Goal: Information Seeking & Learning: Learn about a topic

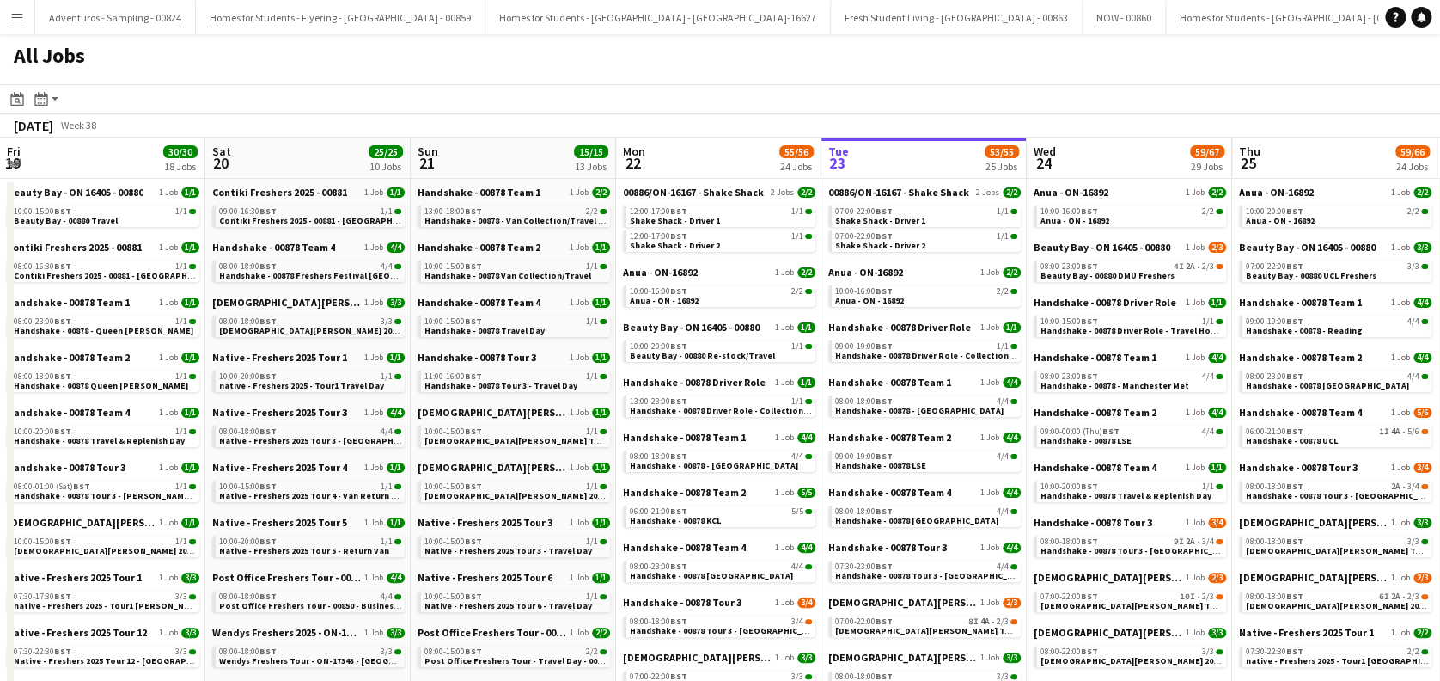
scroll to position [0, 411]
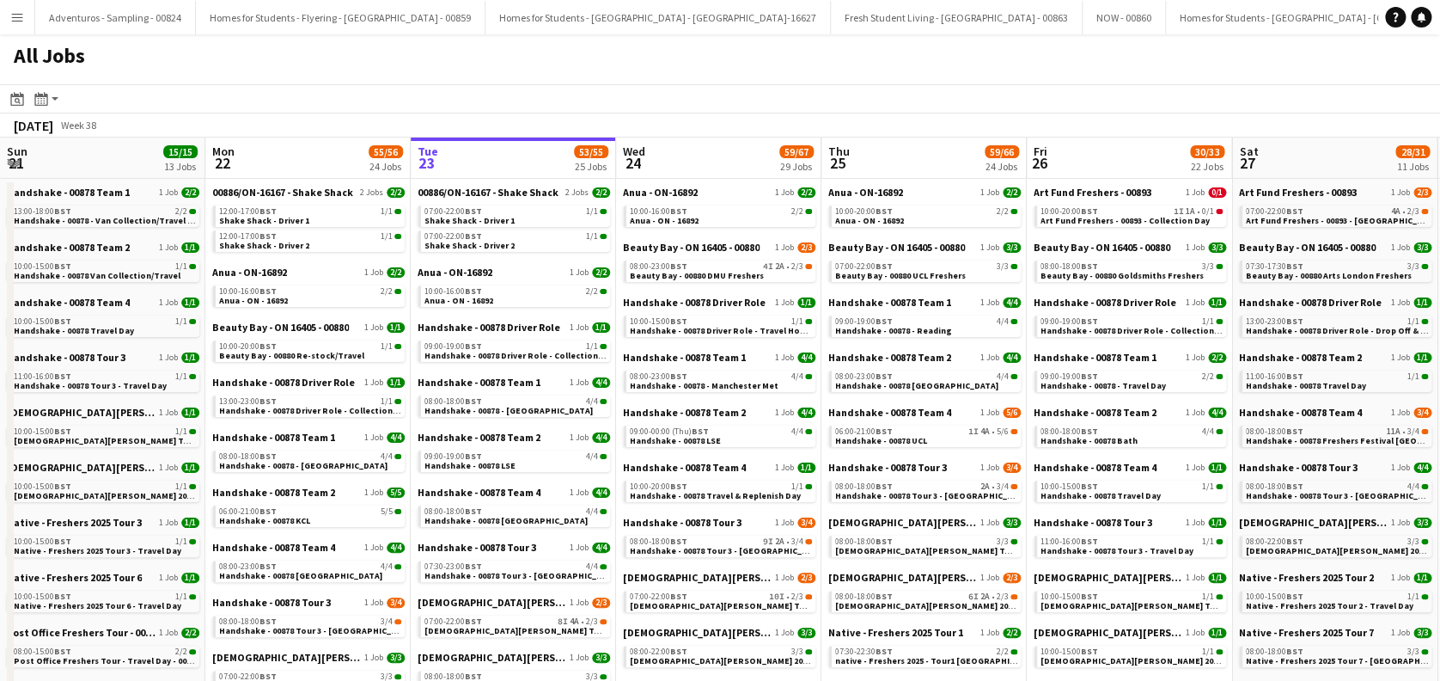
click at [23, 11] on app-icon "Menu" at bounding box center [17, 17] width 14 height 14
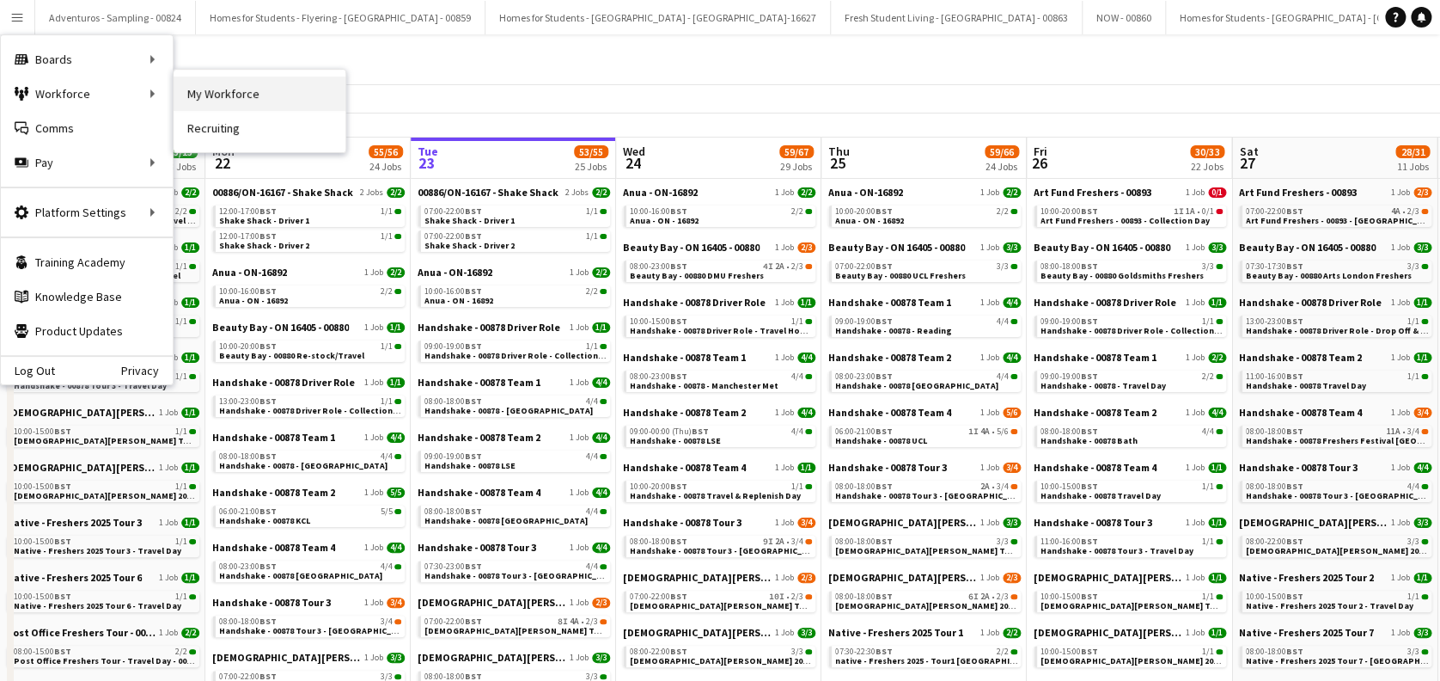
click at [233, 95] on link "My Workforce" at bounding box center [260, 93] width 172 height 34
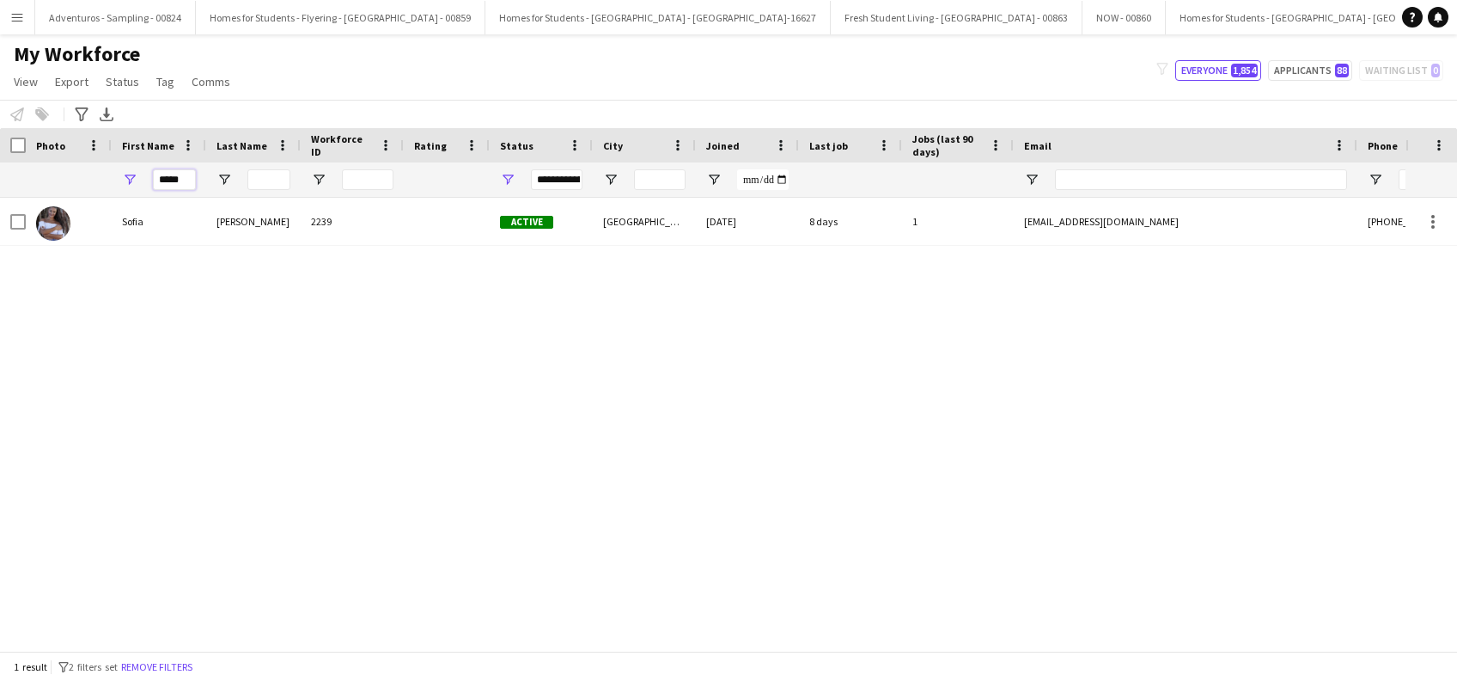
click at [191, 180] on input "*****" at bounding box center [174, 179] width 43 height 21
type input "*"
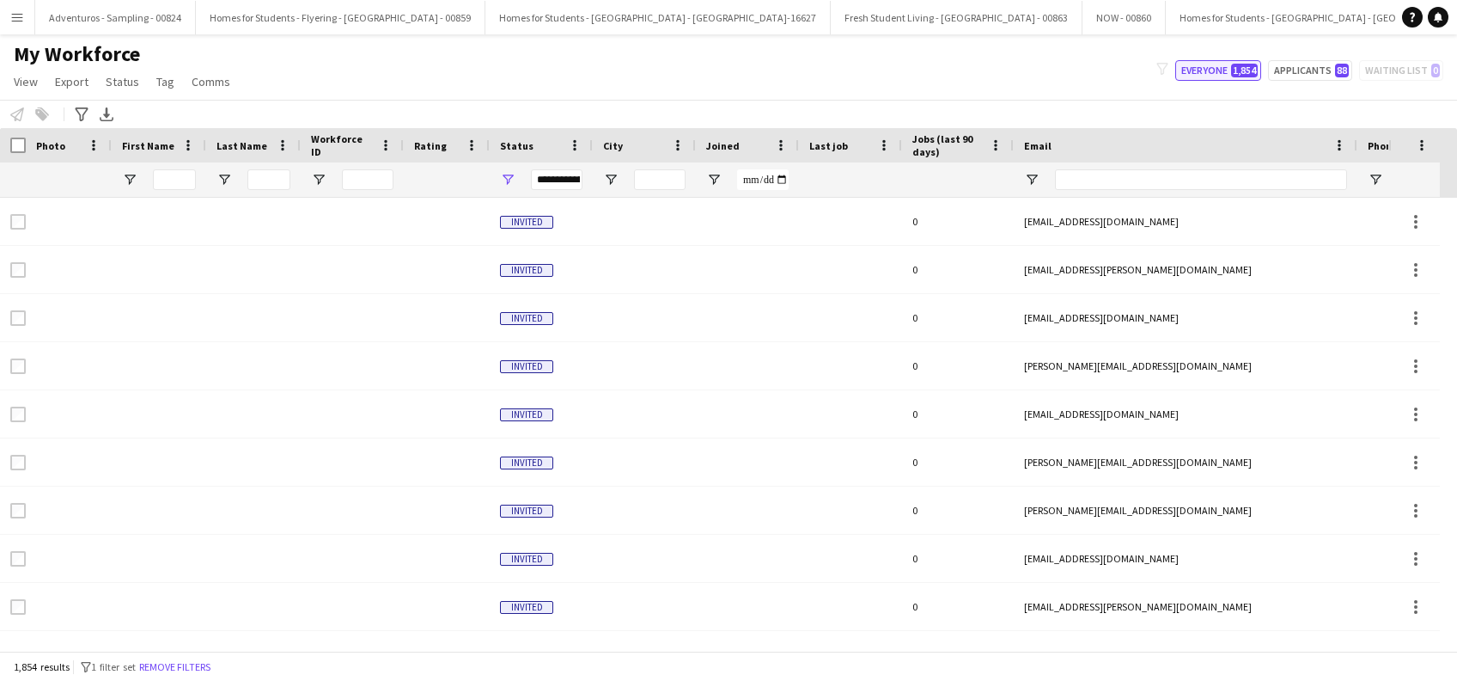
click at [1200, 75] on button "Everyone 1,854" at bounding box center [1219, 70] width 86 height 21
click at [130, 179] on span "Open Filter Menu" at bounding box center [129, 179] width 15 height 15
click at [82, 112] on icon "Advanced filters" at bounding box center [82, 114] width 14 height 14
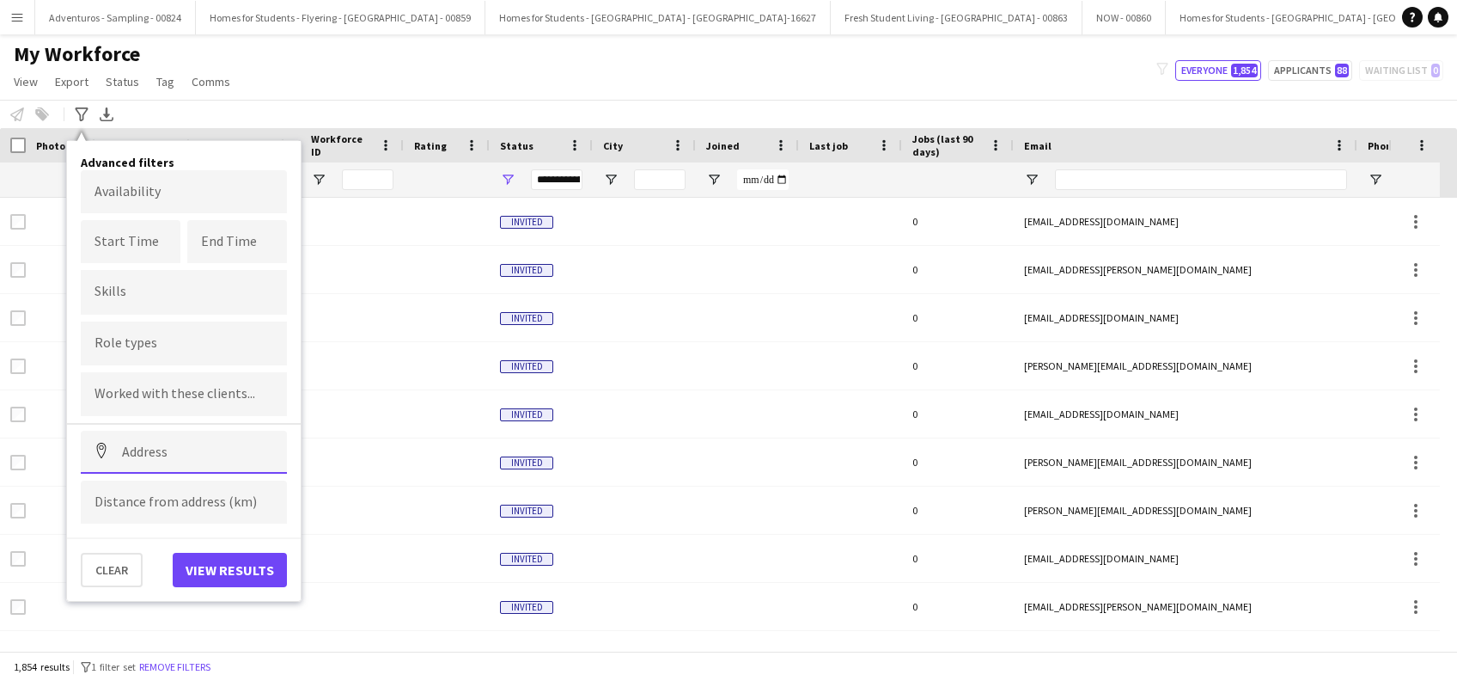
drag, startPoint x: 158, startPoint y: 457, endPoint x: 160, endPoint y: 433, distance: 24.1
click at [159, 458] on input at bounding box center [184, 452] width 206 height 43
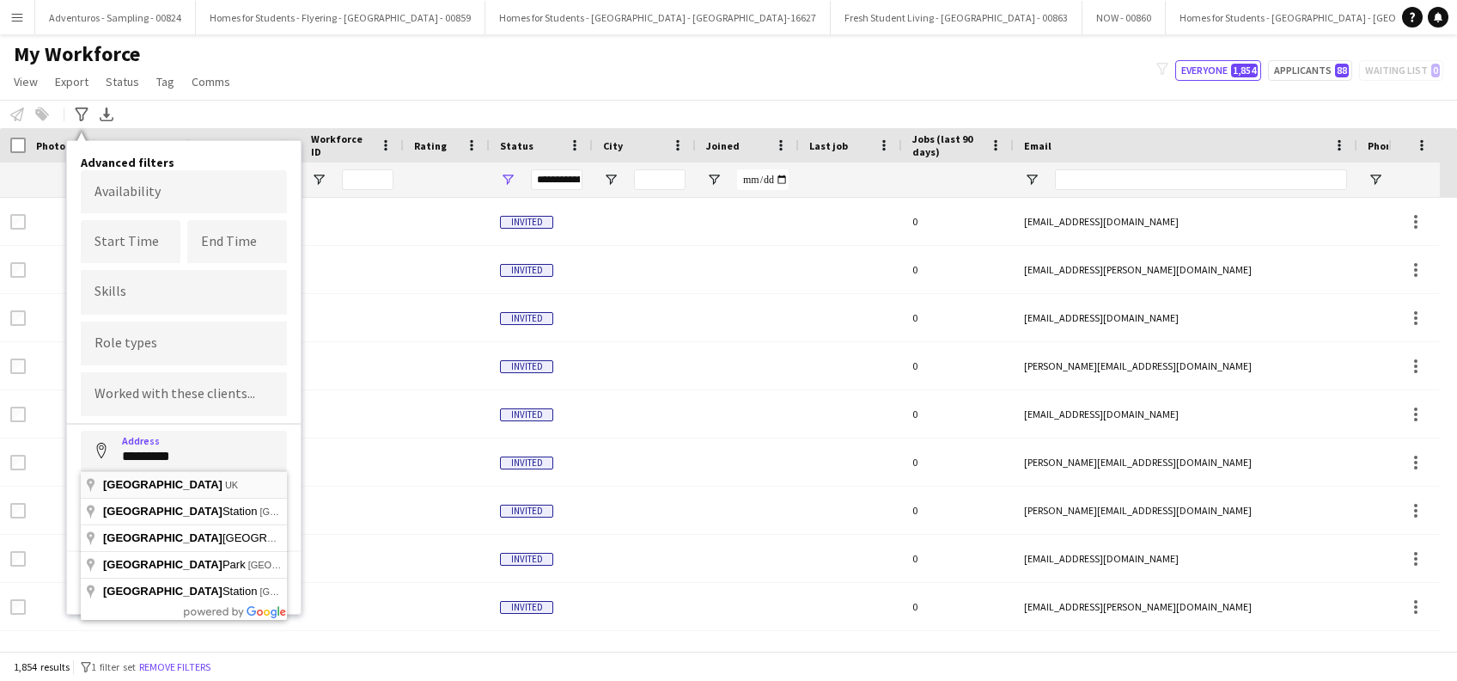
type input "**********"
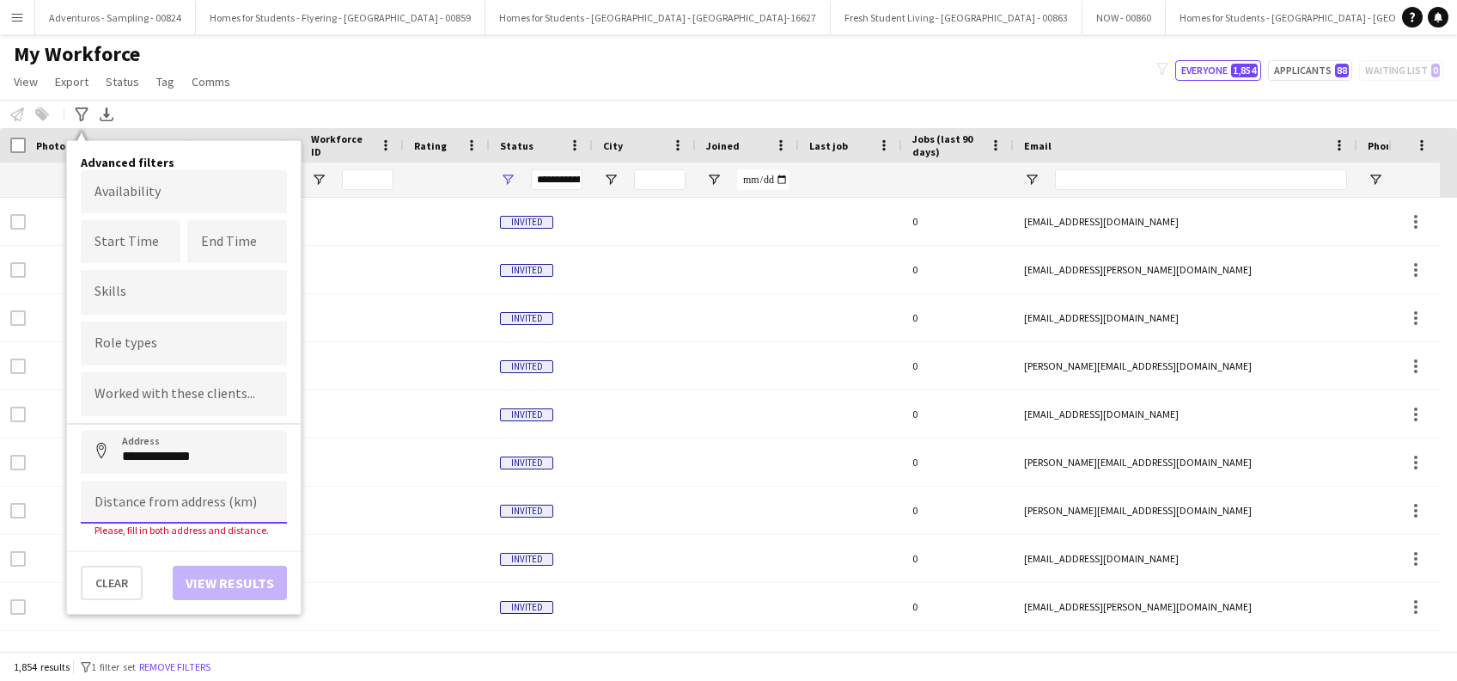
click at [147, 496] on input at bounding box center [184, 501] width 206 height 43
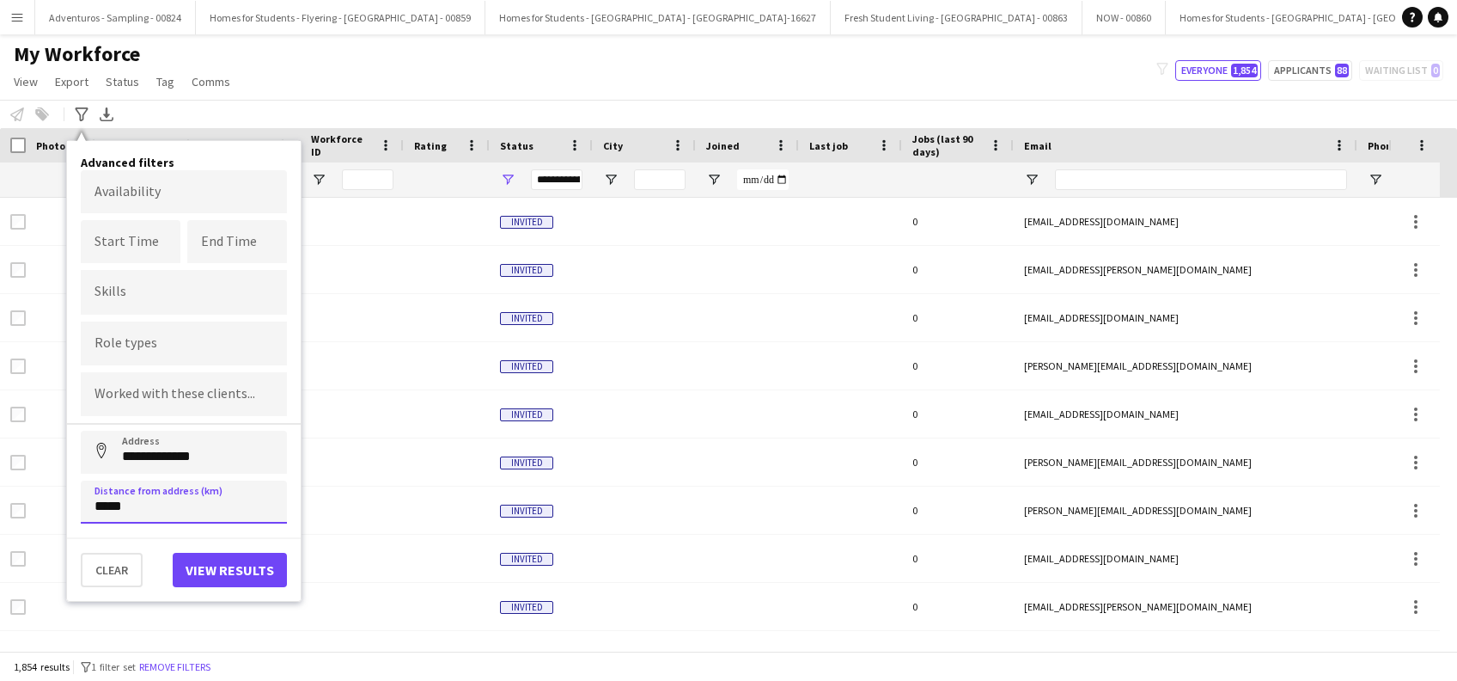
type input "*****"
click at [243, 567] on button "View results" at bounding box center [230, 570] width 114 height 34
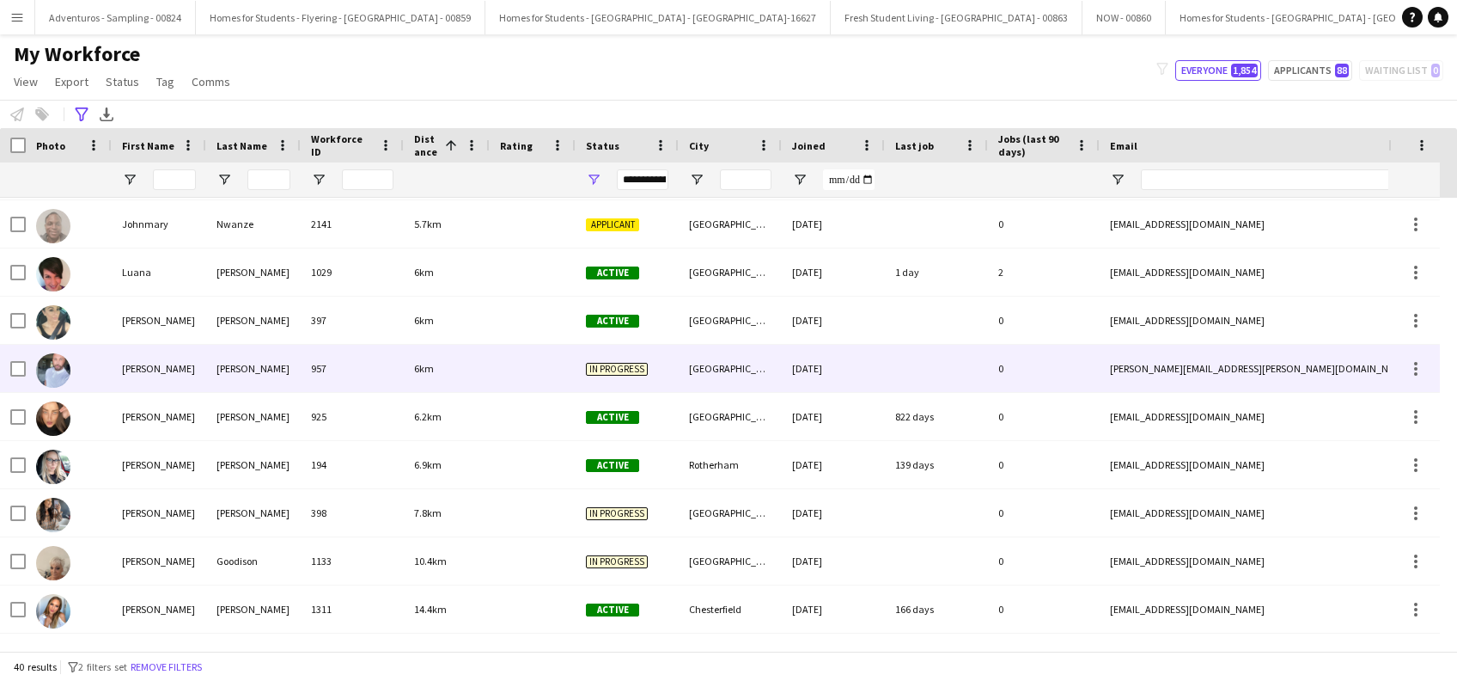
click at [146, 365] on div "[PERSON_NAME]" at bounding box center [159, 368] width 95 height 47
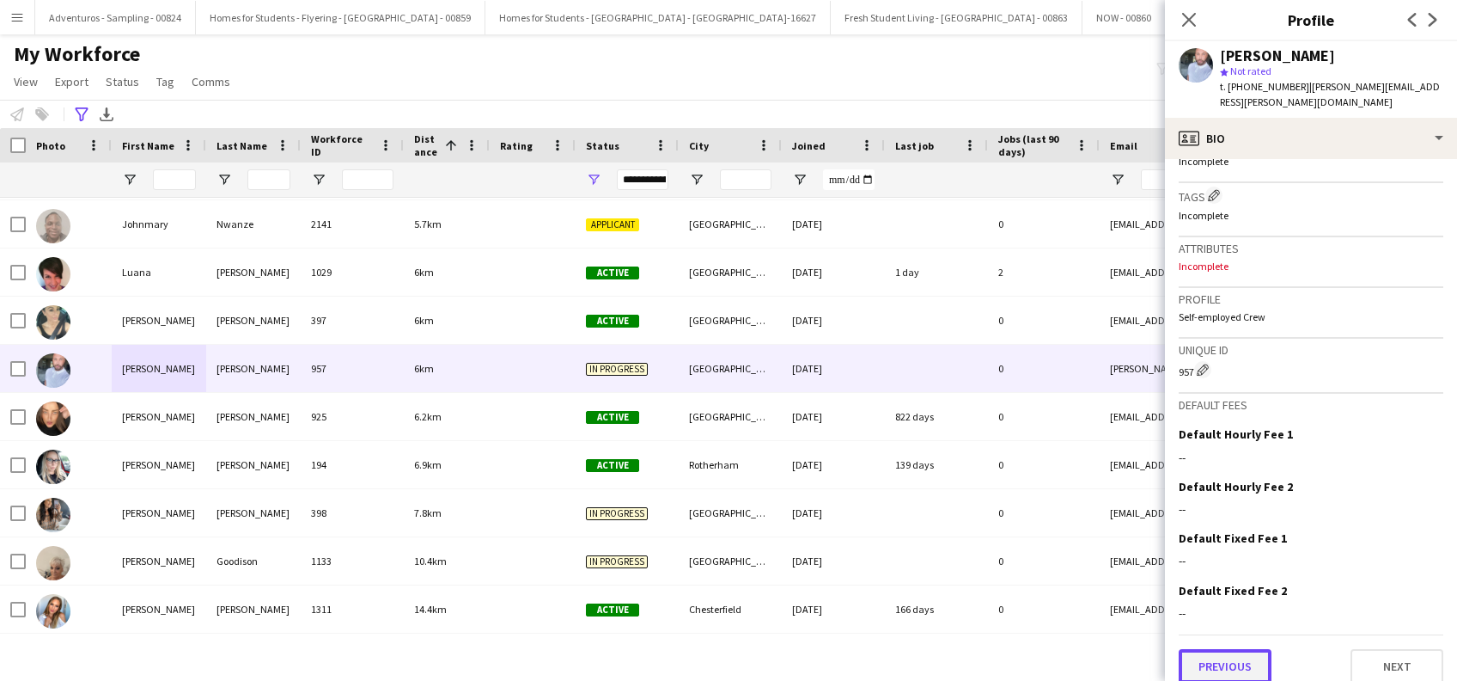
click at [1224, 651] on button "Previous" at bounding box center [1225, 666] width 93 height 34
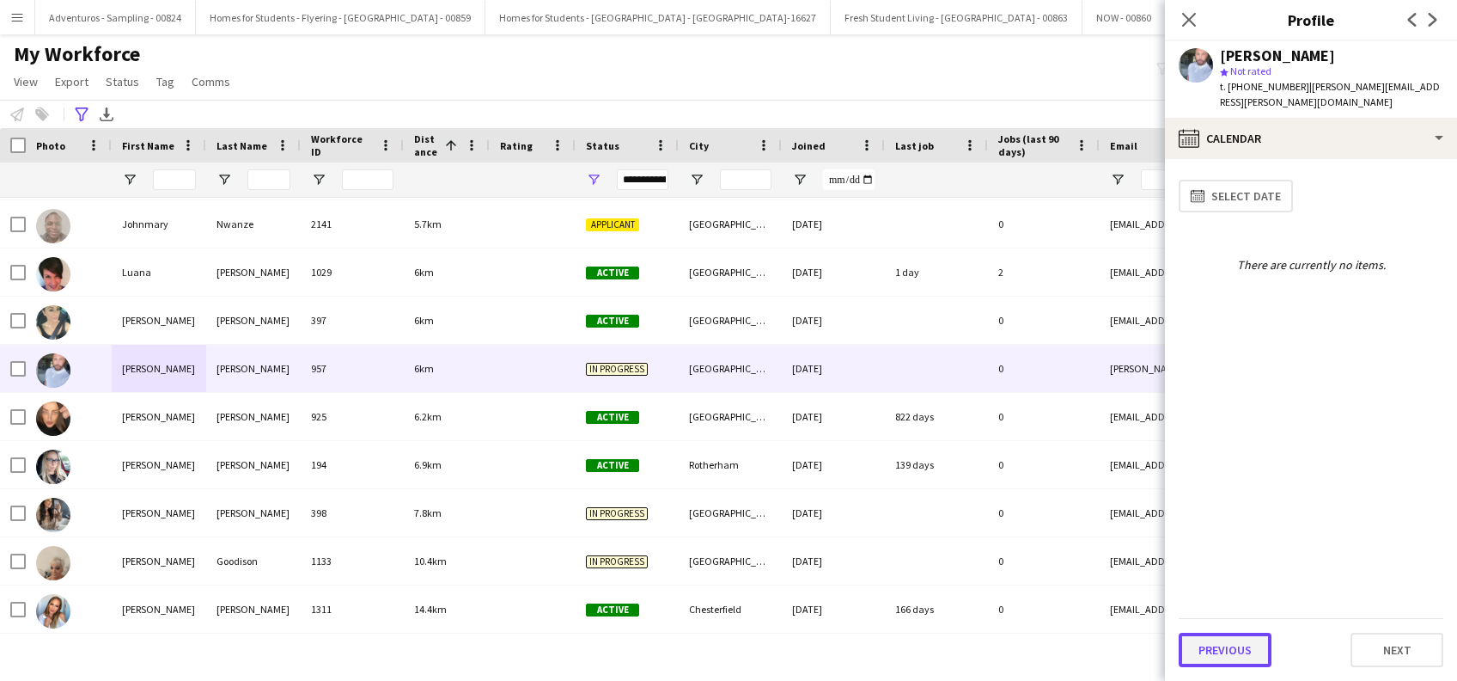
click at [1219, 644] on button "Previous" at bounding box center [1225, 649] width 93 height 34
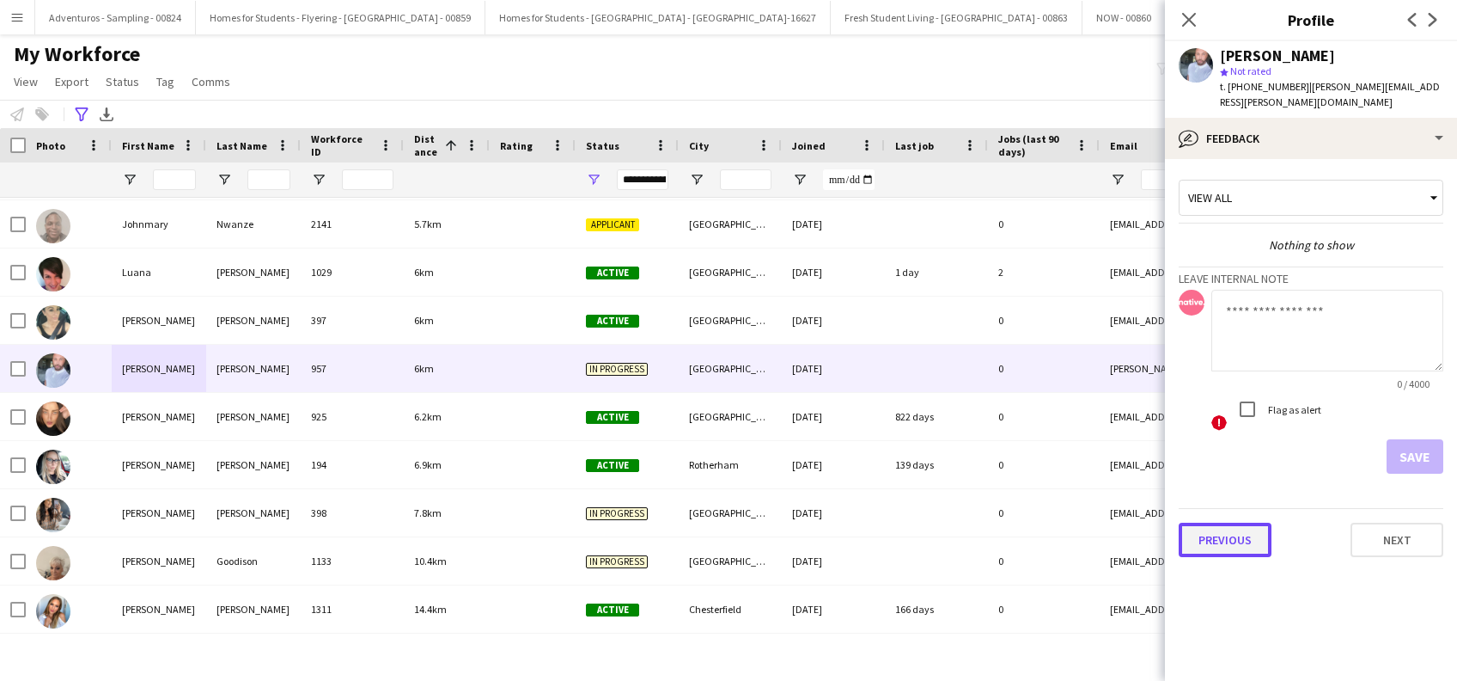
click at [1222, 530] on button "Previous" at bounding box center [1225, 539] width 93 height 34
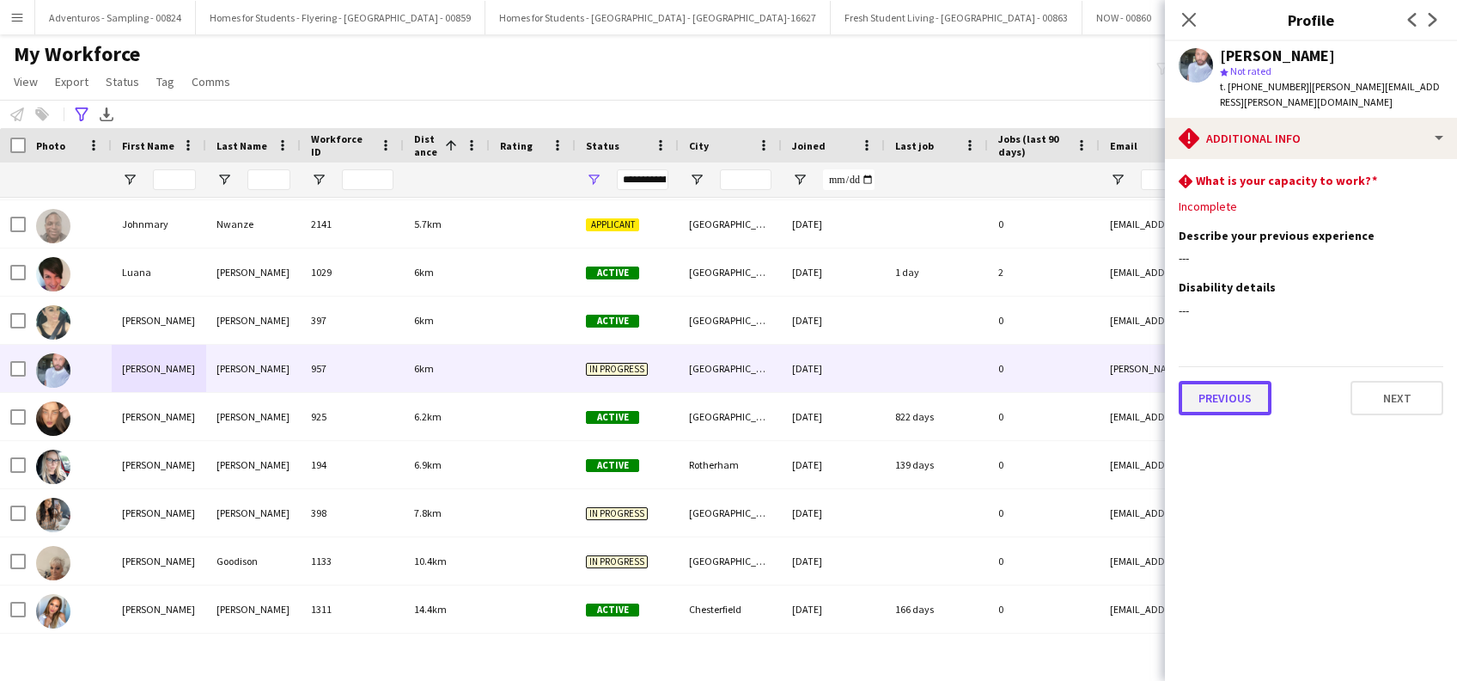
click at [1230, 381] on button "Previous" at bounding box center [1225, 398] width 93 height 34
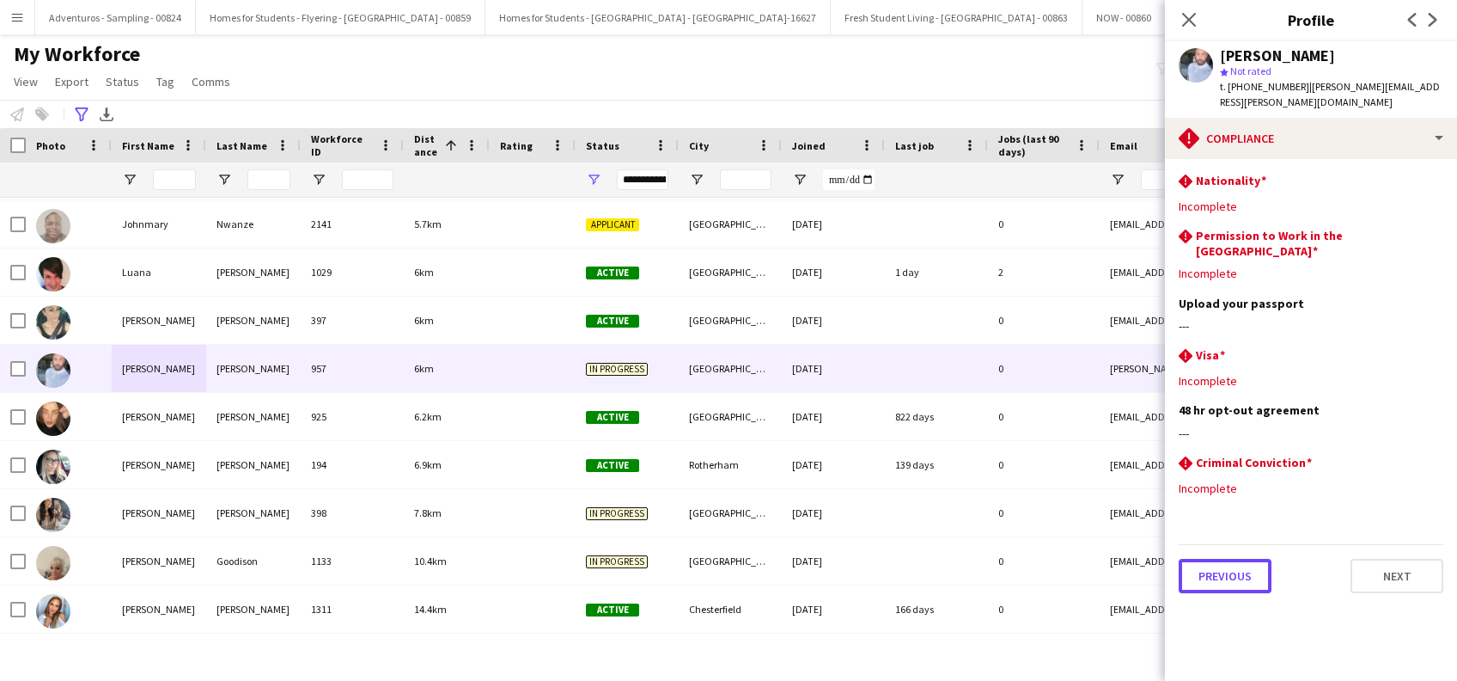
click at [1224, 559] on button "Previous" at bounding box center [1225, 576] width 93 height 34
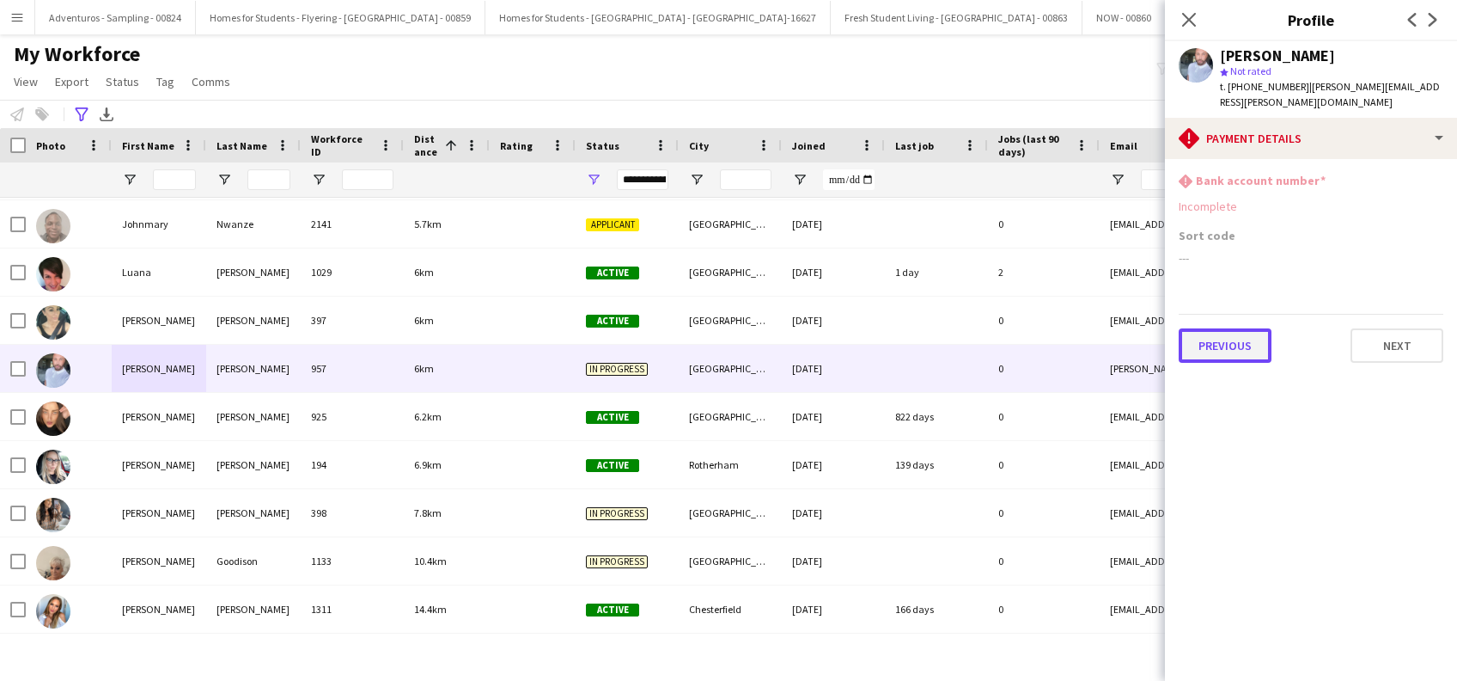
click at [1224, 336] on button "Previous" at bounding box center [1225, 345] width 93 height 34
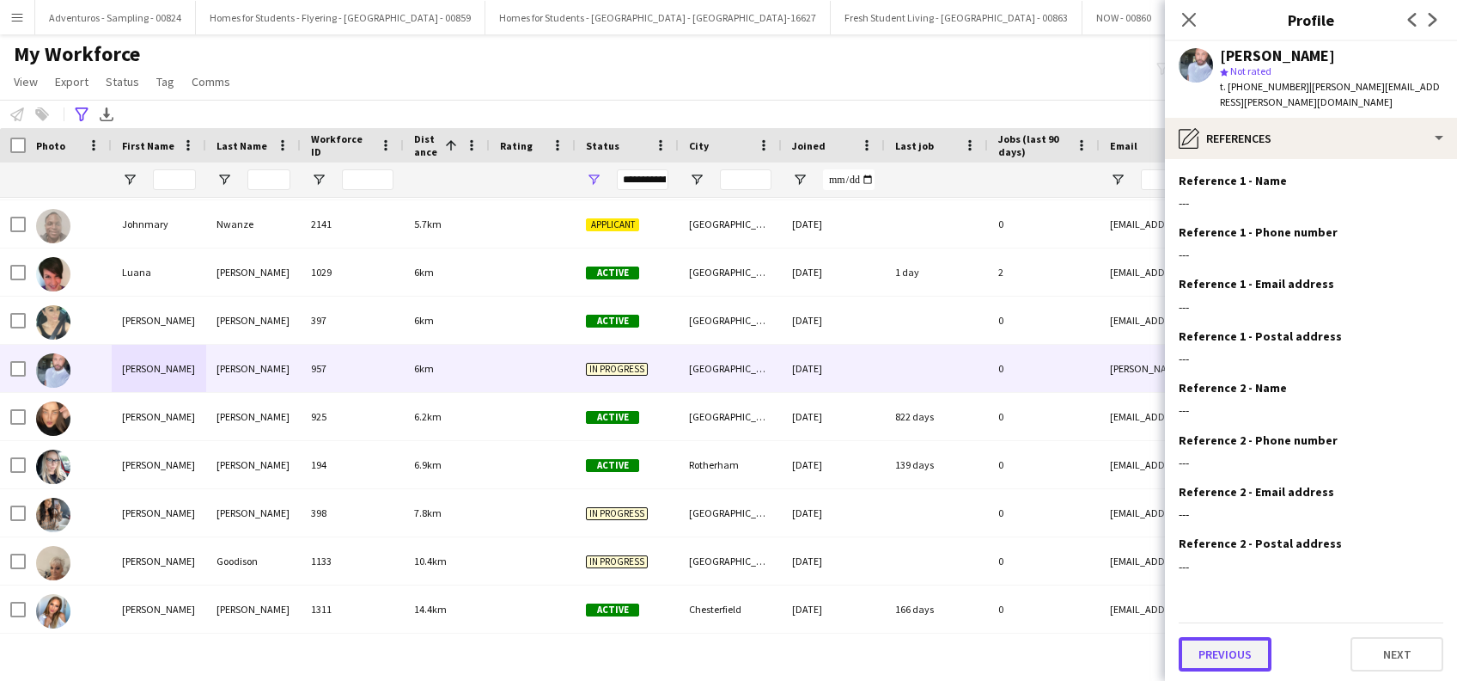
click at [1222, 644] on button "Previous" at bounding box center [1225, 654] width 93 height 34
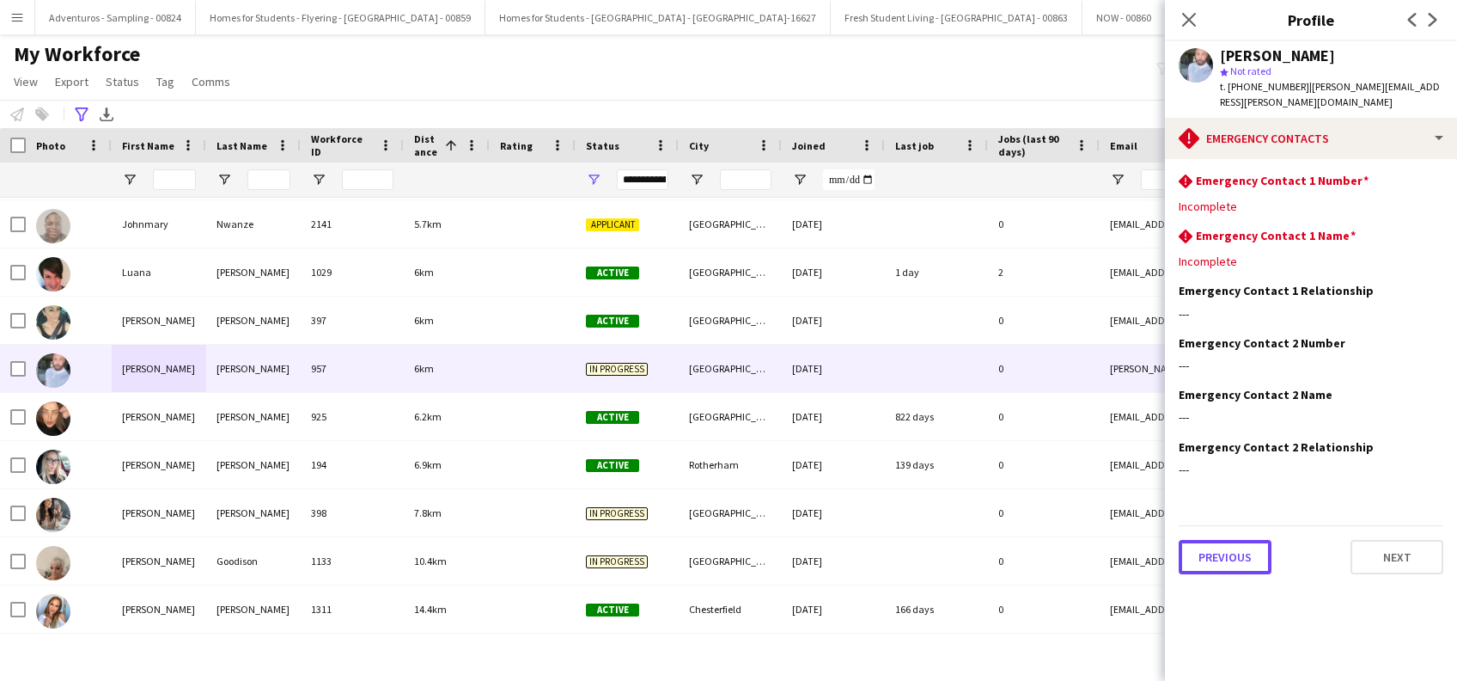
click at [1215, 549] on button "Previous" at bounding box center [1225, 557] width 93 height 34
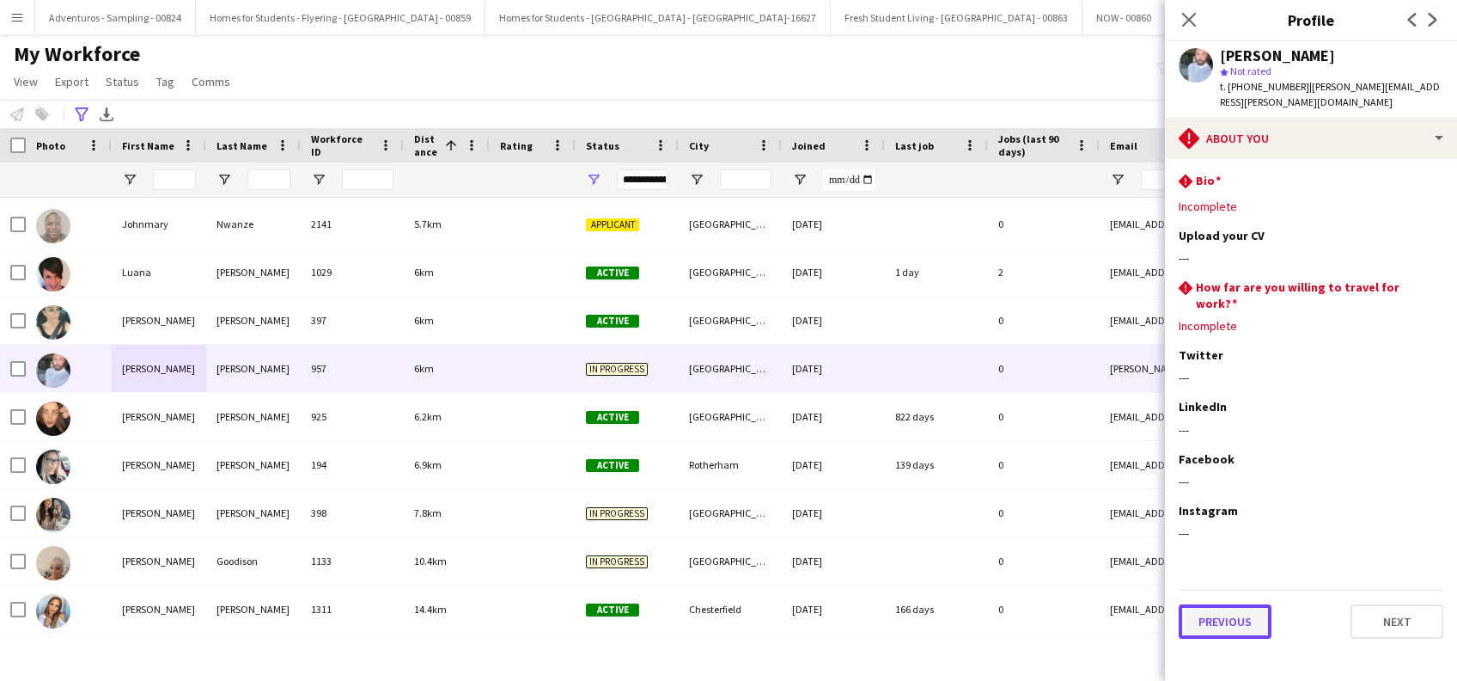
click at [1221, 604] on button "Previous" at bounding box center [1225, 621] width 93 height 34
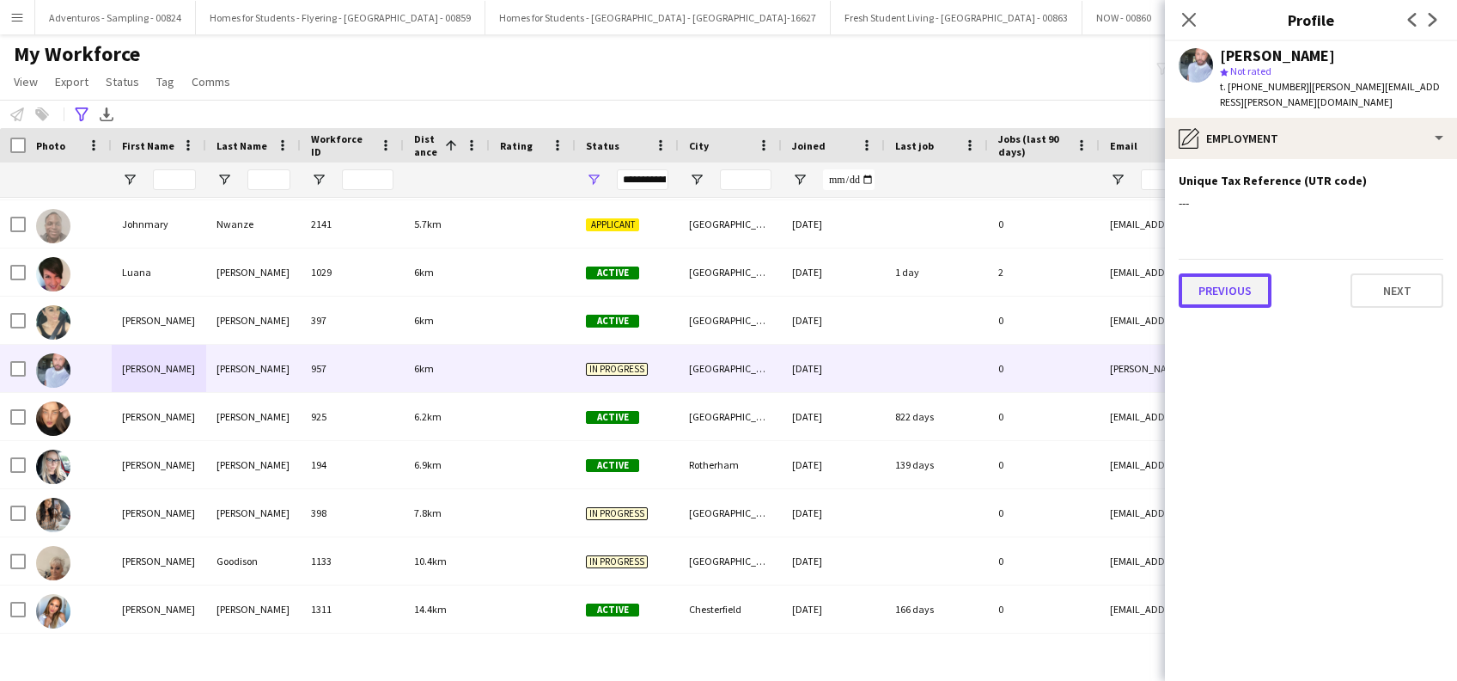
click at [1230, 273] on button "Previous" at bounding box center [1225, 290] width 93 height 34
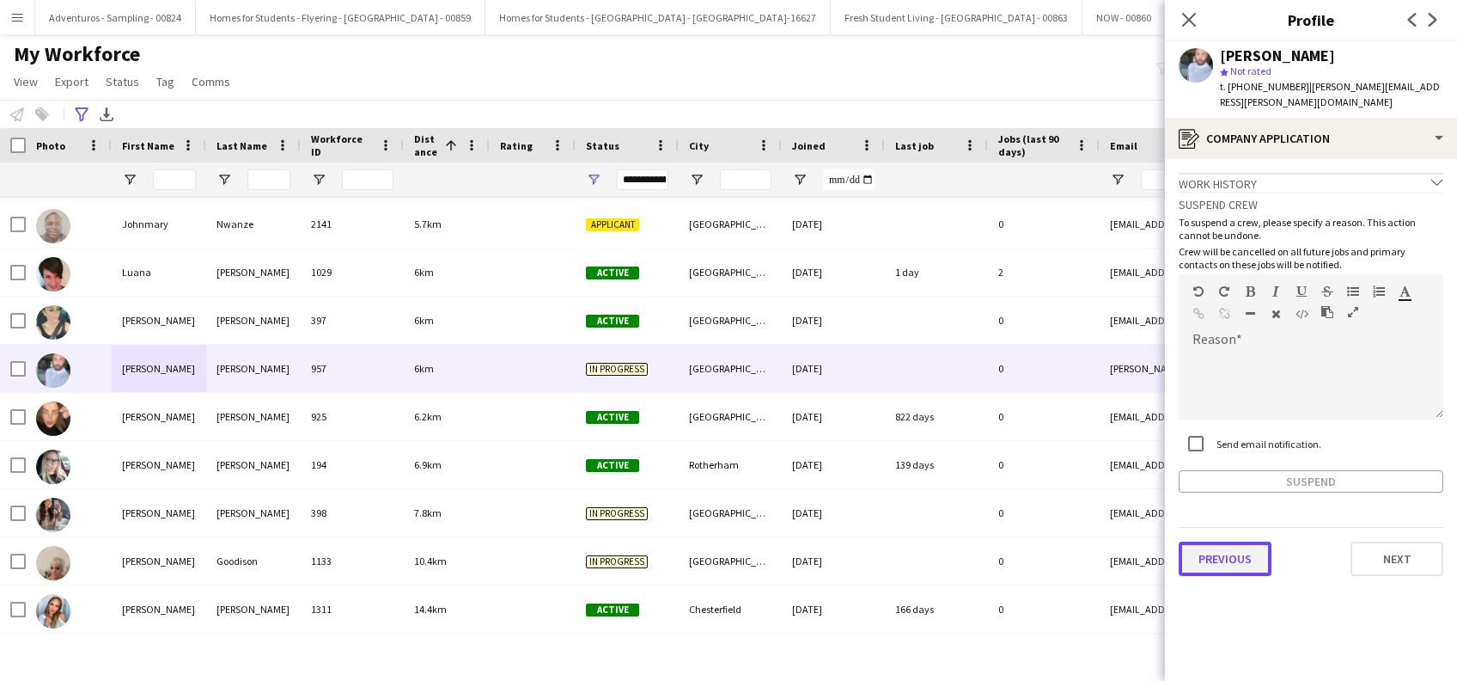
click at [1236, 541] on button "Previous" at bounding box center [1225, 558] width 93 height 34
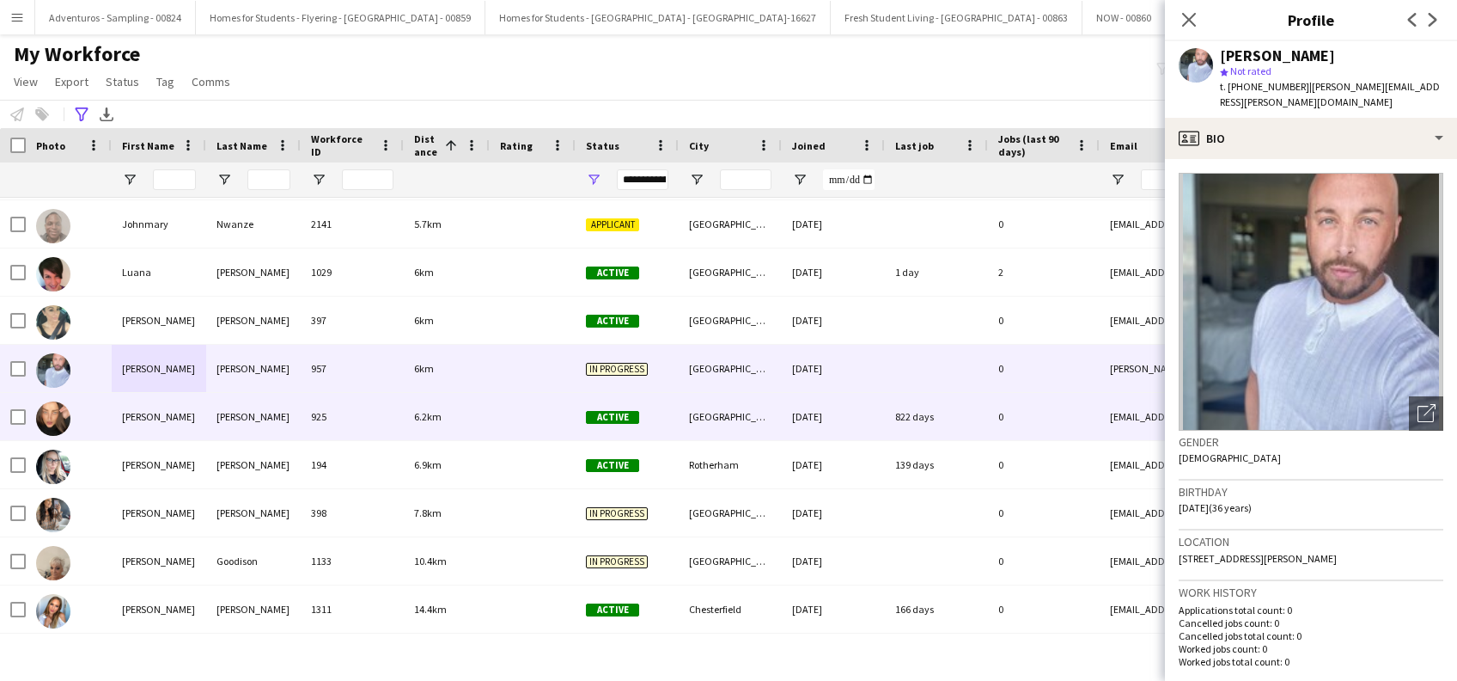
scroll to position [1375, 0]
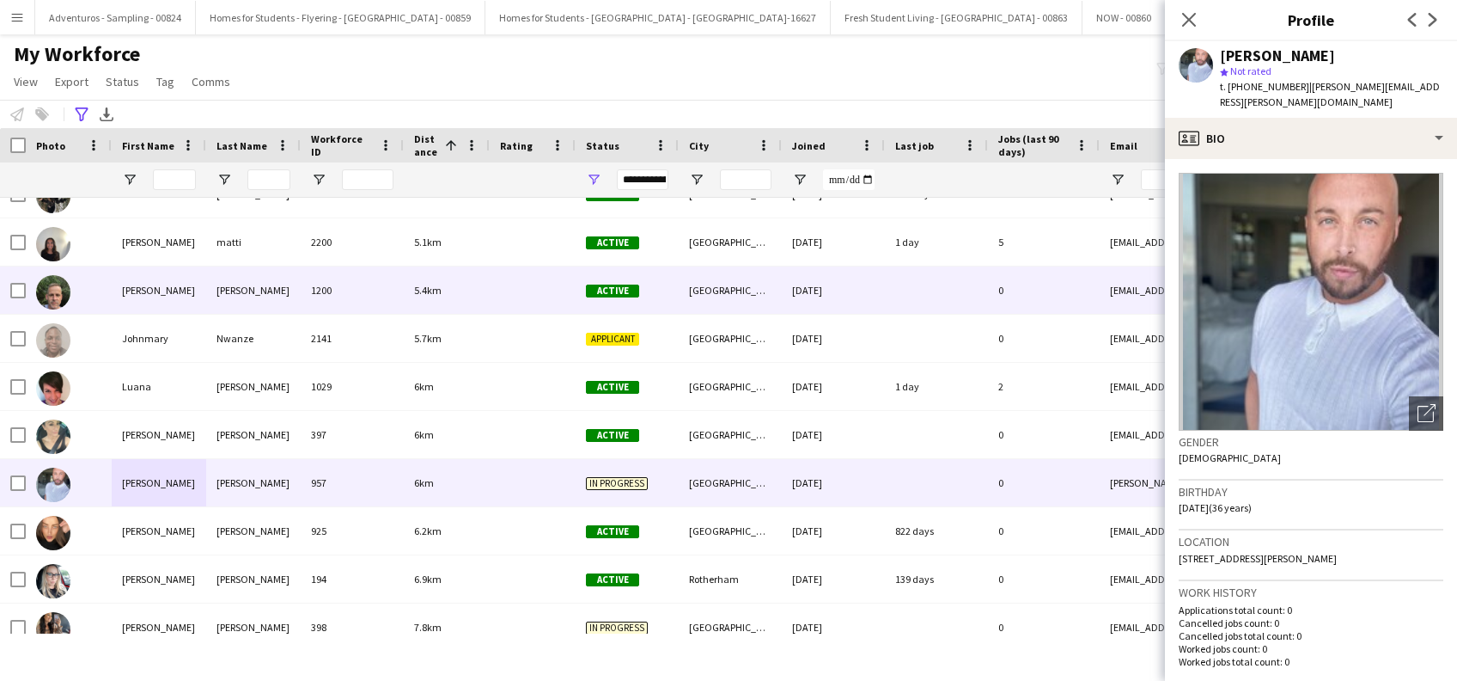
click at [127, 290] on div "[PERSON_NAME]" at bounding box center [159, 289] width 95 height 47
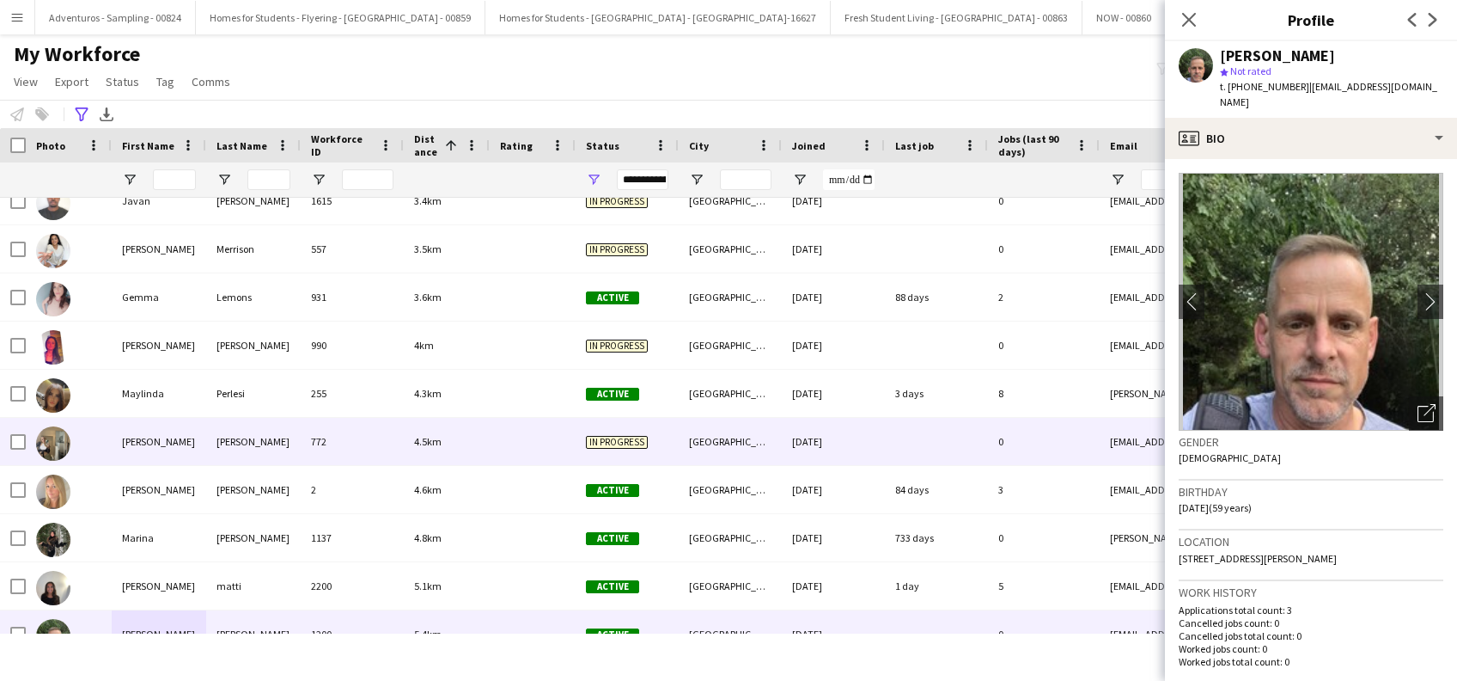
scroll to position [916, 0]
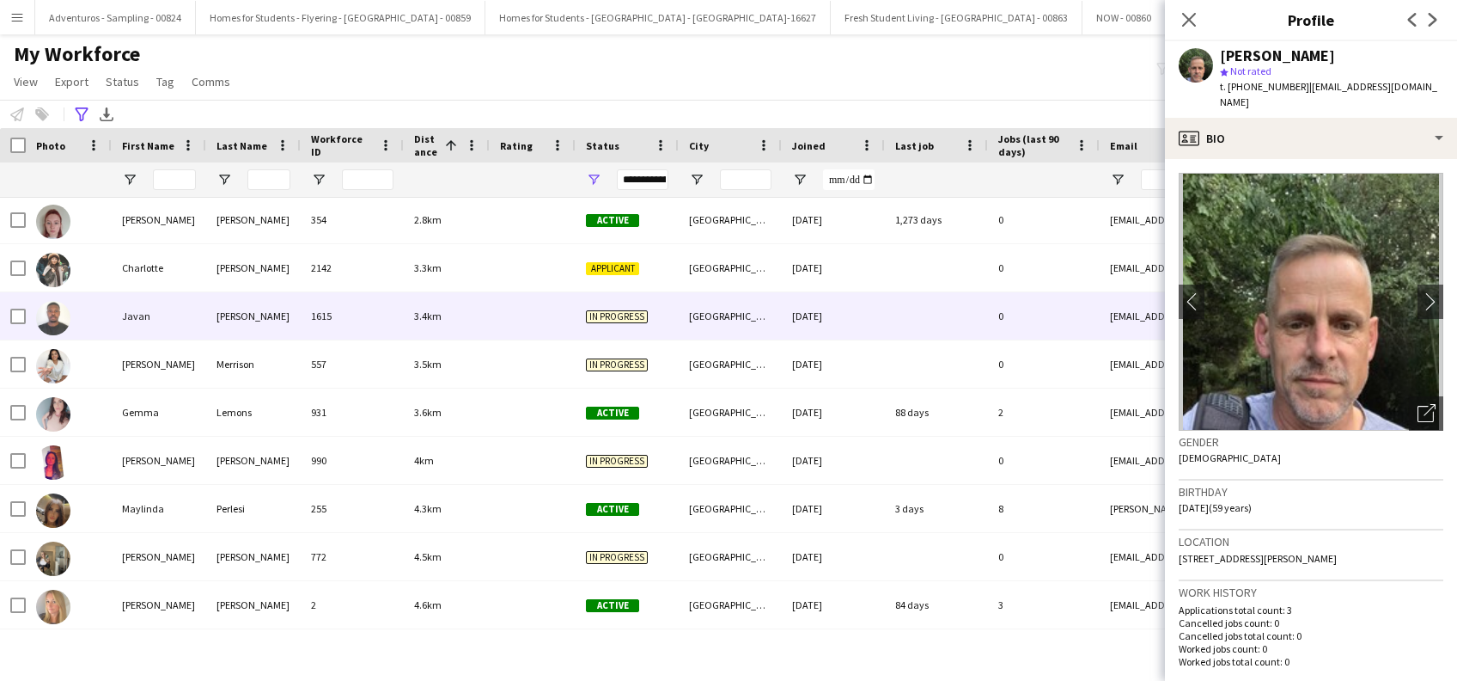
click at [144, 314] on div "Javan" at bounding box center [159, 315] width 95 height 47
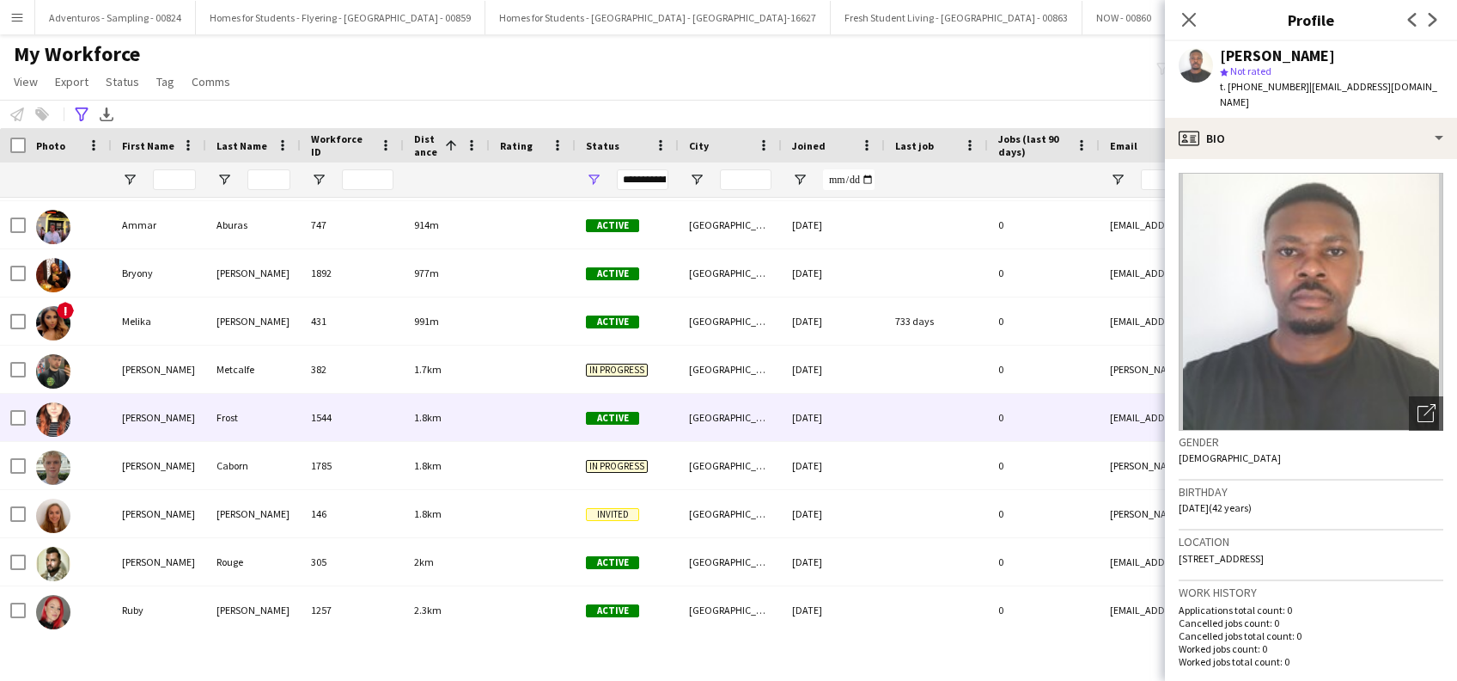
scroll to position [229, 0]
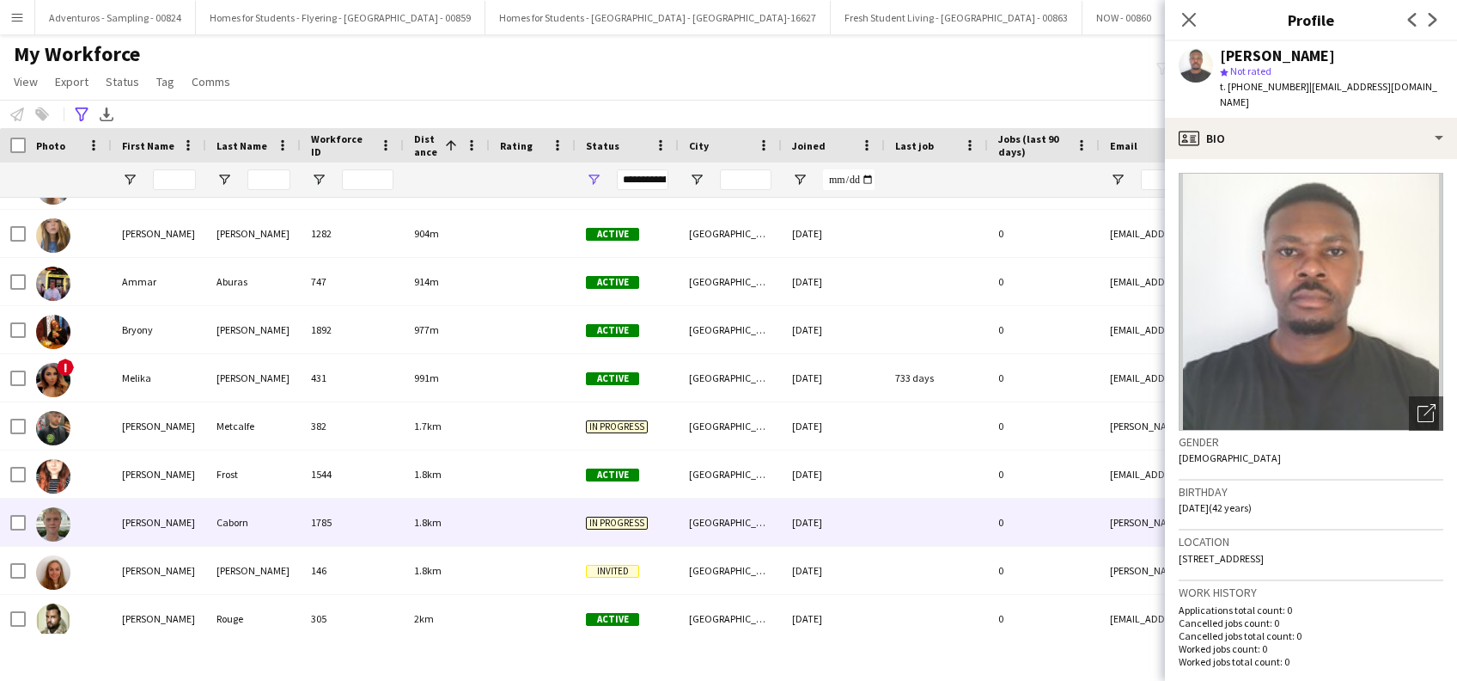
click at [119, 530] on div "[PERSON_NAME]" at bounding box center [159, 521] width 95 height 47
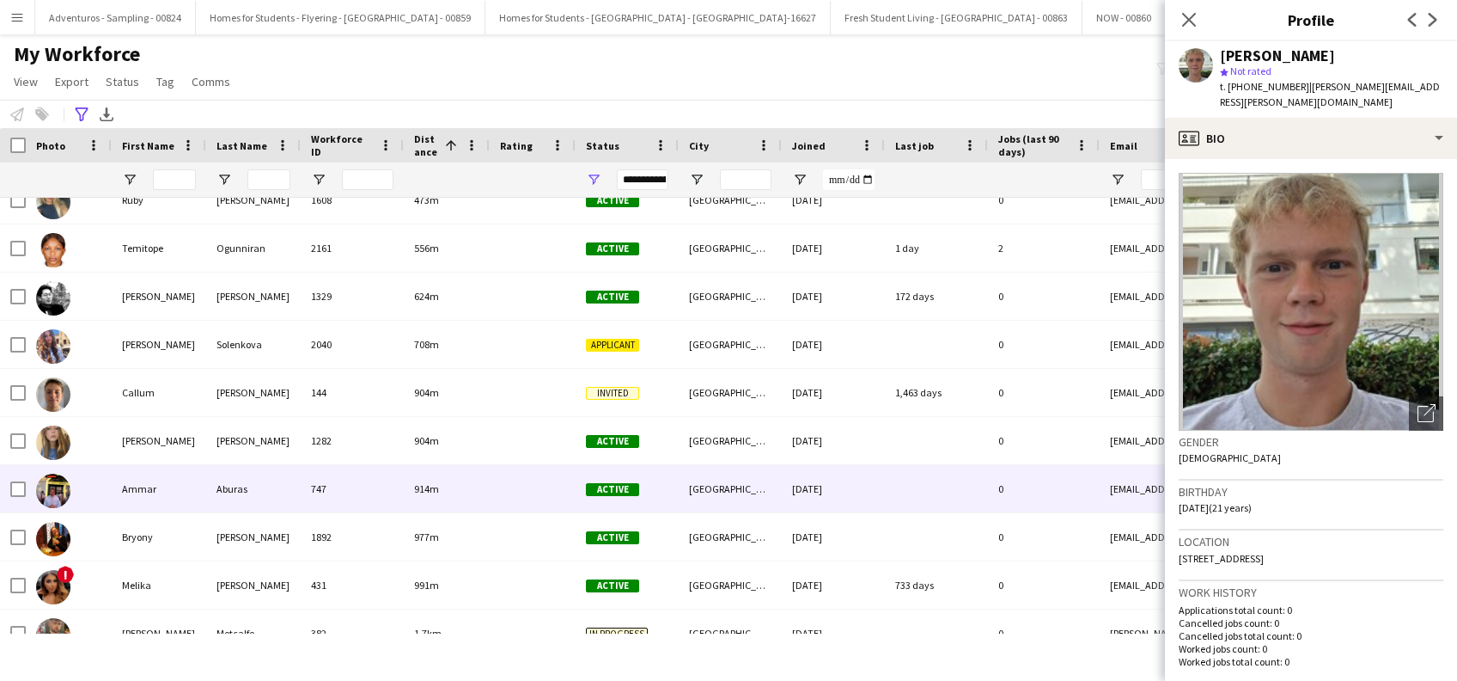
scroll to position [0, 0]
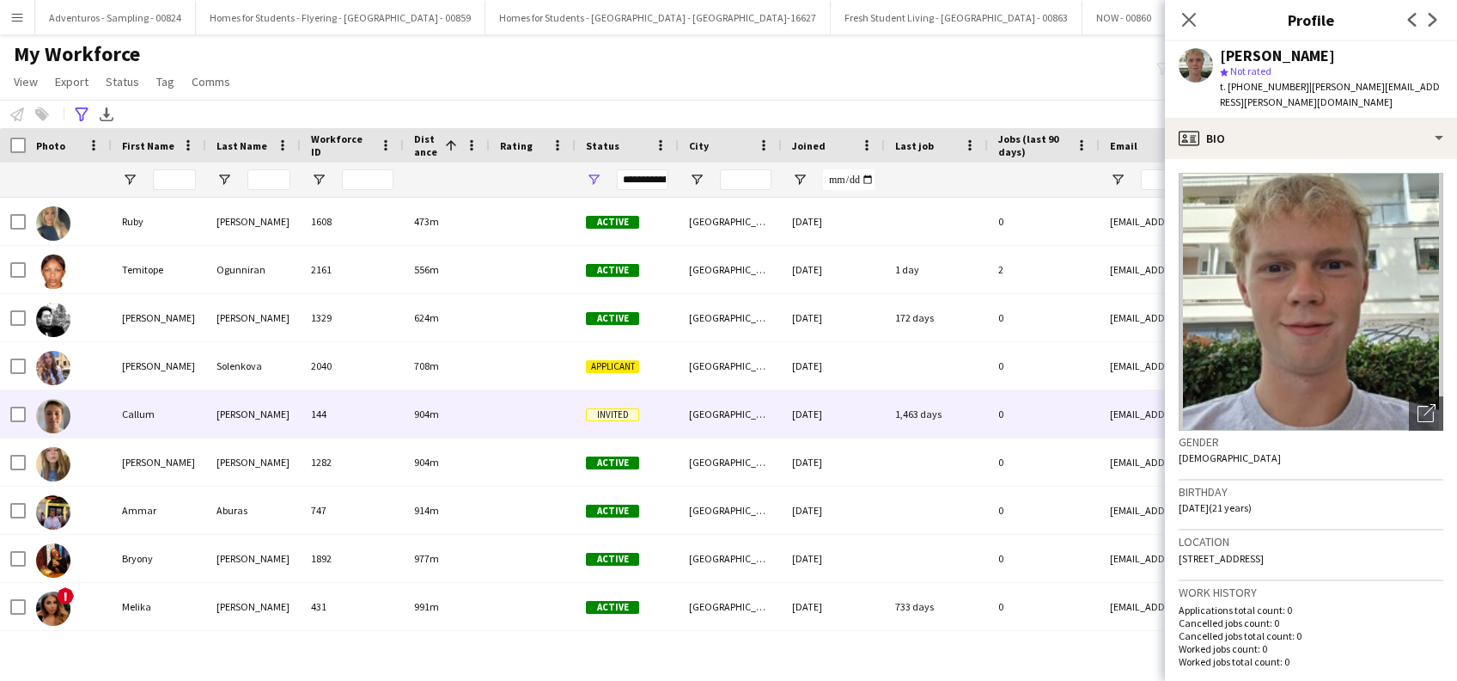
click at [148, 418] on div "Callum" at bounding box center [159, 413] width 95 height 47
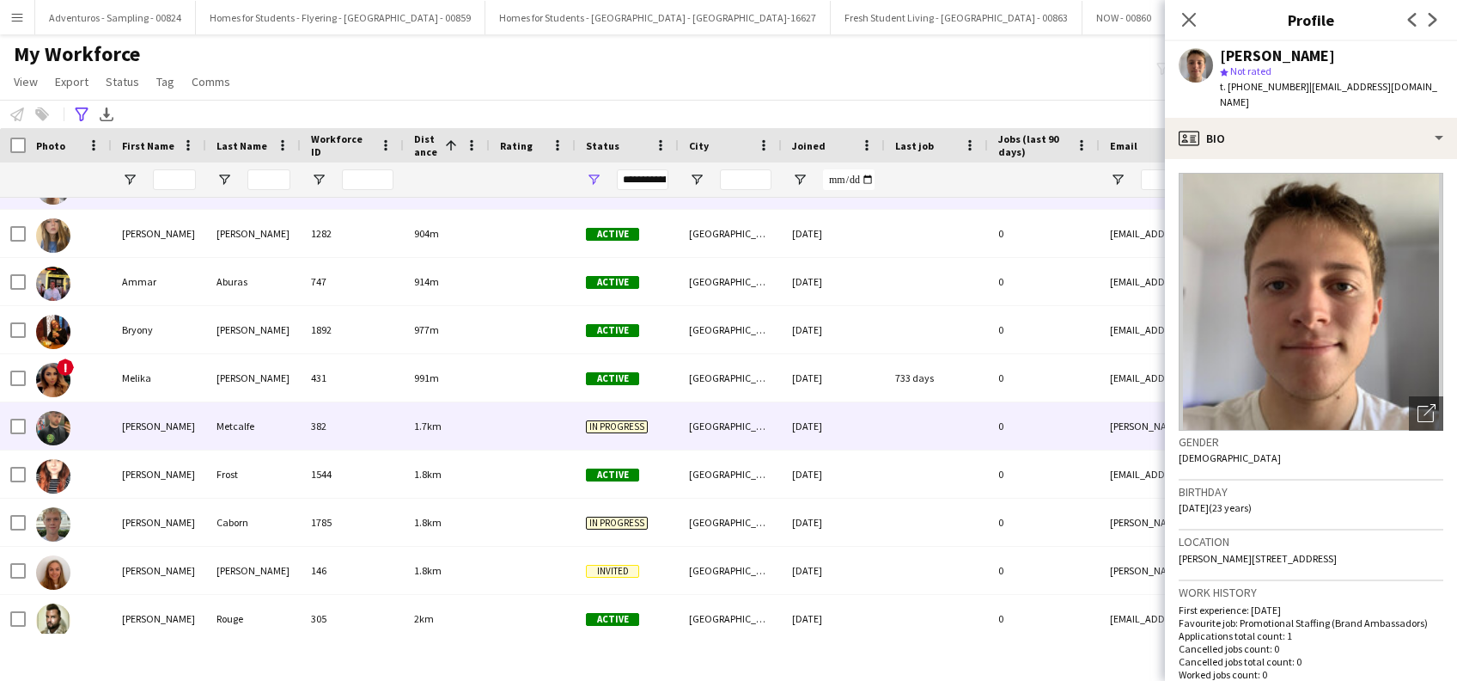
click at [143, 418] on div "[PERSON_NAME]" at bounding box center [159, 425] width 95 height 47
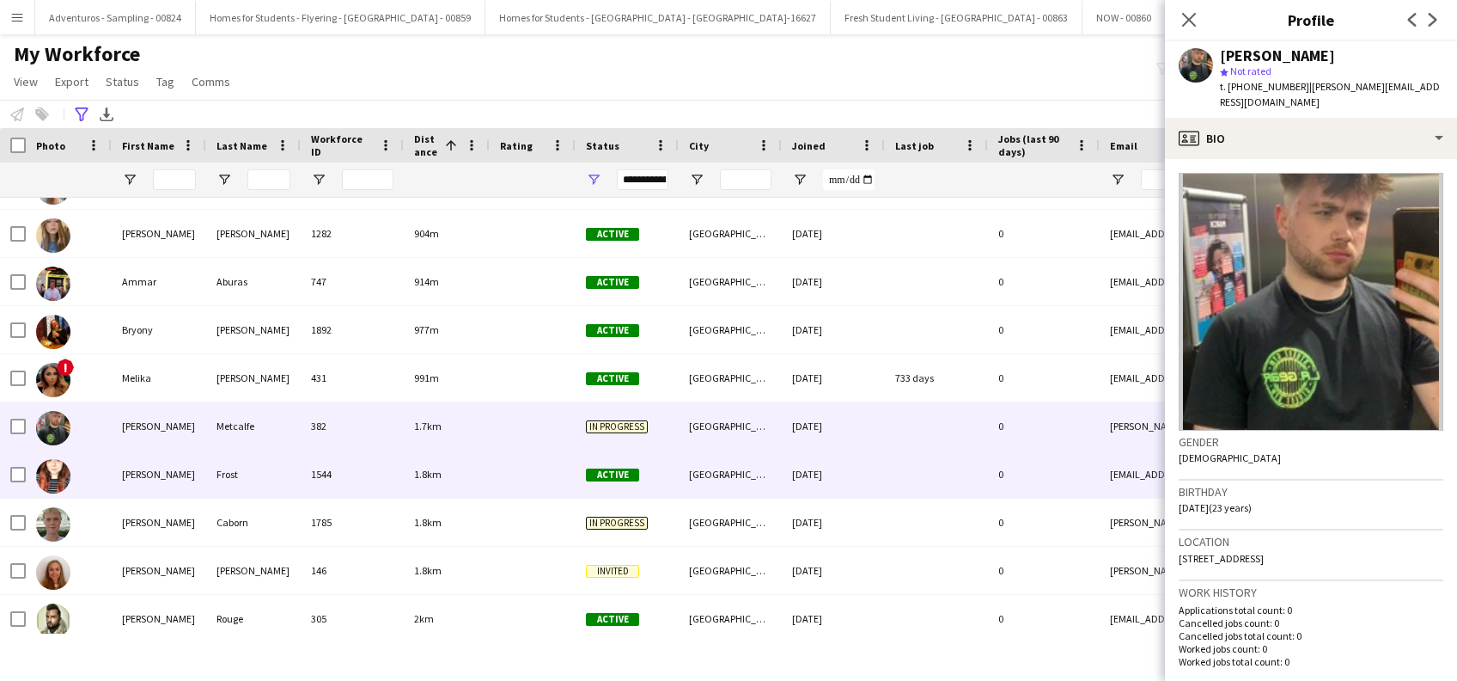
scroll to position [344, 0]
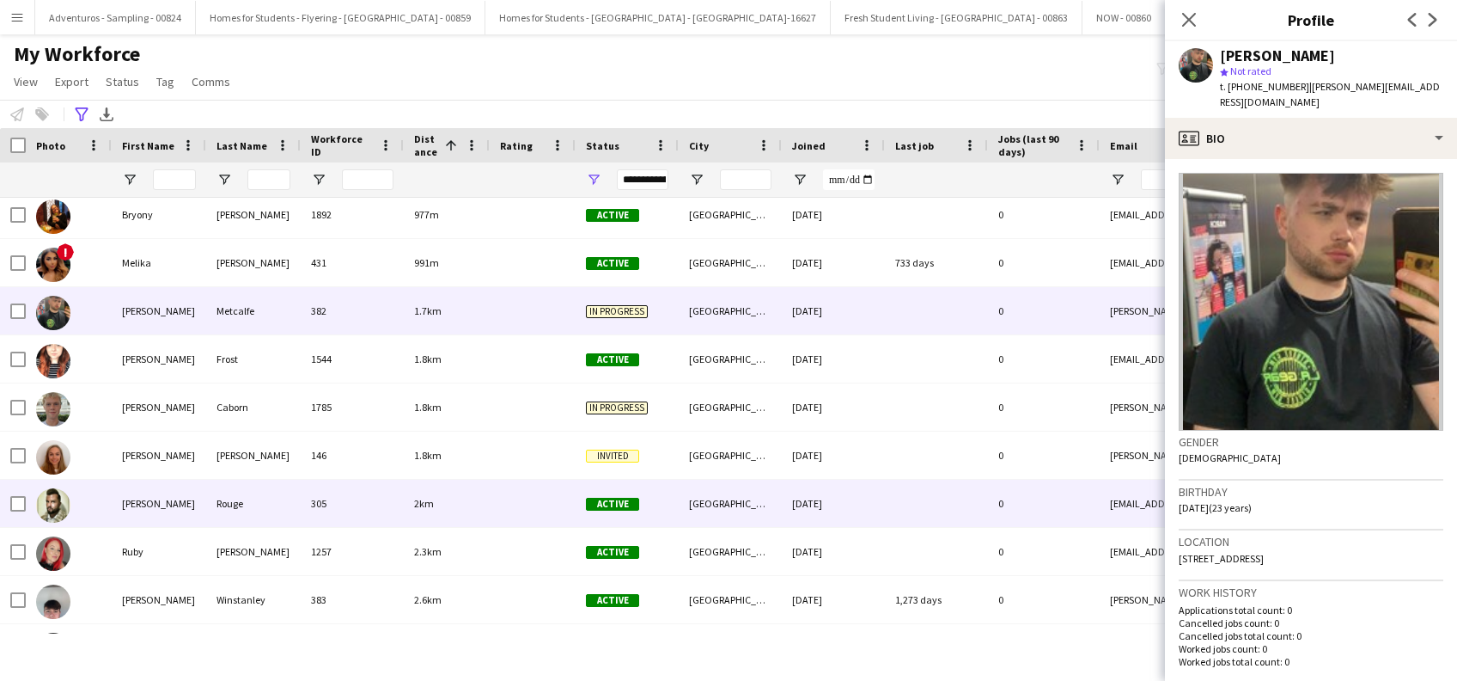
click at [152, 509] on div "[PERSON_NAME]" at bounding box center [159, 502] width 95 height 47
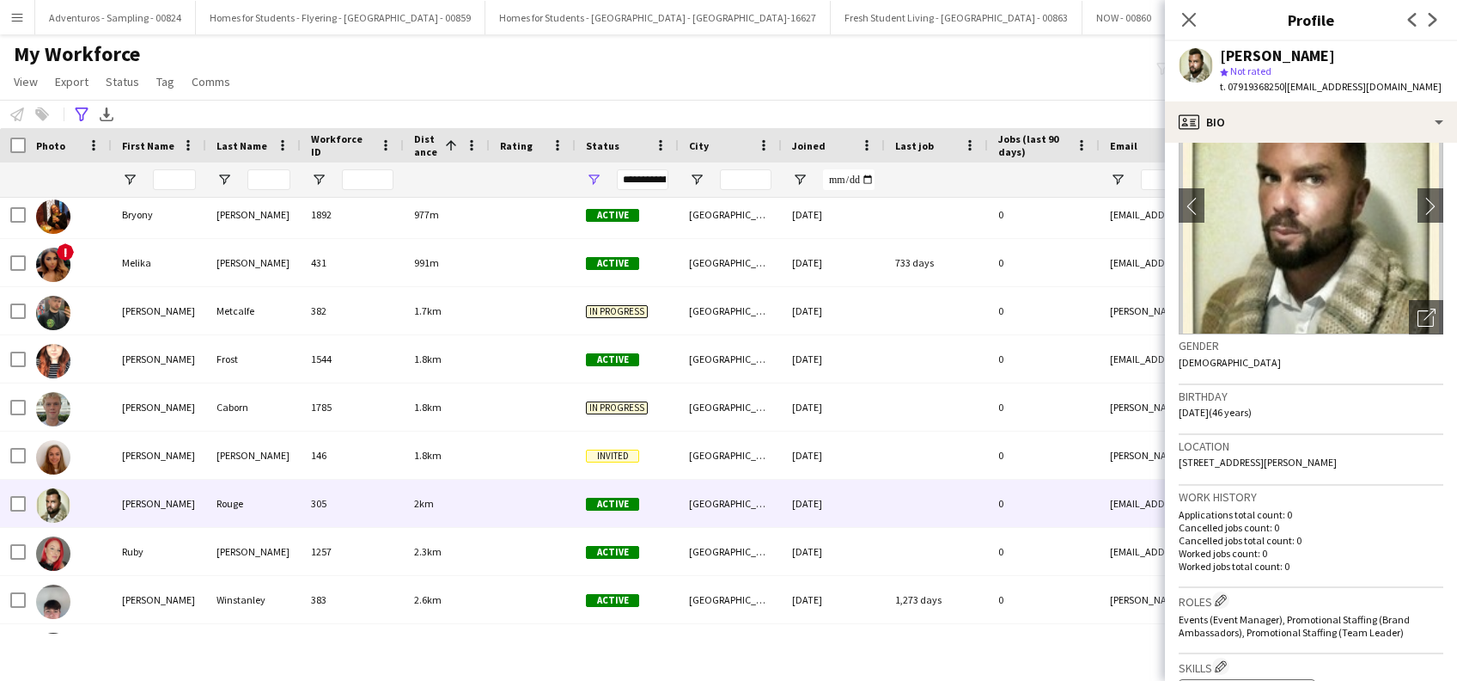
scroll to position [0, 0]
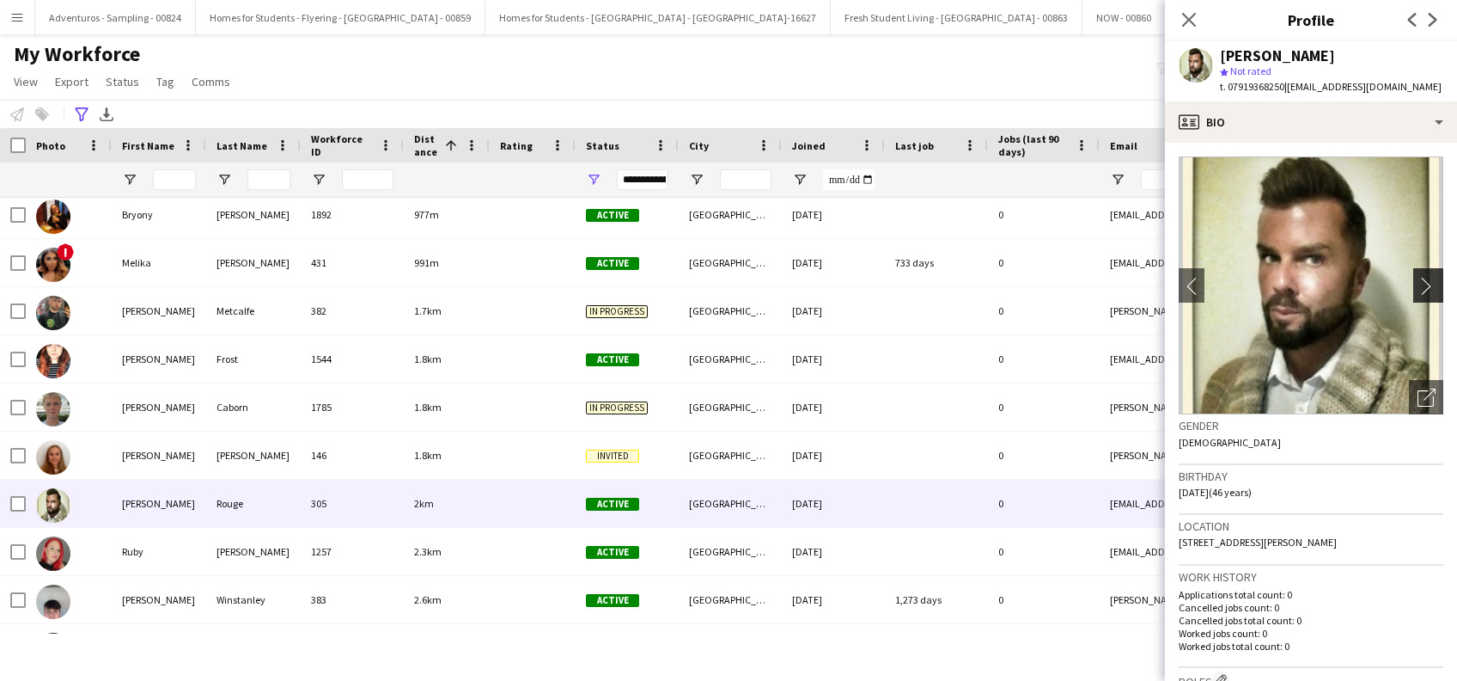
click at [1418, 287] on app-icon "chevron-right" at bounding box center [1431, 286] width 27 height 18
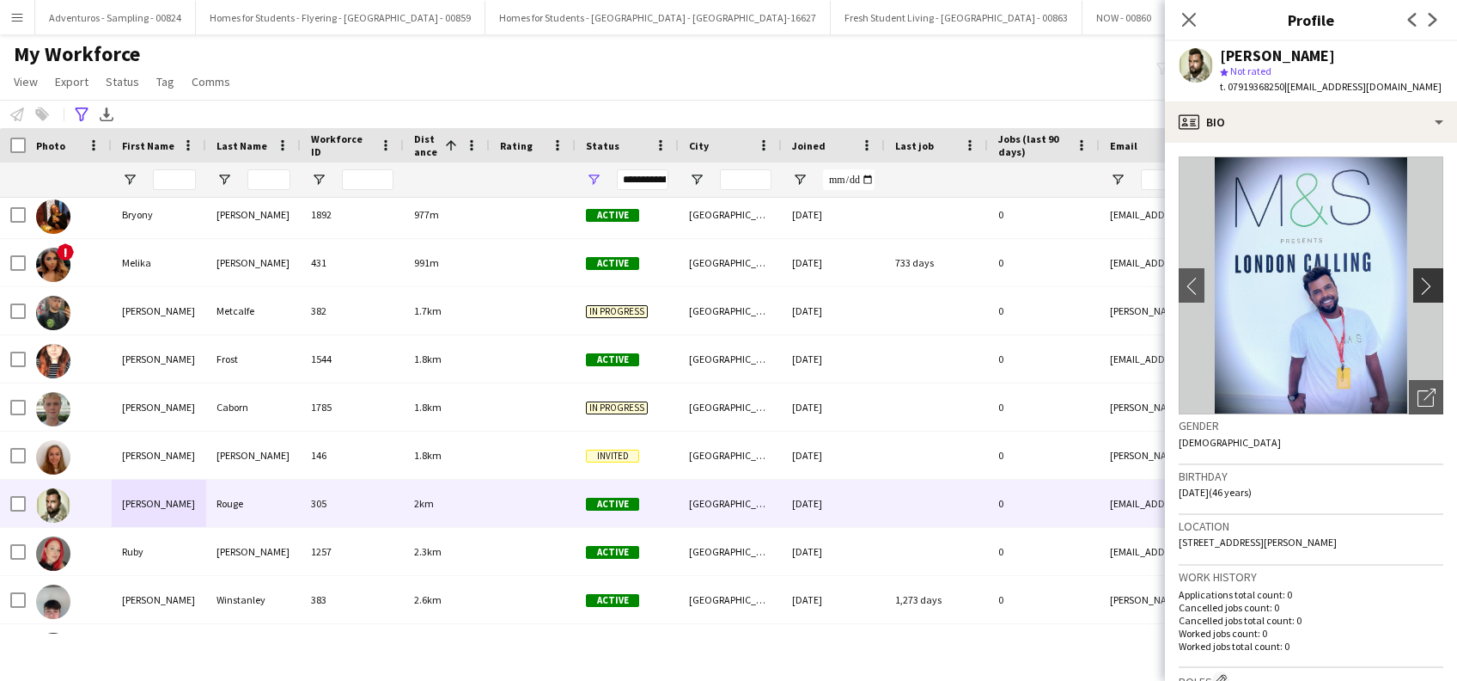
click at [1418, 289] on app-icon "chevron-right" at bounding box center [1431, 286] width 27 height 18
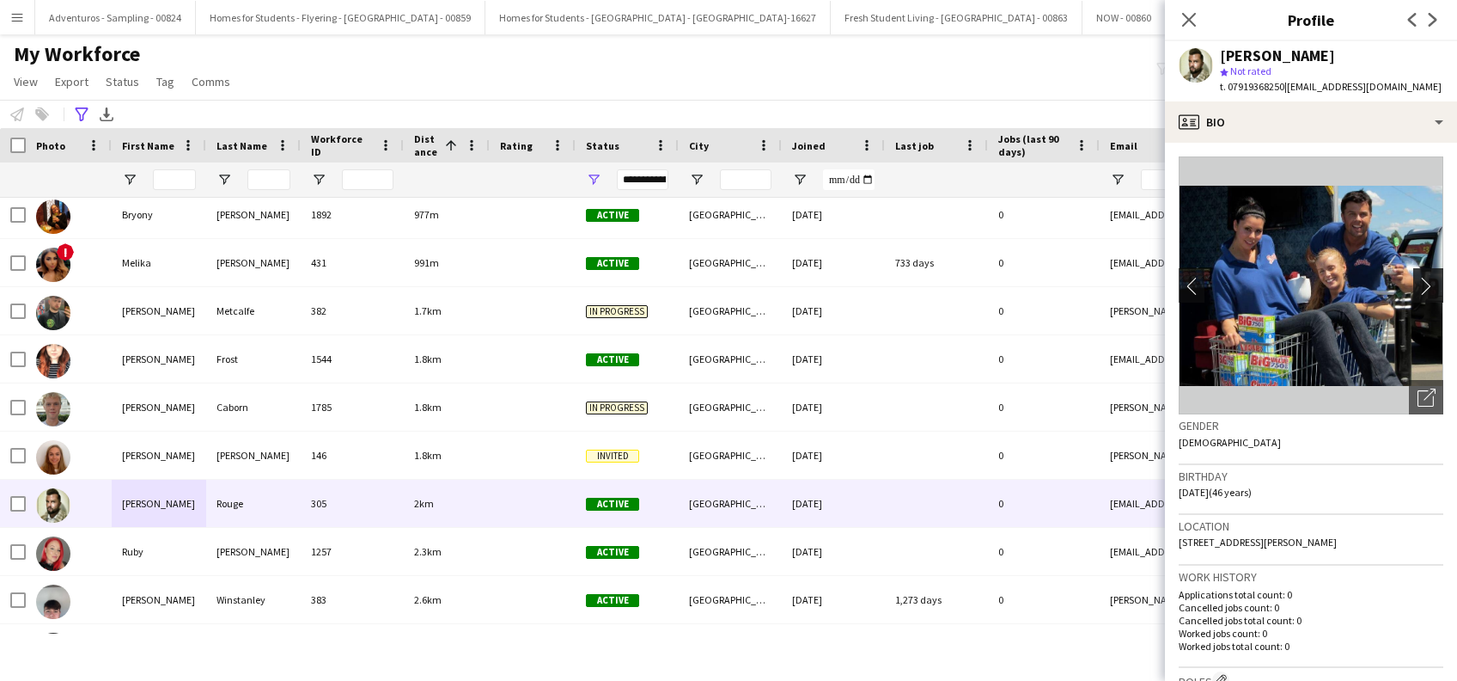
click at [1418, 289] on app-icon "chevron-right" at bounding box center [1431, 286] width 27 height 18
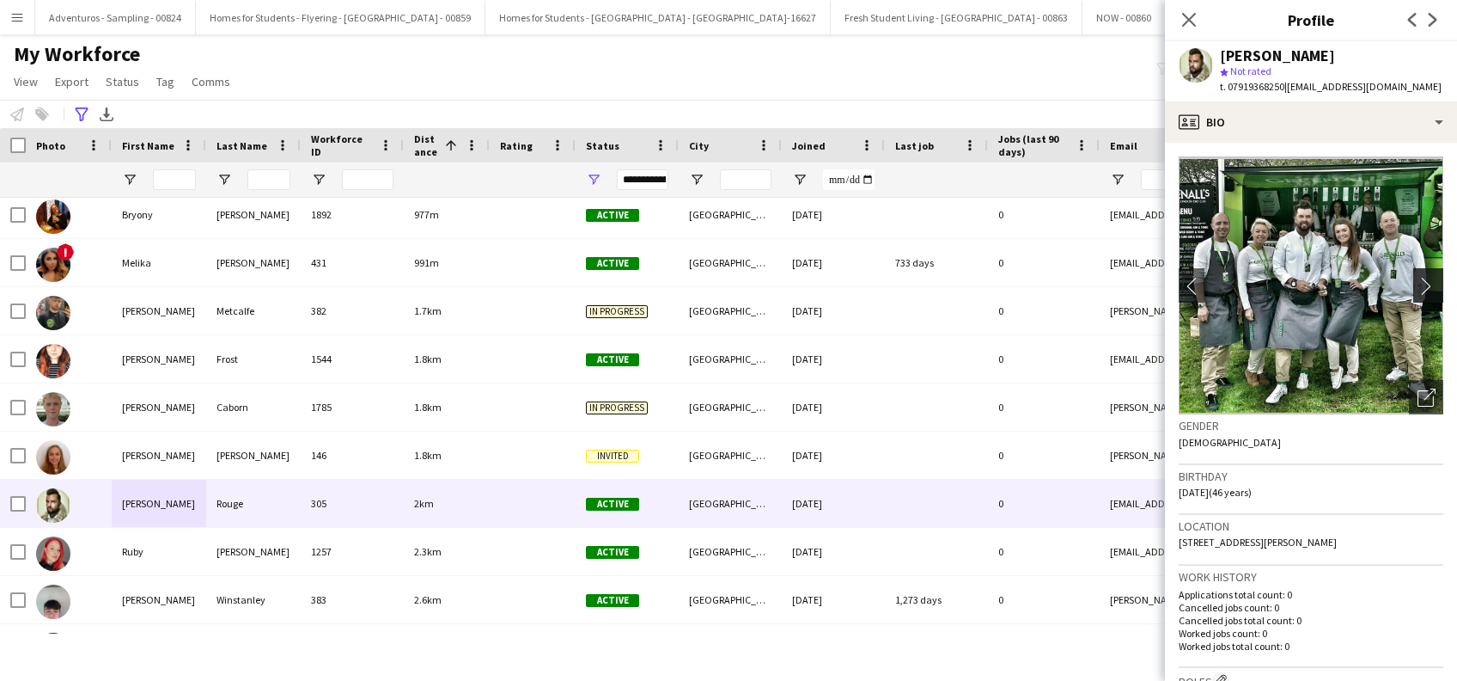
click at [1418, 289] on app-icon "chevron-right" at bounding box center [1431, 286] width 27 height 18
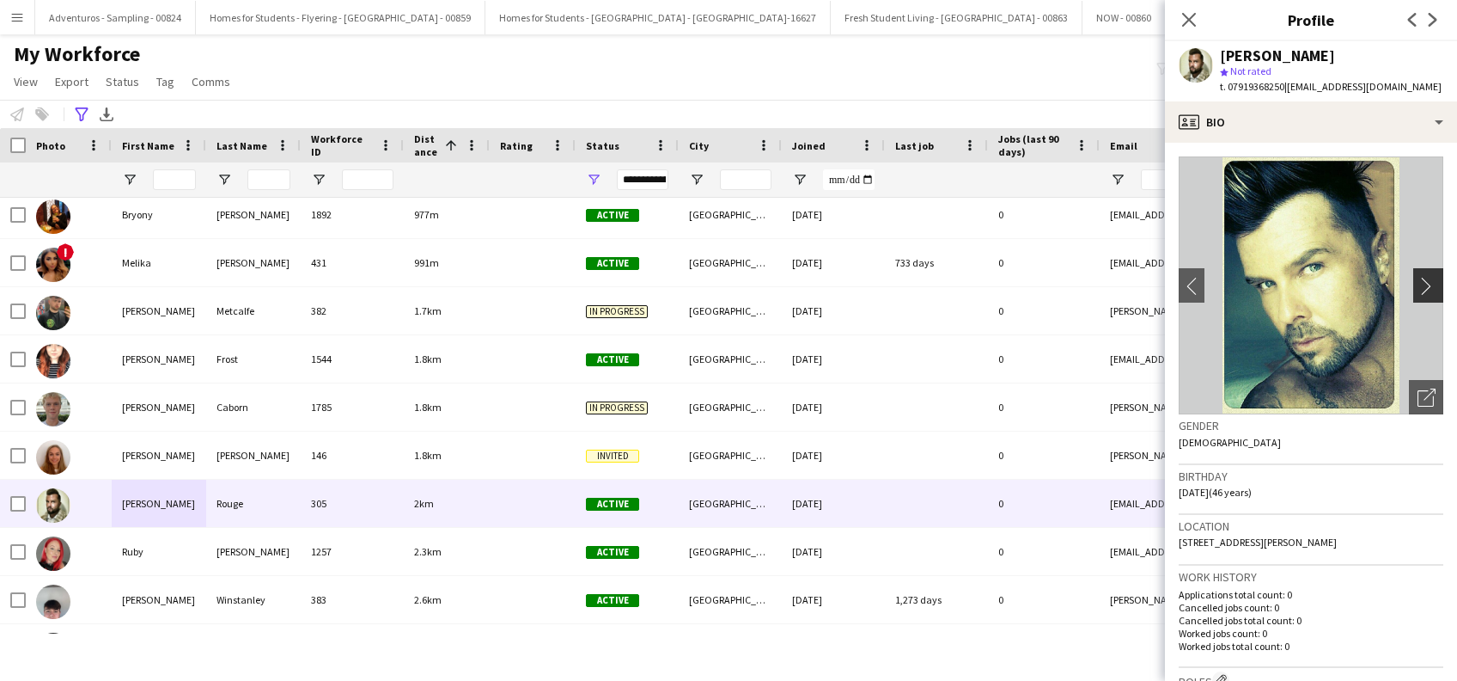
click at [1418, 289] on app-icon "chevron-right" at bounding box center [1431, 286] width 27 height 18
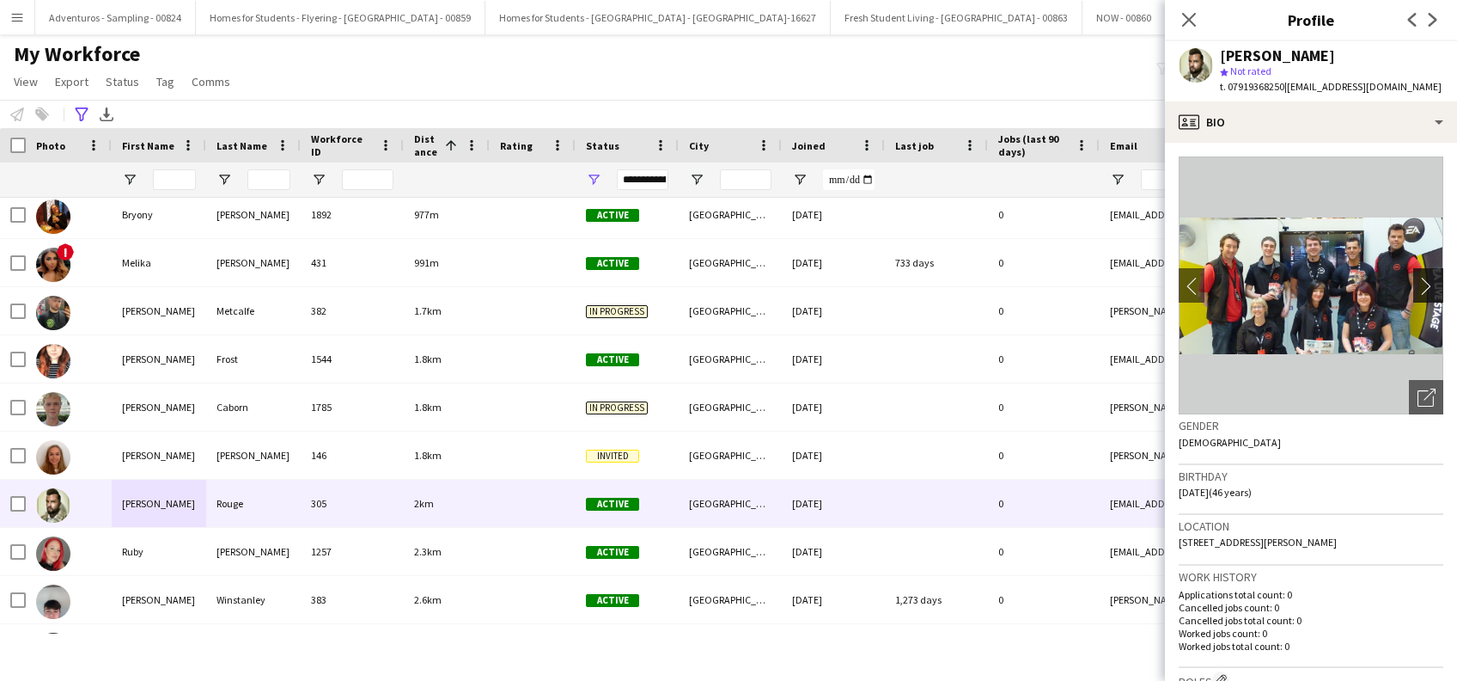
click at [1418, 289] on app-icon "chevron-right" at bounding box center [1431, 286] width 27 height 18
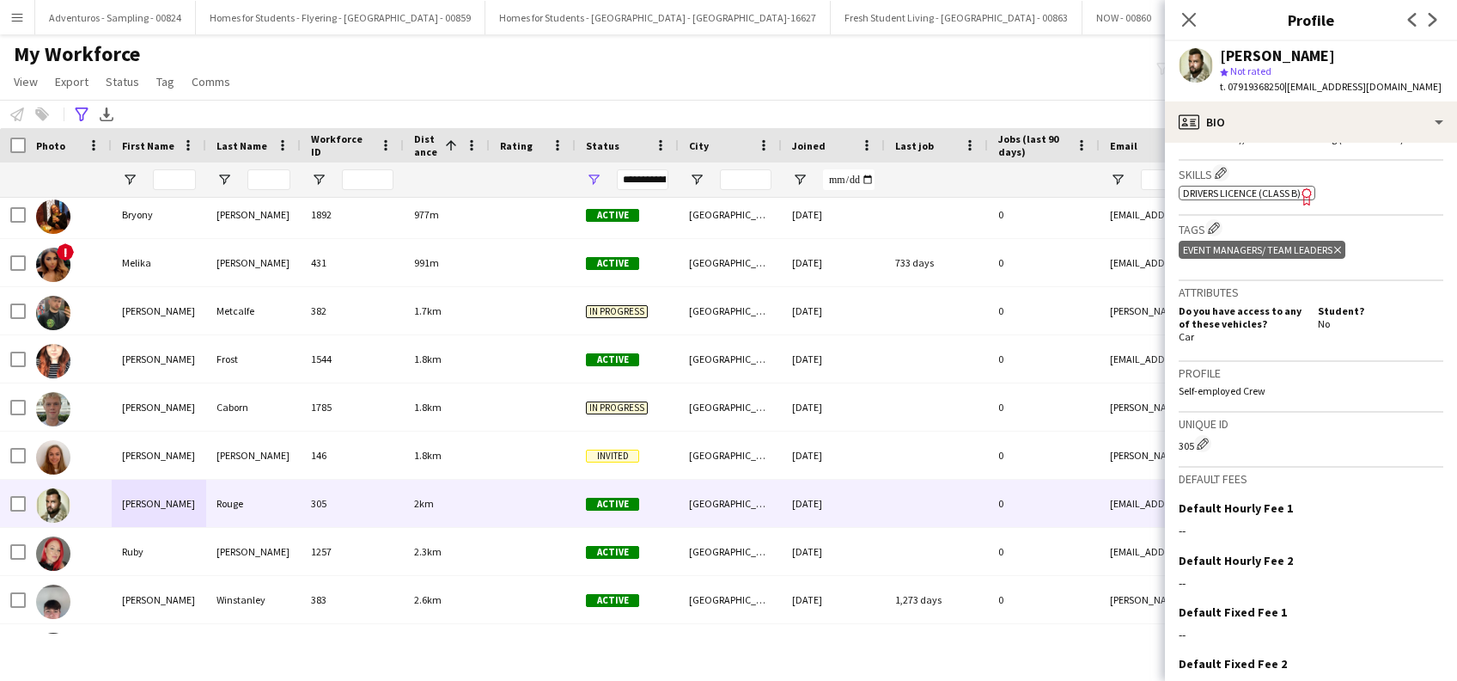
scroll to position [663, 0]
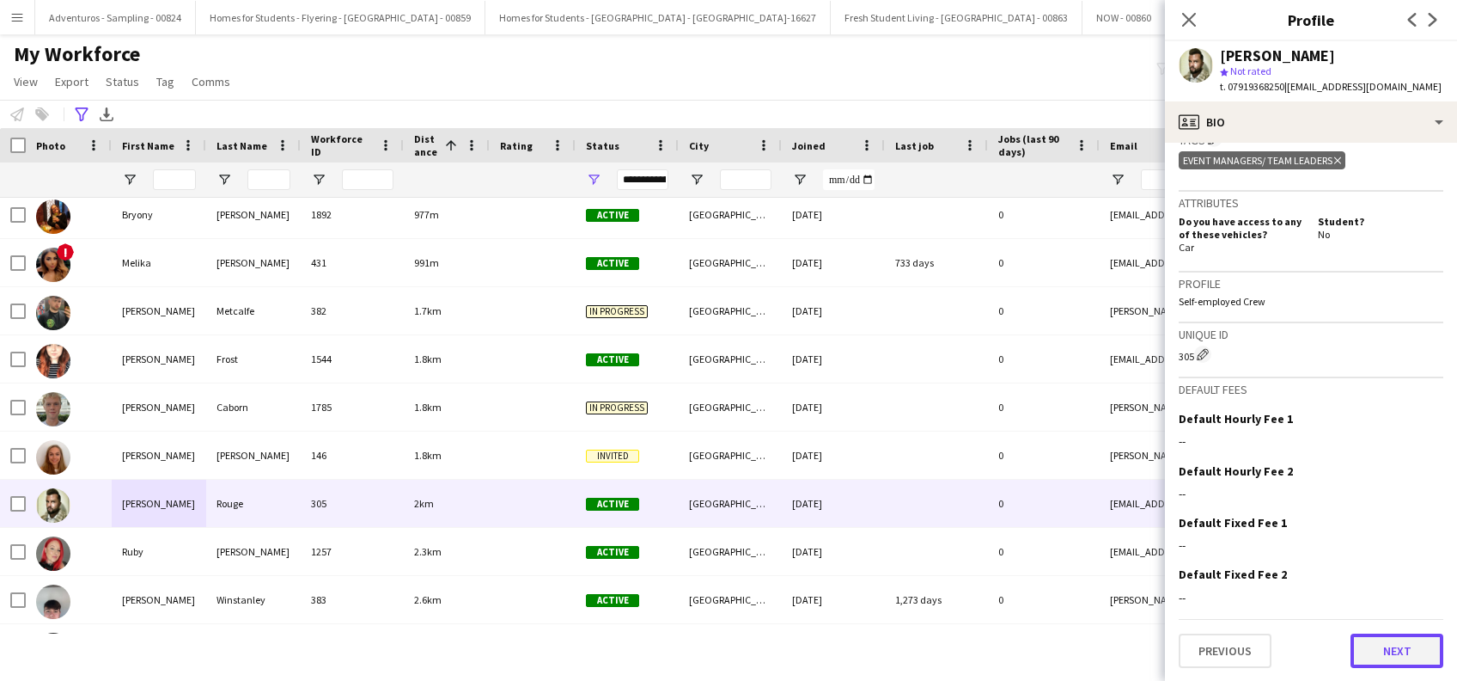
click at [1382, 656] on button "Next" at bounding box center [1397, 650] width 93 height 34
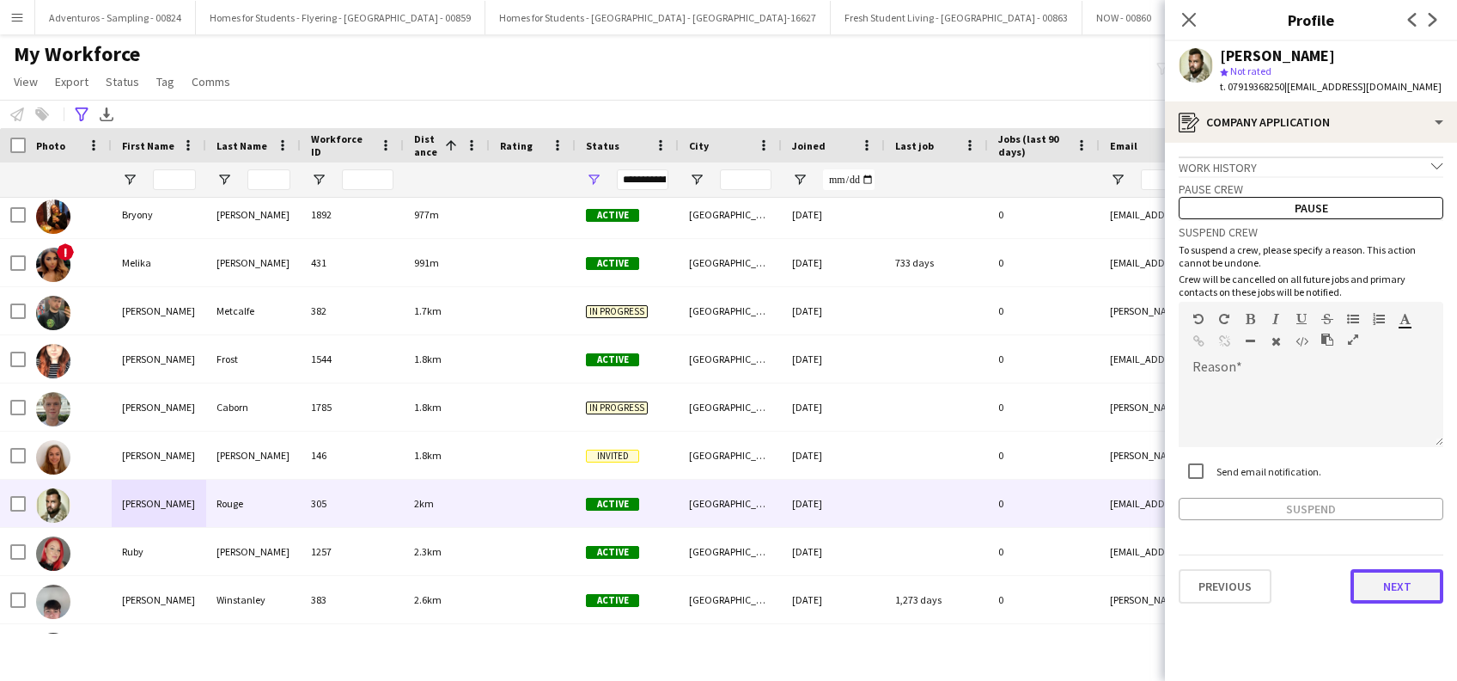
click at [1386, 589] on button "Next" at bounding box center [1397, 586] width 93 height 34
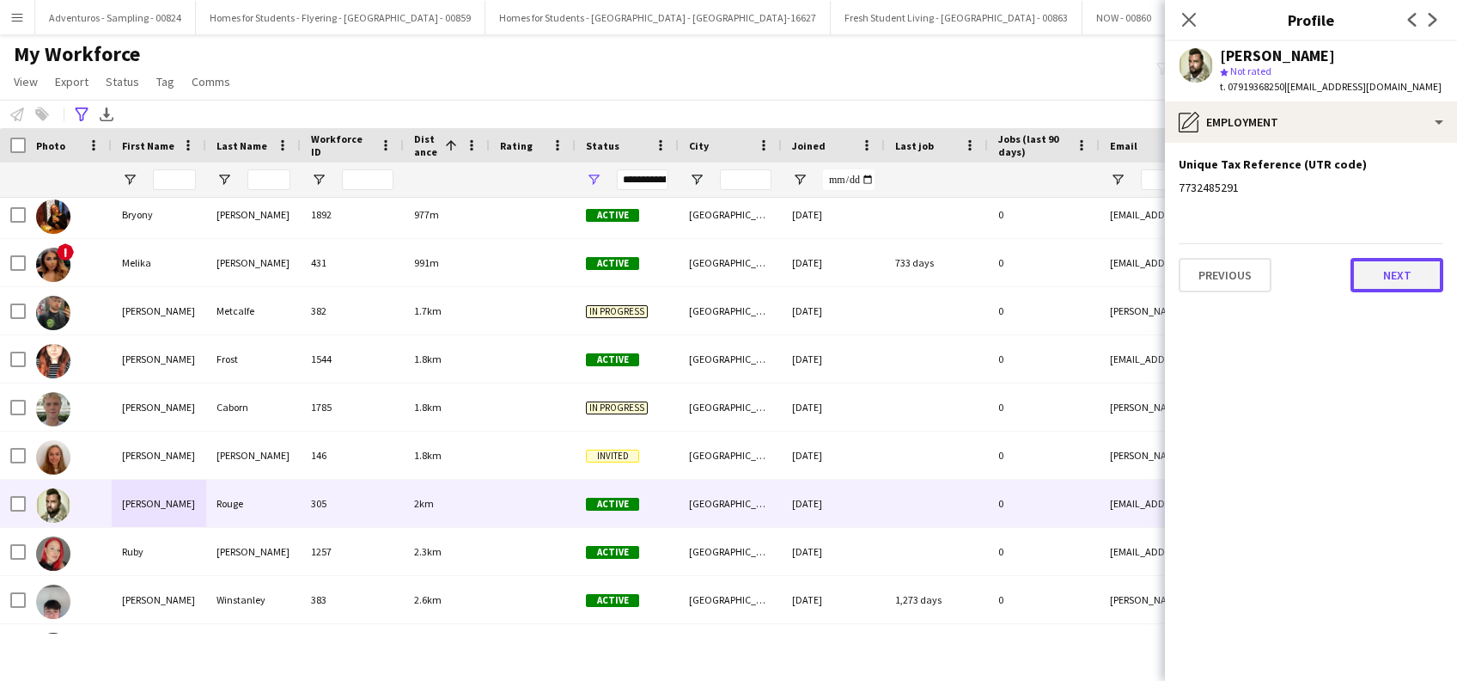
click at [1389, 266] on button "Next" at bounding box center [1397, 275] width 93 height 34
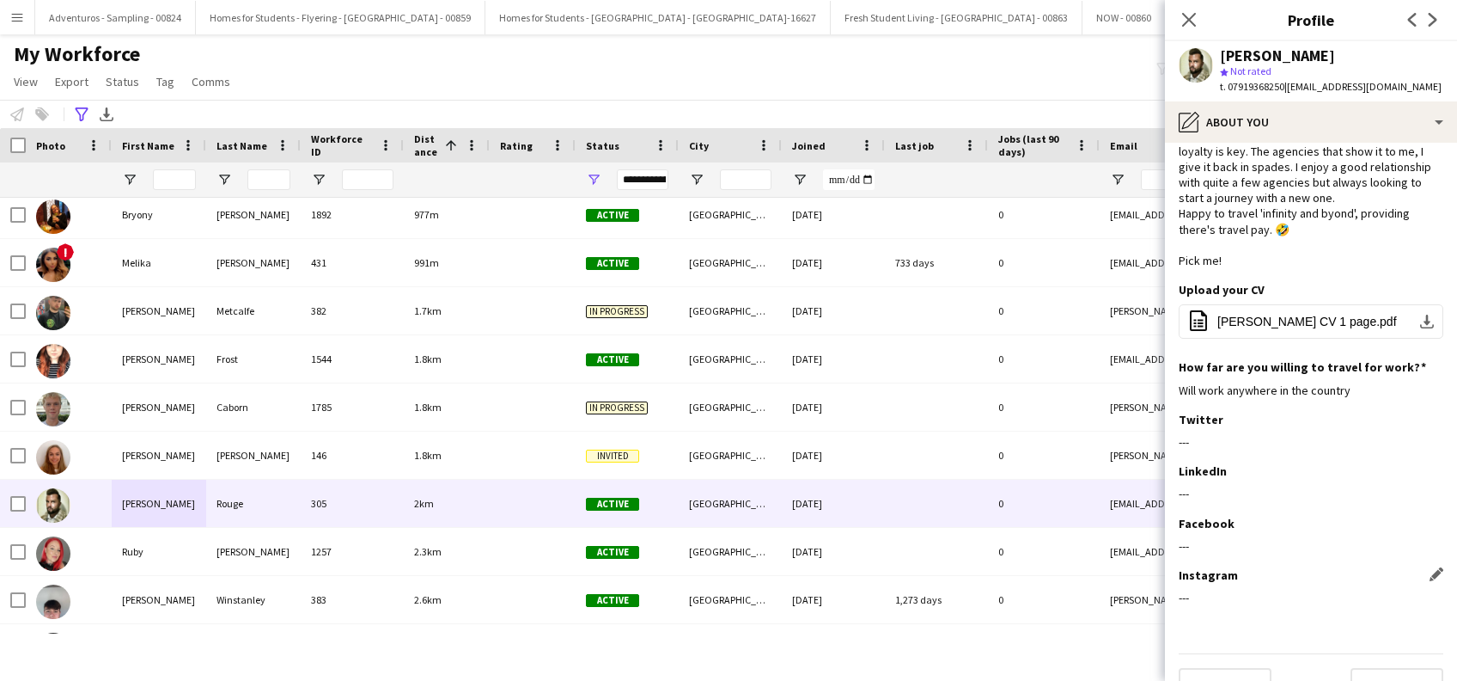
scroll to position [149, 0]
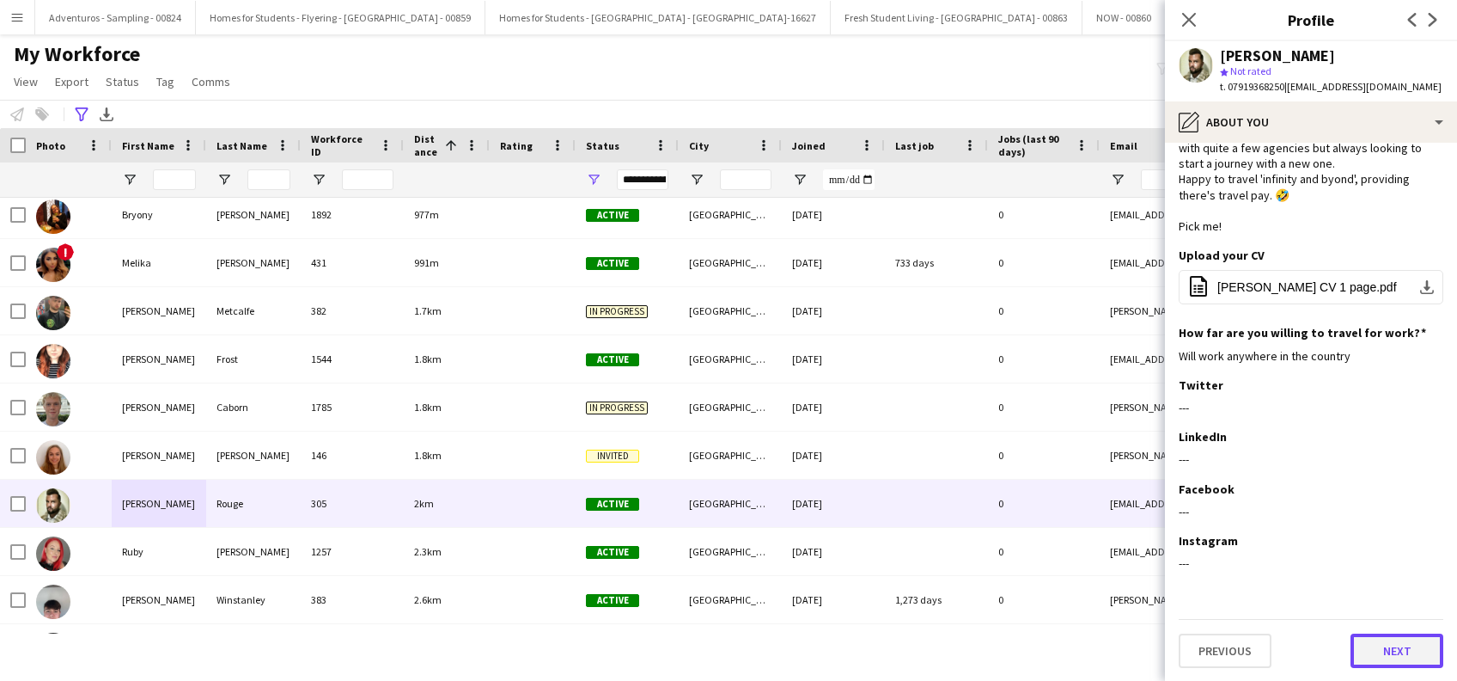
click at [1373, 645] on button "Next" at bounding box center [1397, 650] width 93 height 34
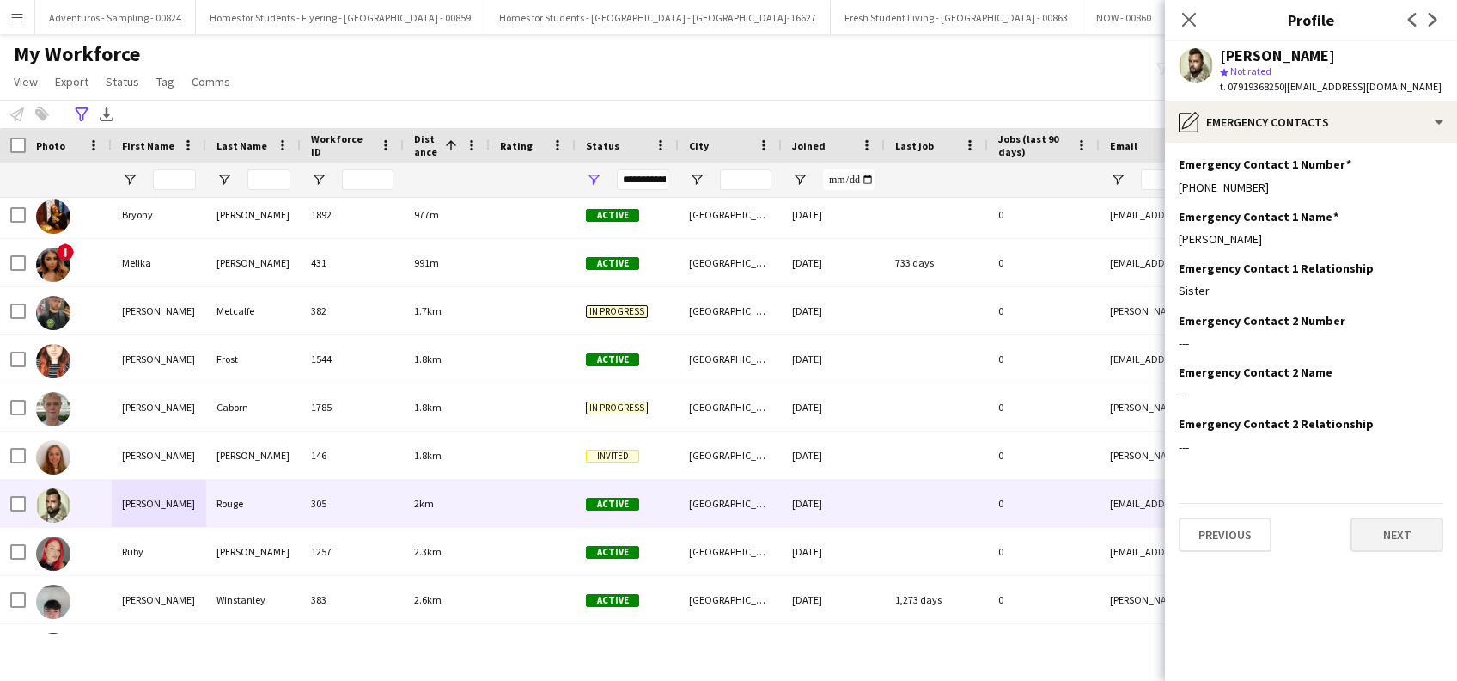
scroll to position [0, 0]
click at [1389, 535] on button "Next" at bounding box center [1397, 534] width 93 height 34
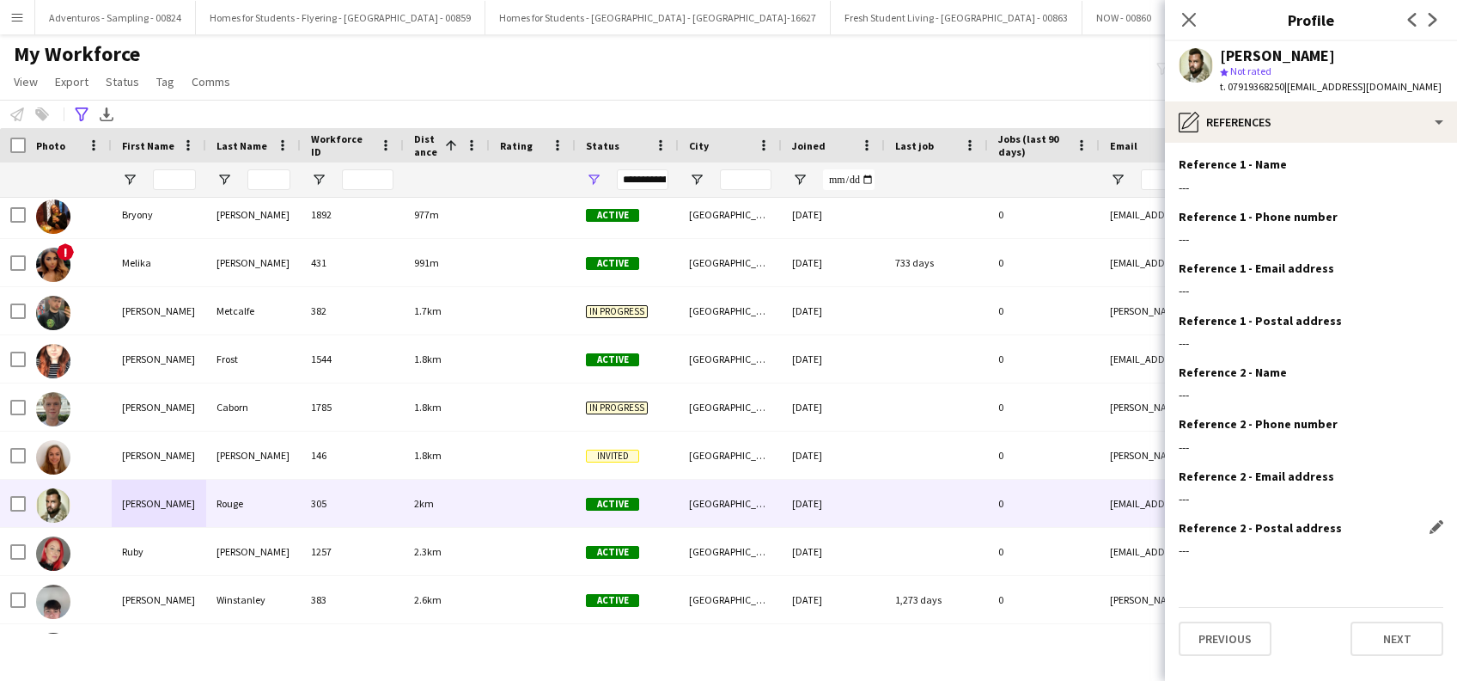
click at [1389, 534] on div "Reference 2 - Postal address Edit this field" at bounding box center [1311, 527] width 265 height 15
click at [1398, 632] on button "Next" at bounding box center [1397, 638] width 93 height 34
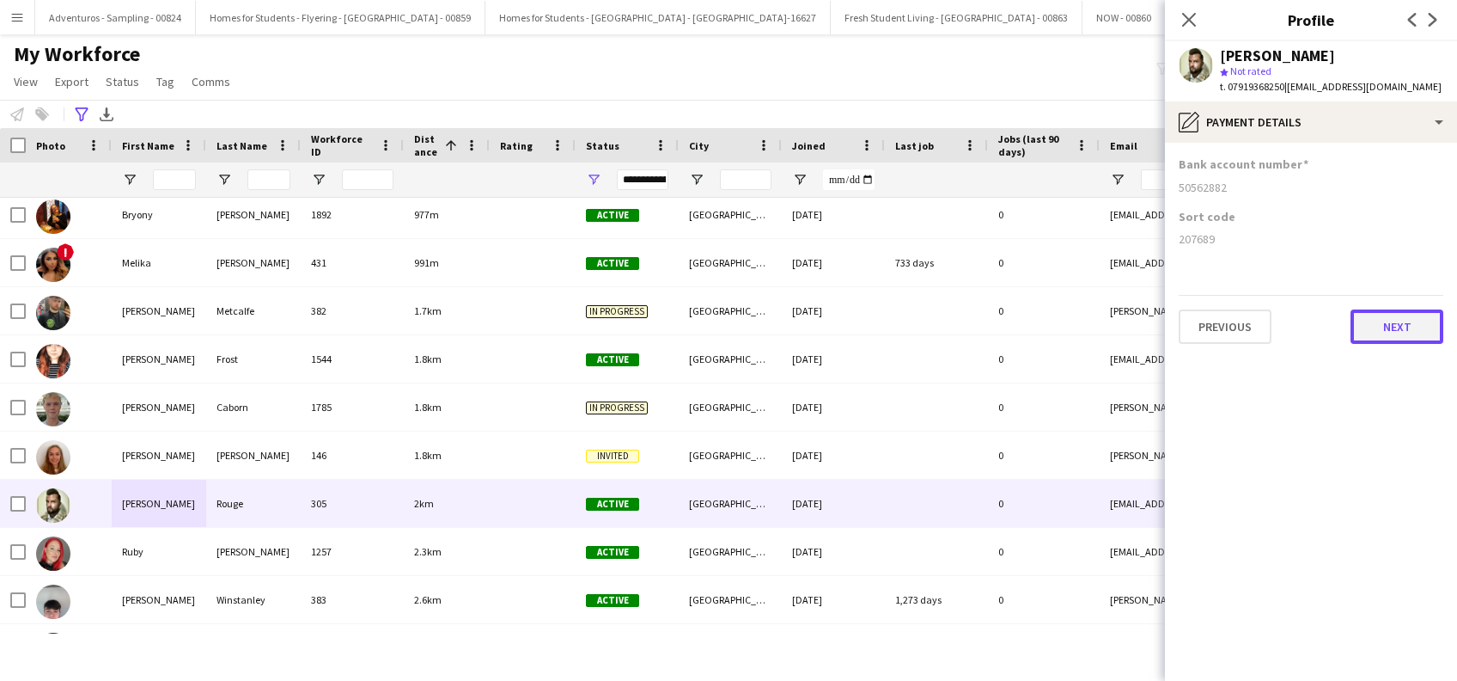
click at [1394, 333] on button "Next" at bounding box center [1397, 326] width 93 height 34
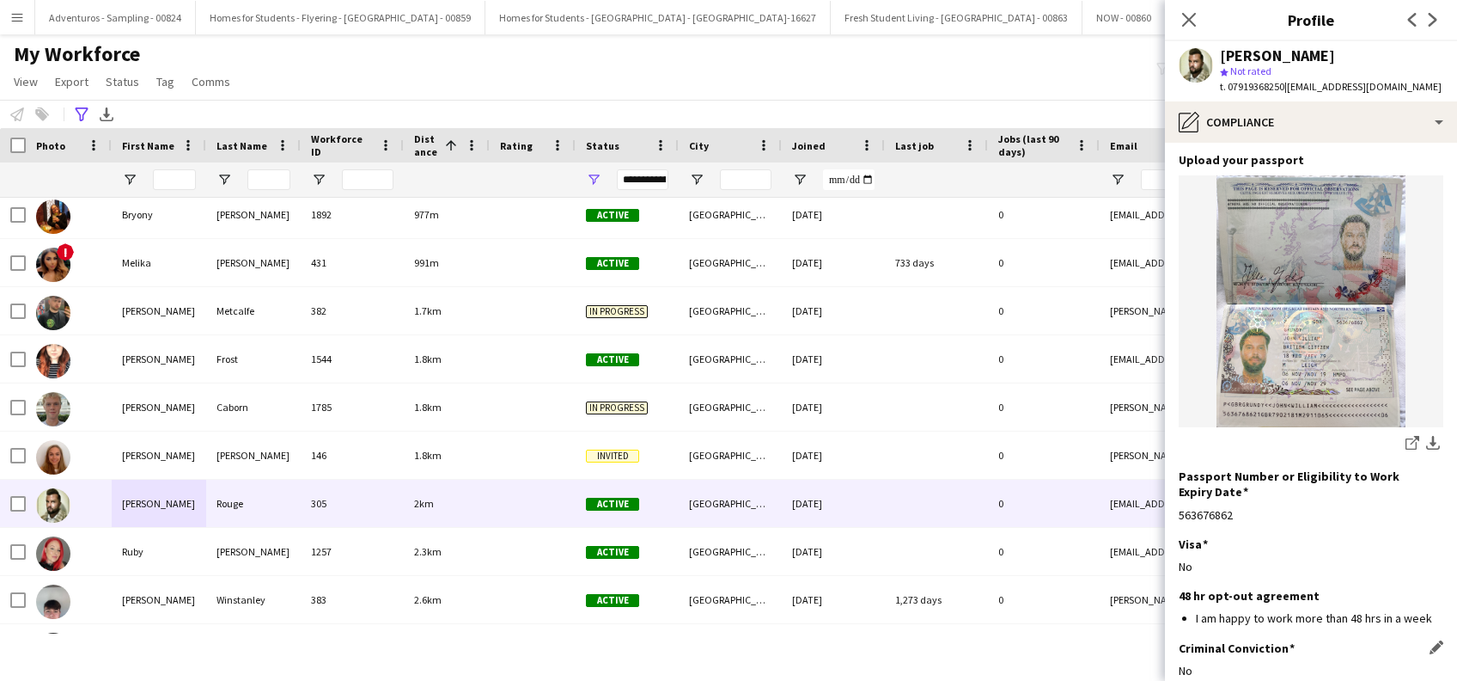
scroll to position [231, 0]
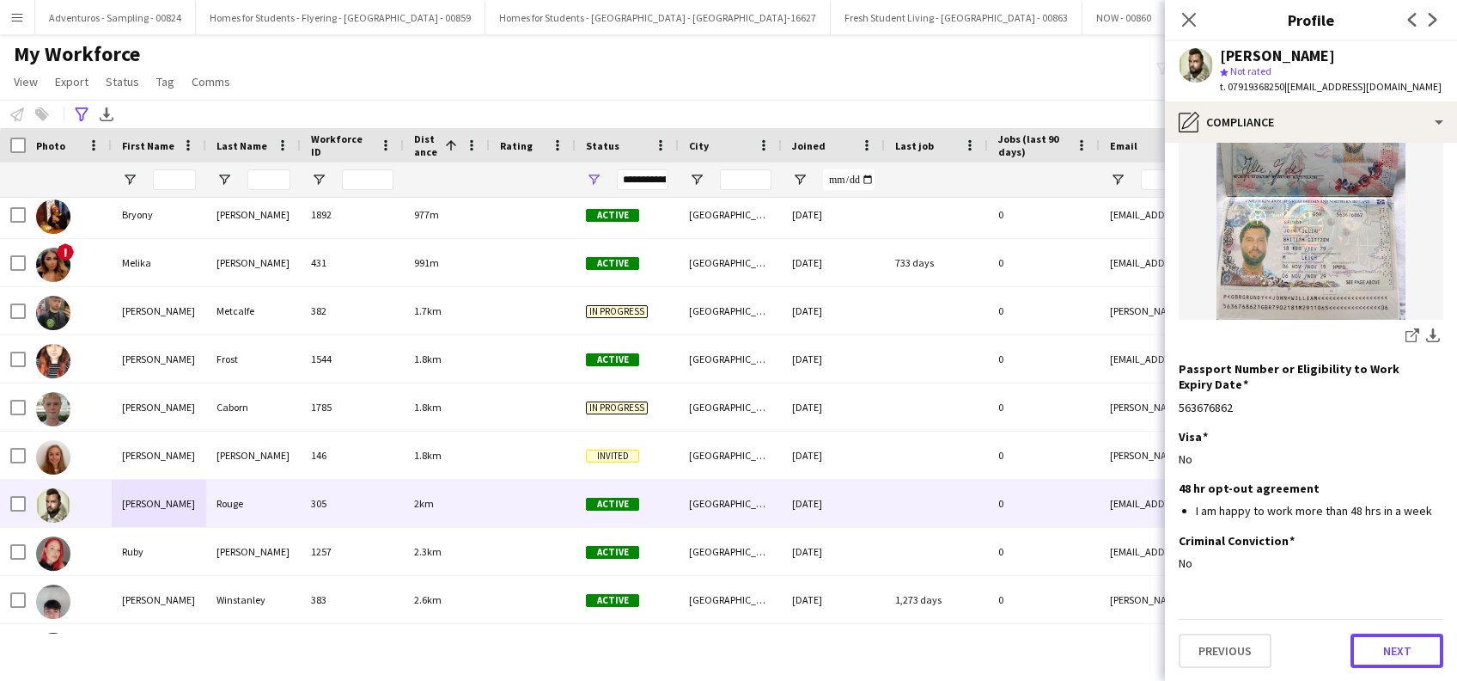
click at [1391, 663] on button "Next" at bounding box center [1397, 650] width 93 height 34
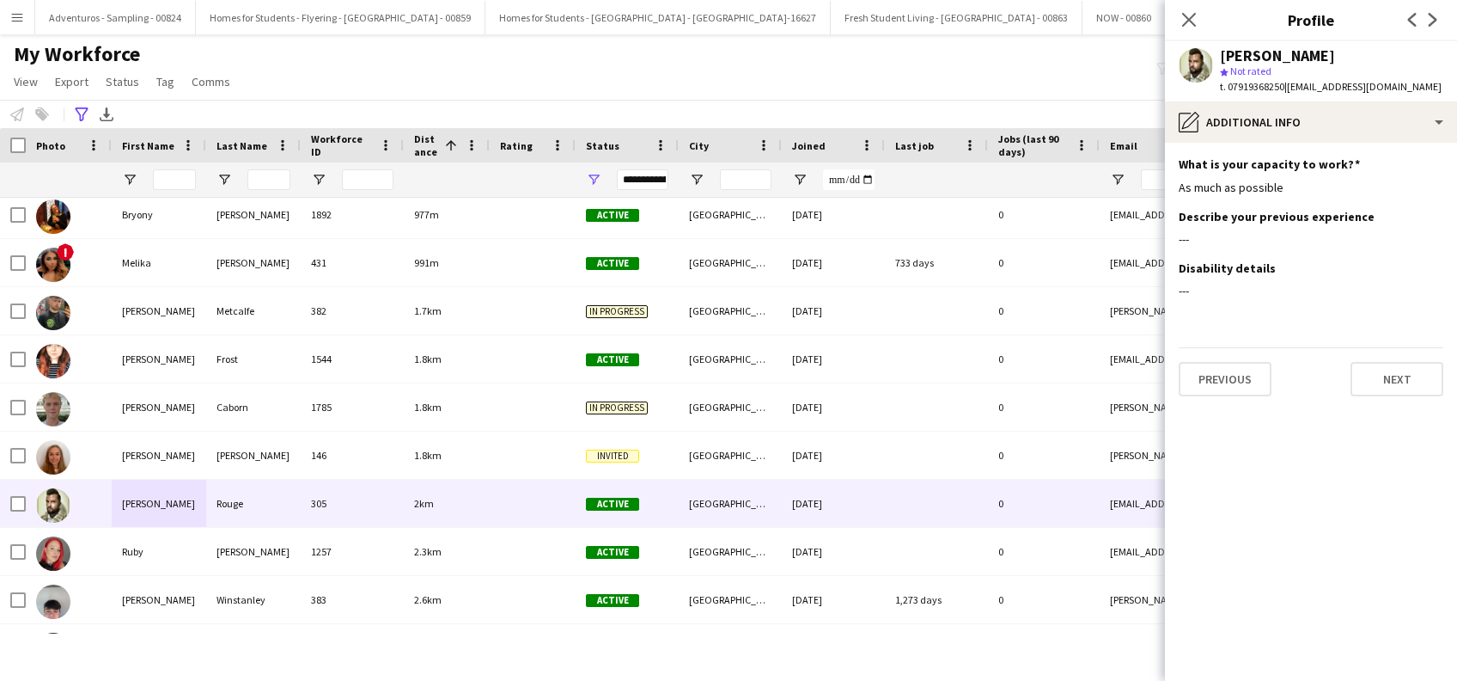
scroll to position [0, 0]
click at [1383, 381] on button "Next" at bounding box center [1397, 379] width 93 height 34
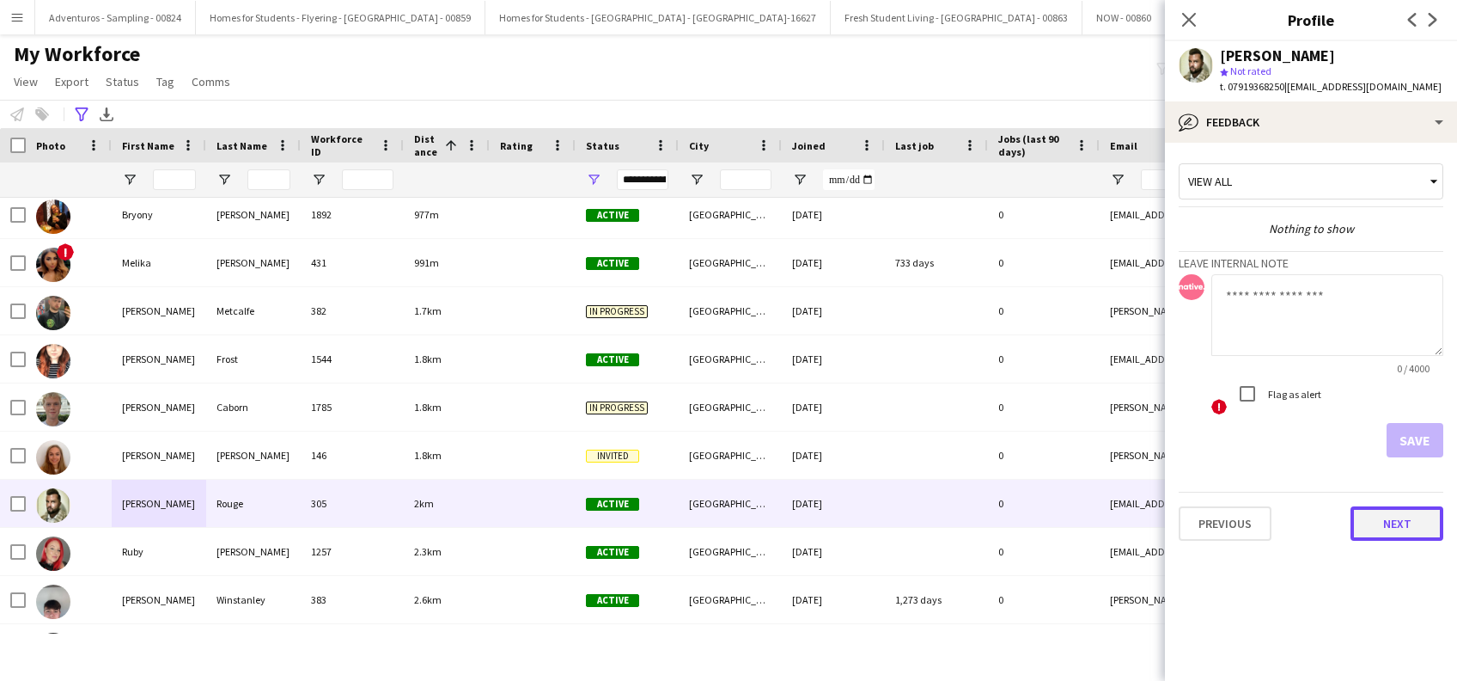
click at [1400, 528] on button "Next" at bounding box center [1397, 523] width 93 height 34
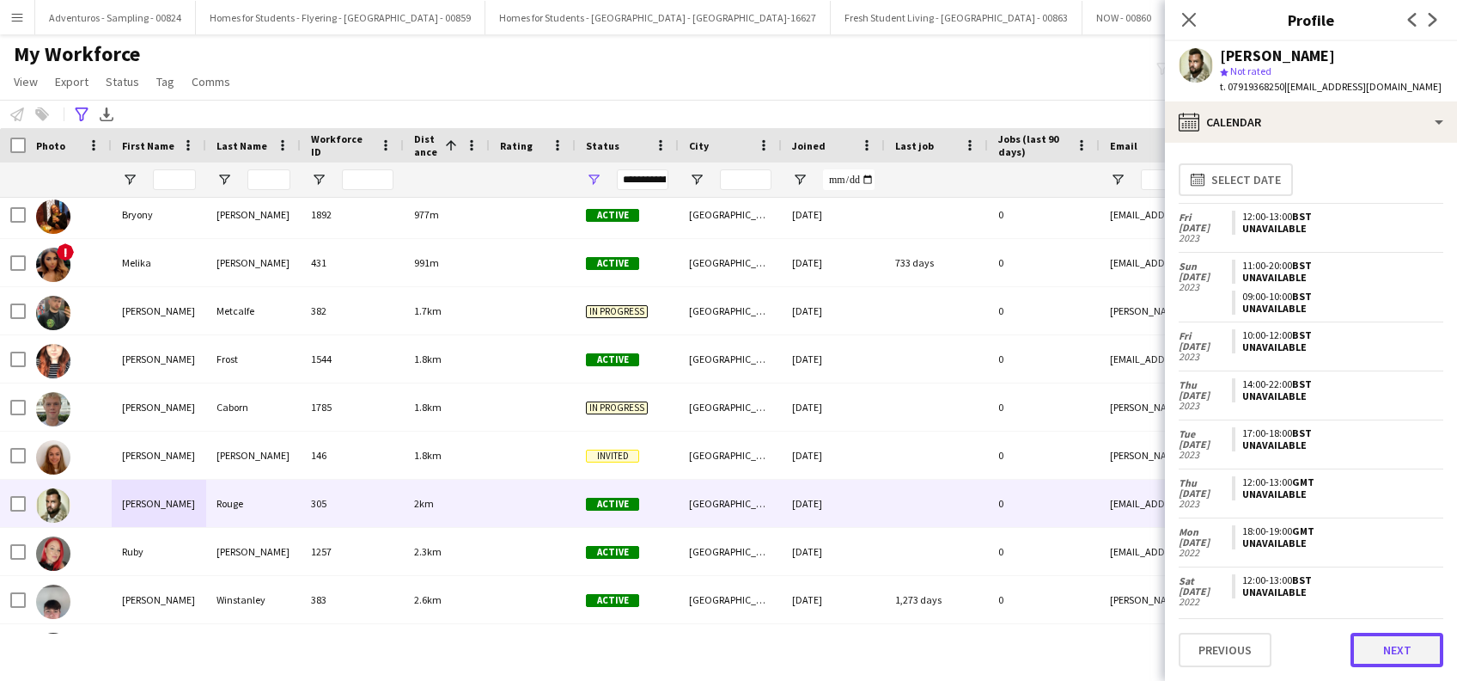
click at [1390, 653] on button "Next" at bounding box center [1397, 649] width 93 height 34
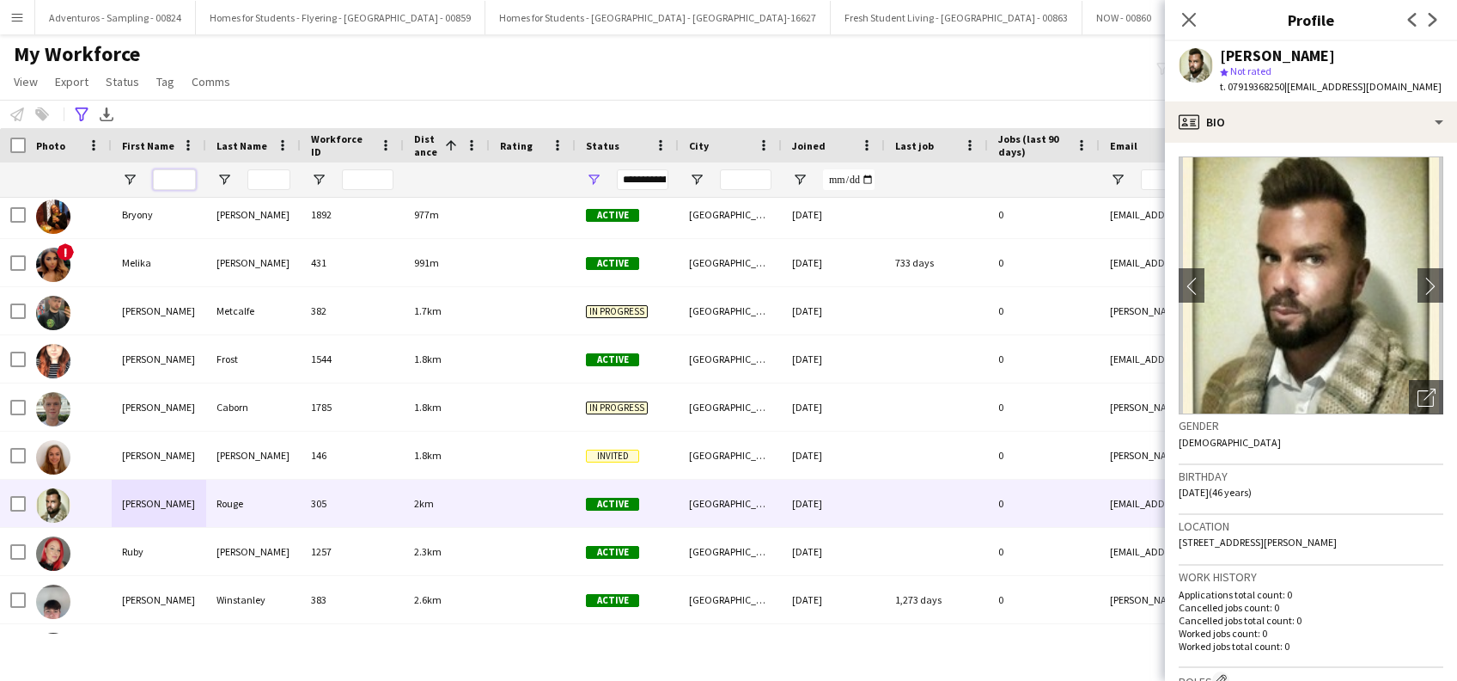
click at [184, 181] on input "First Name Filter Input" at bounding box center [174, 179] width 43 height 21
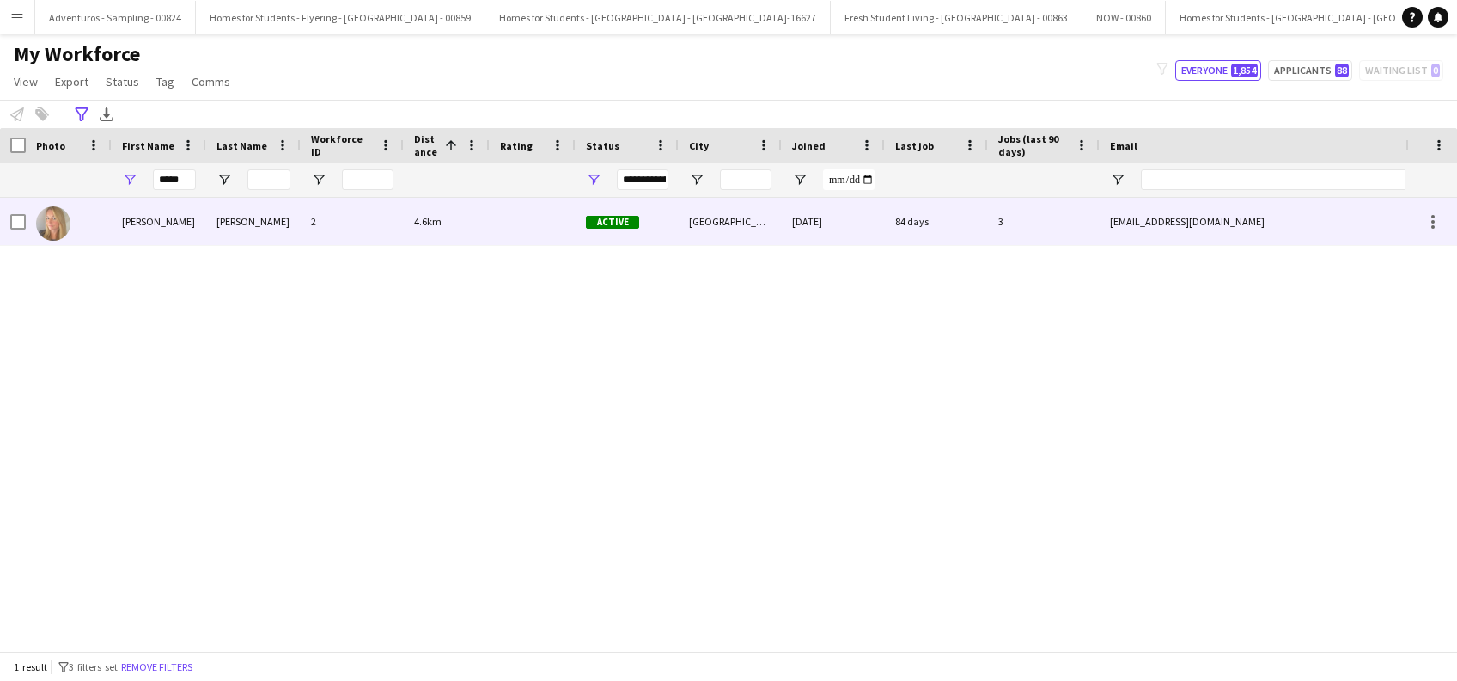
click at [138, 222] on div "[PERSON_NAME]" at bounding box center [159, 221] width 95 height 47
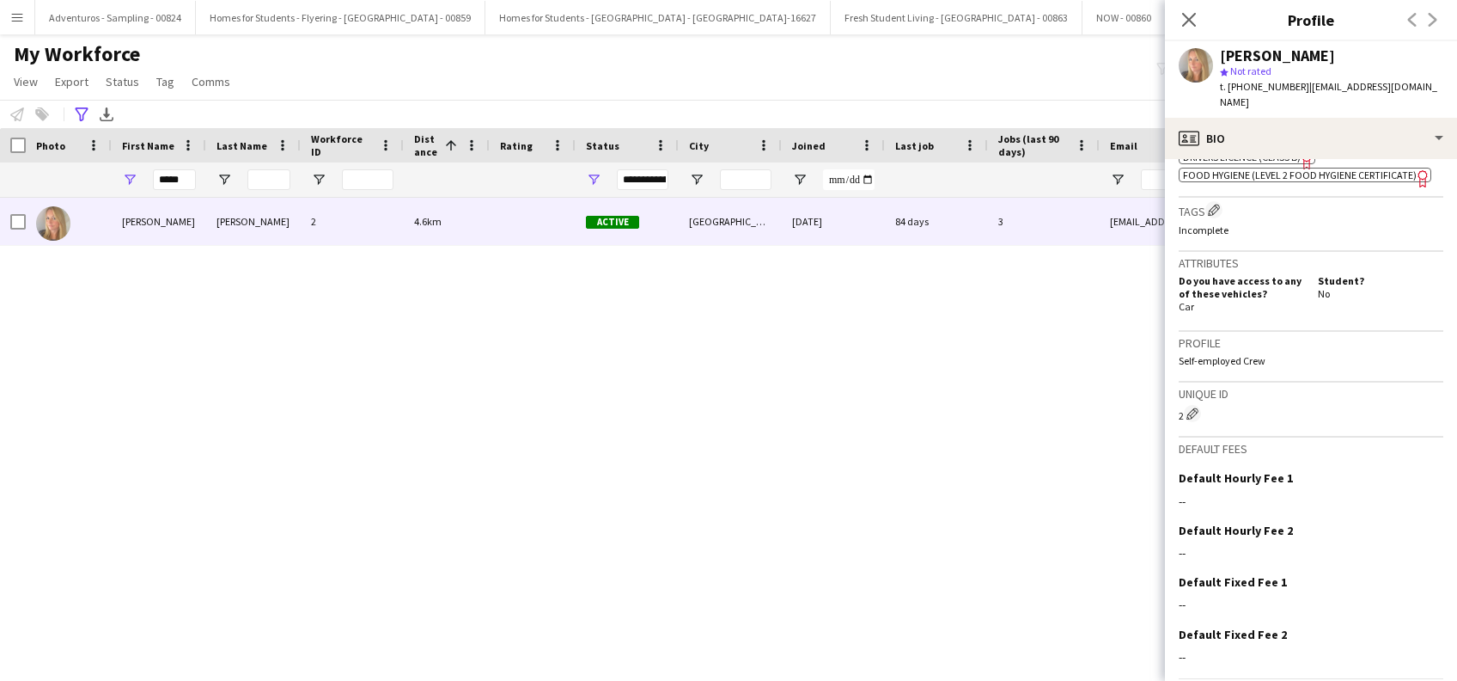
scroll to position [722, 0]
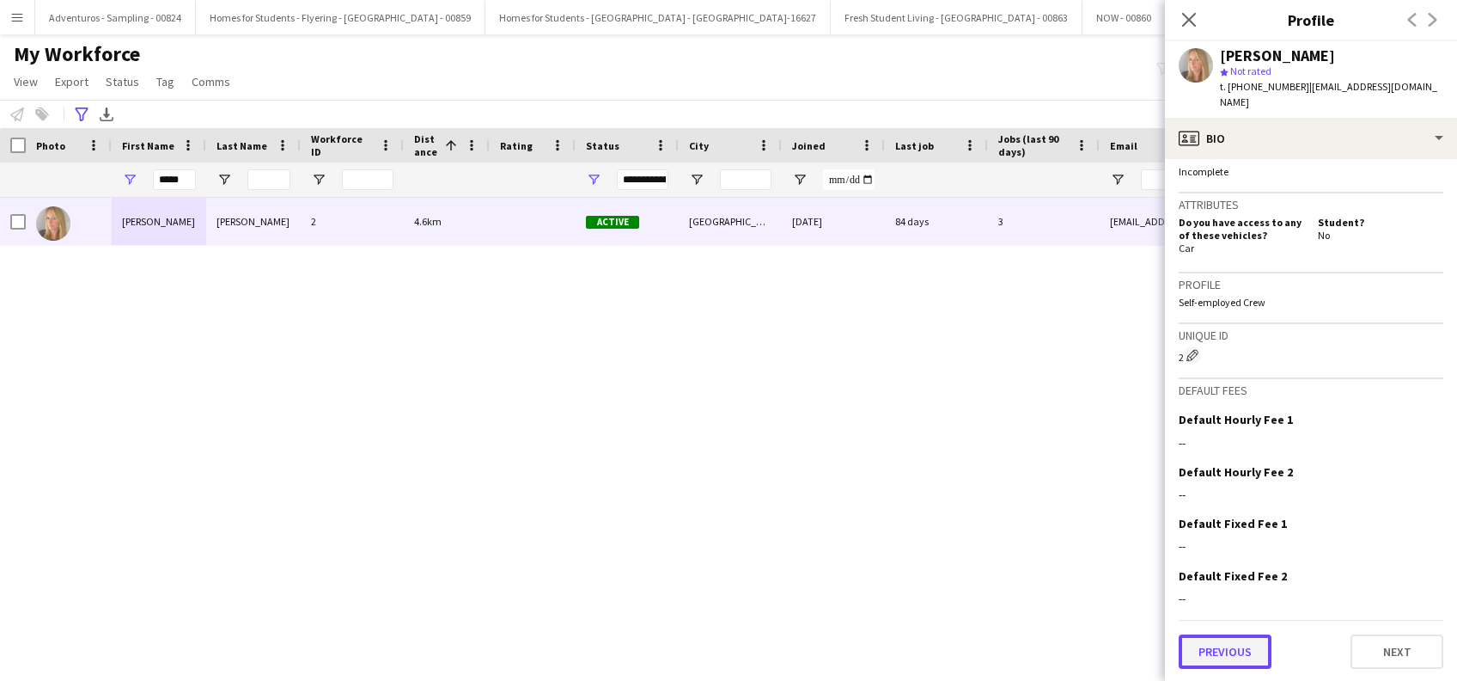
click at [1221, 643] on button "Previous" at bounding box center [1225, 651] width 93 height 34
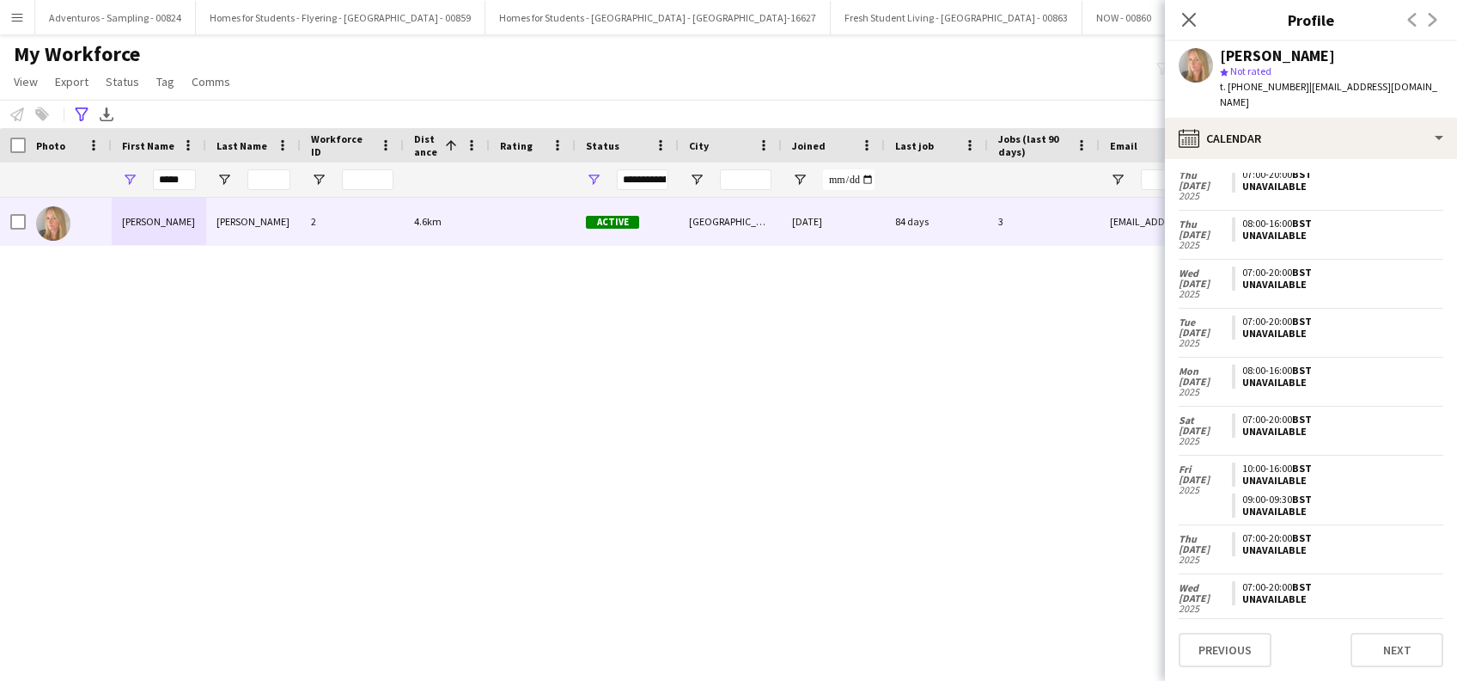
scroll to position [1029, 0]
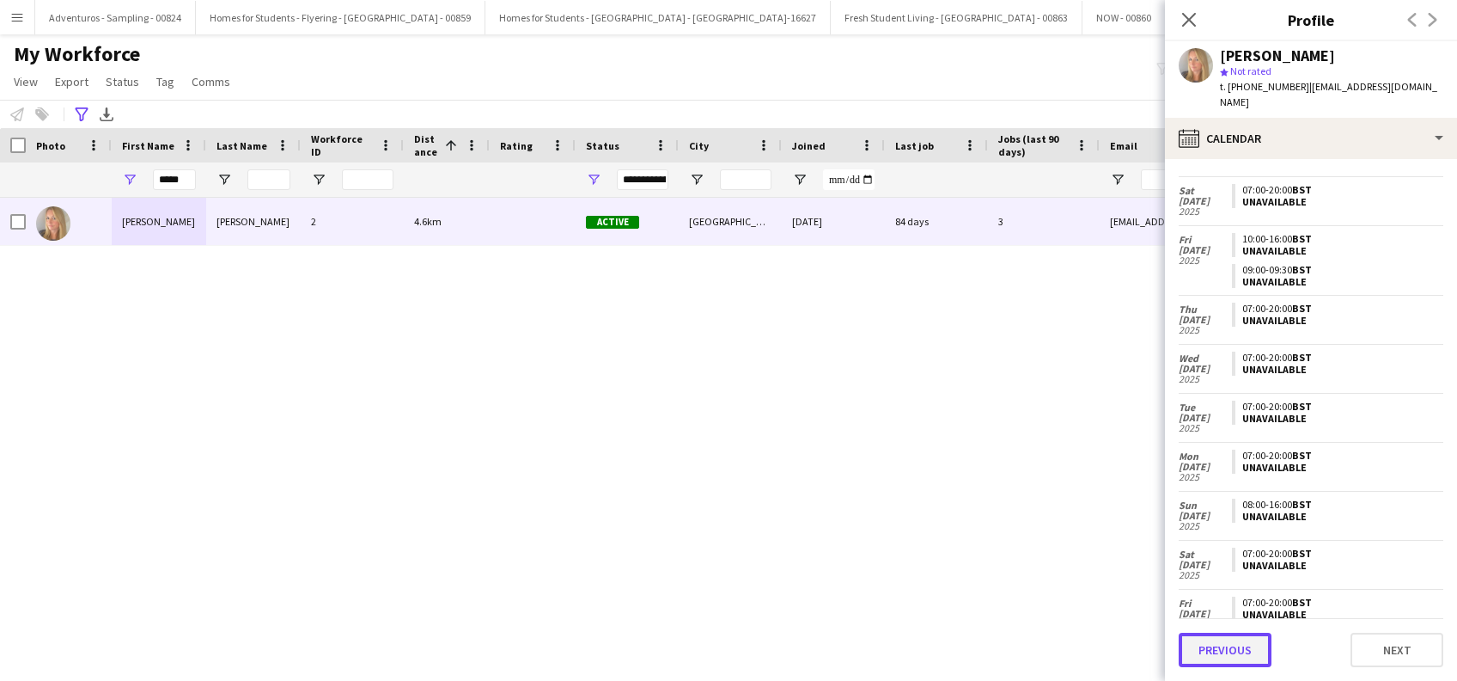
click at [1216, 648] on button "Previous" at bounding box center [1225, 649] width 93 height 34
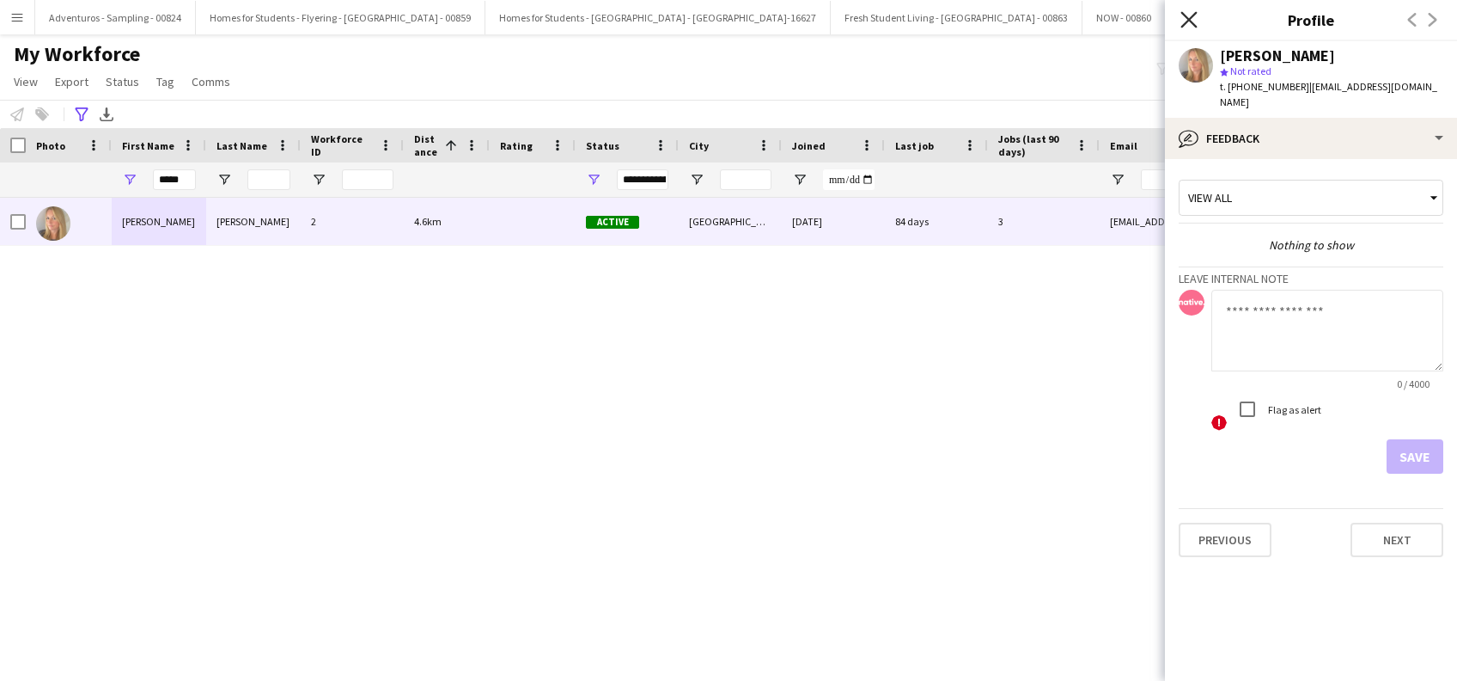
click at [1190, 16] on icon "Close pop-in" at bounding box center [1189, 19] width 16 height 16
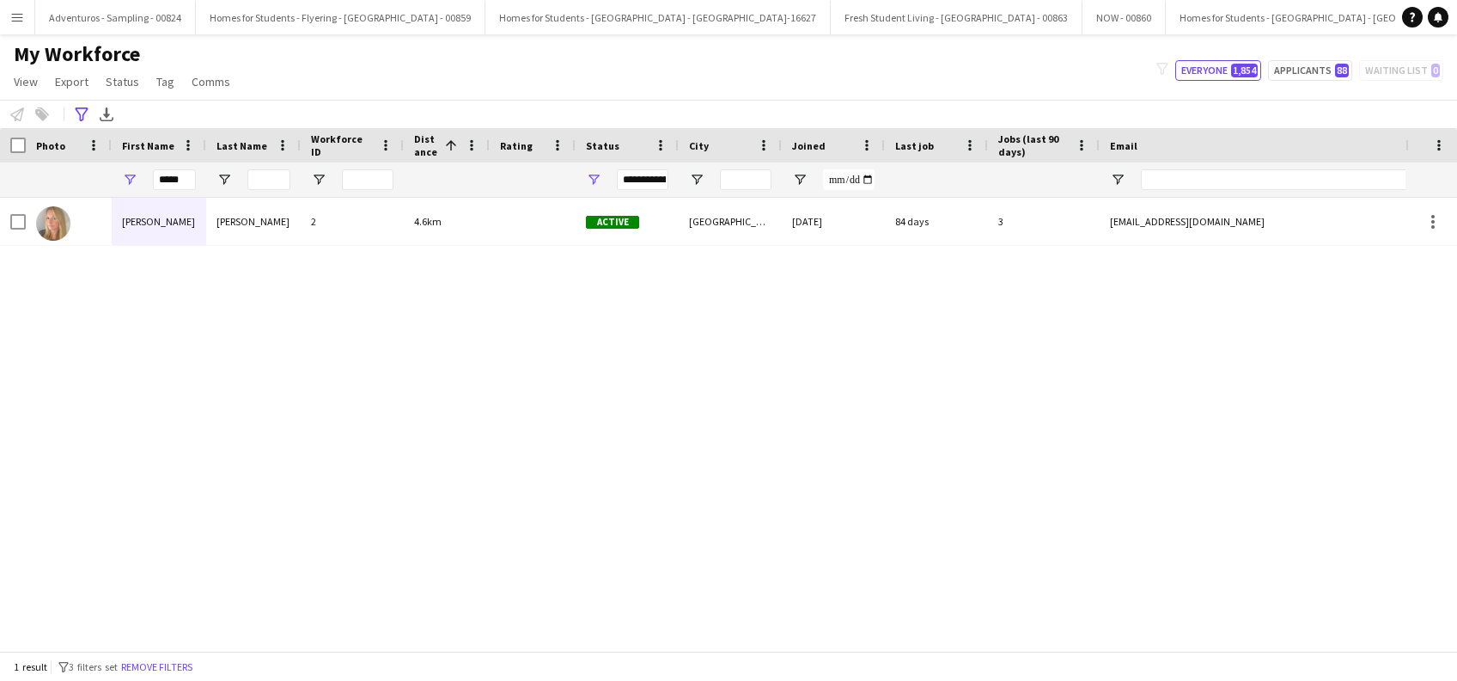
click at [90, 563] on div "[PERSON_NAME] 2 4.6km Active [GEOGRAPHIC_DATA] [DATE] 84 days 3 [EMAIL_ADDRESS]…" at bounding box center [703, 416] width 1406 height 436
click at [183, 172] on input "*****" at bounding box center [174, 179] width 43 height 21
type input "*"
type input "**********"
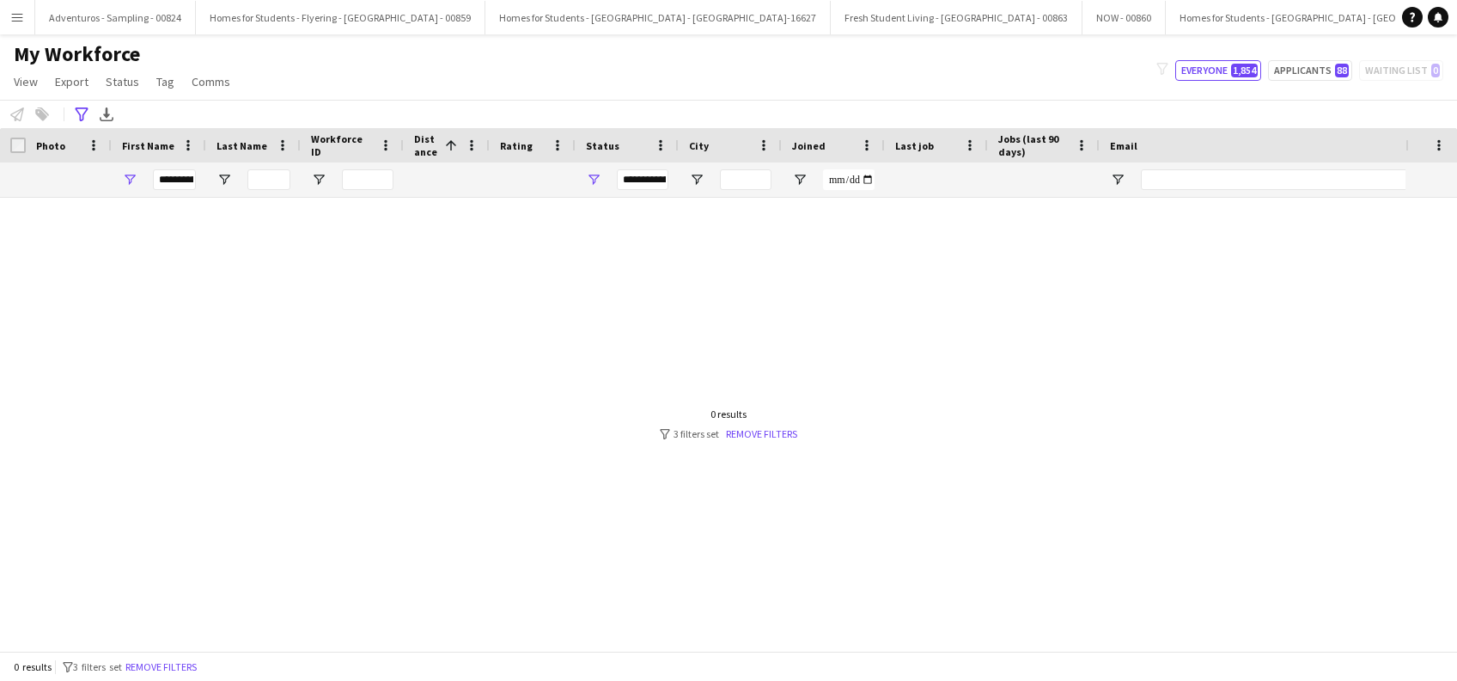
click at [186, 190] on div "**********" at bounding box center [174, 179] width 43 height 34
click at [185, 179] on input "**********" at bounding box center [174, 179] width 43 height 21
click at [268, 175] on input "Last Name Filter Input" at bounding box center [268, 179] width 43 height 21
drag, startPoint x: 160, startPoint y: 340, endPoint x: 162, endPoint y: 357, distance: 17.3
click at [162, 343] on div at bounding box center [703, 416] width 1406 height 436
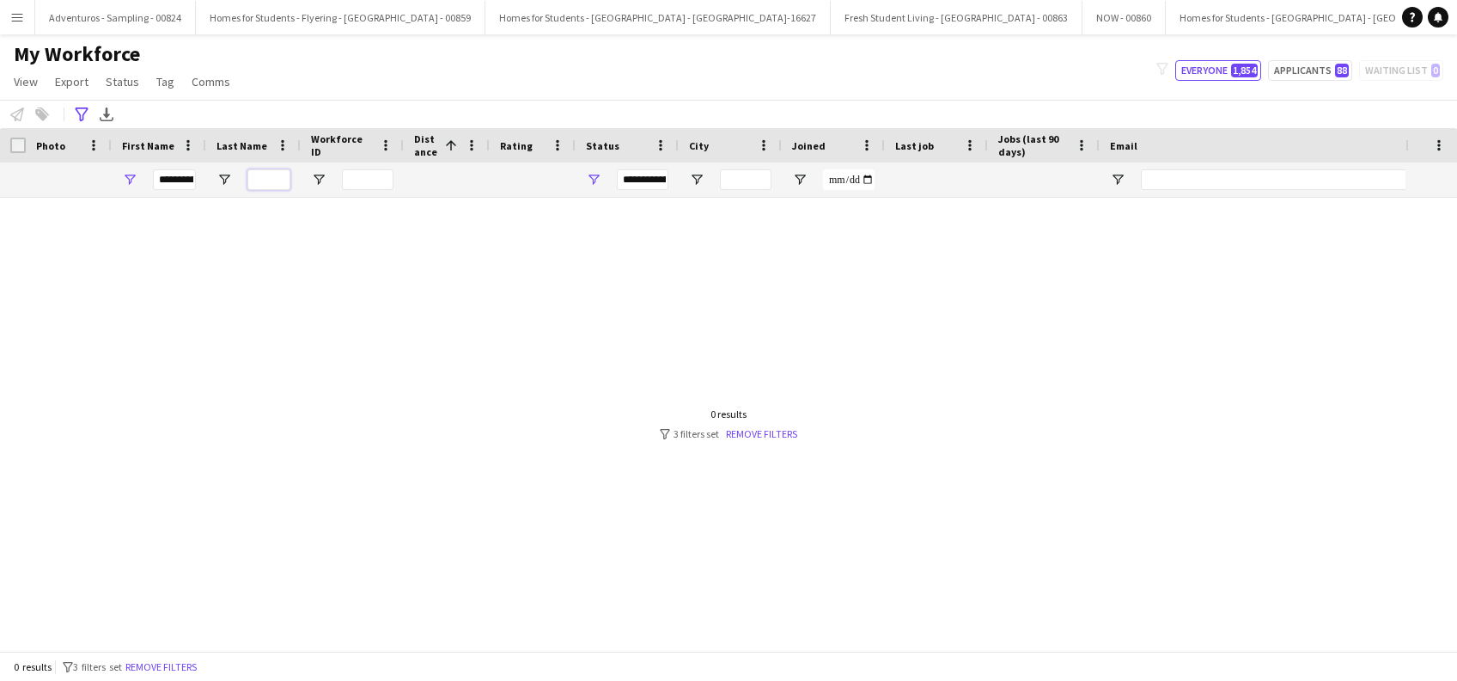
click at [252, 176] on input "Last Name Filter Input" at bounding box center [268, 179] width 43 height 21
drag, startPoint x: 212, startPoint y: 314, endPoint x: 192, endPoint y: 199, distance: 116.0
click at [211, 313] on div at bounding box center [703, 416] width 1406 height 436
drag, startPoint x: 189, startPoint y: 182, endPoint x: 188, endPoint y: 170, distance: 12.1
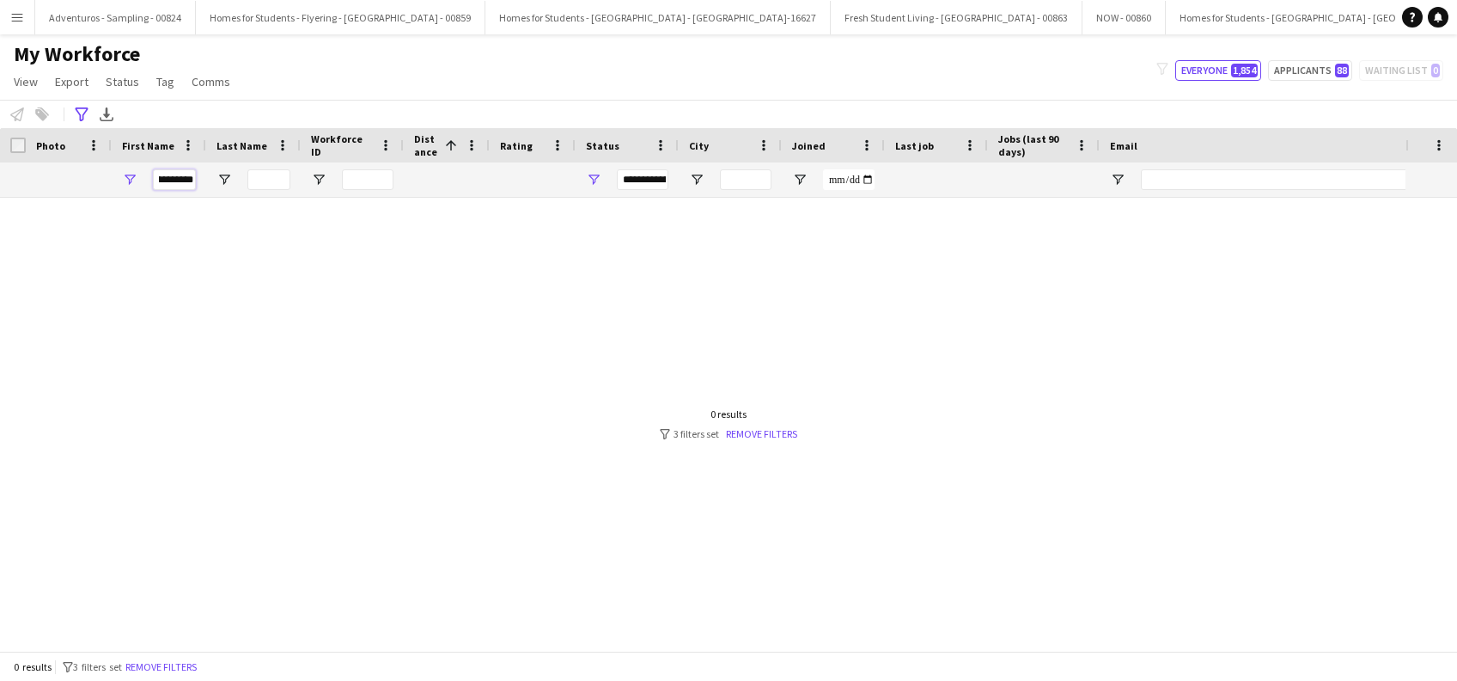
click at [188, 182] on input "**********" at bounding box center [174, 179] width 43 height 21
type input "*"
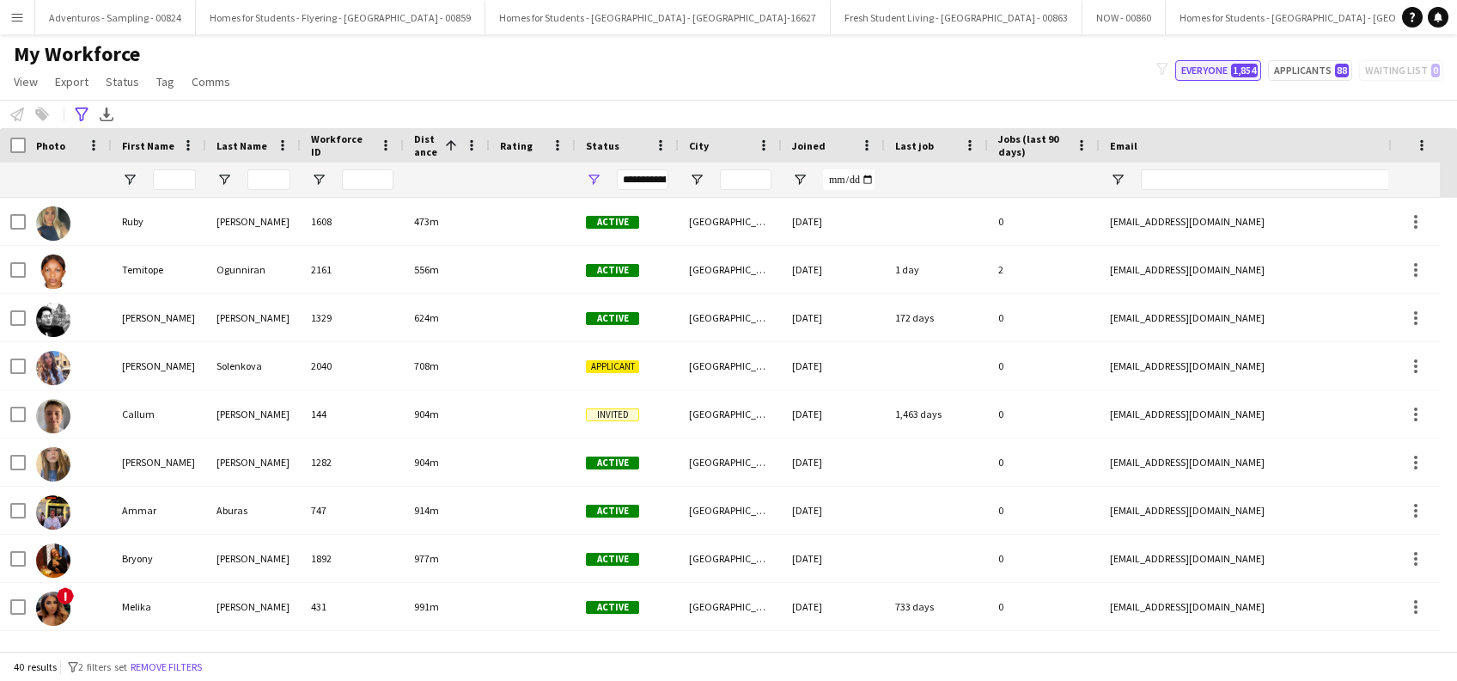
click at [1201, 75] on button "Everyone 1,854" at bounding box center [1219, 70] width 86 height 21
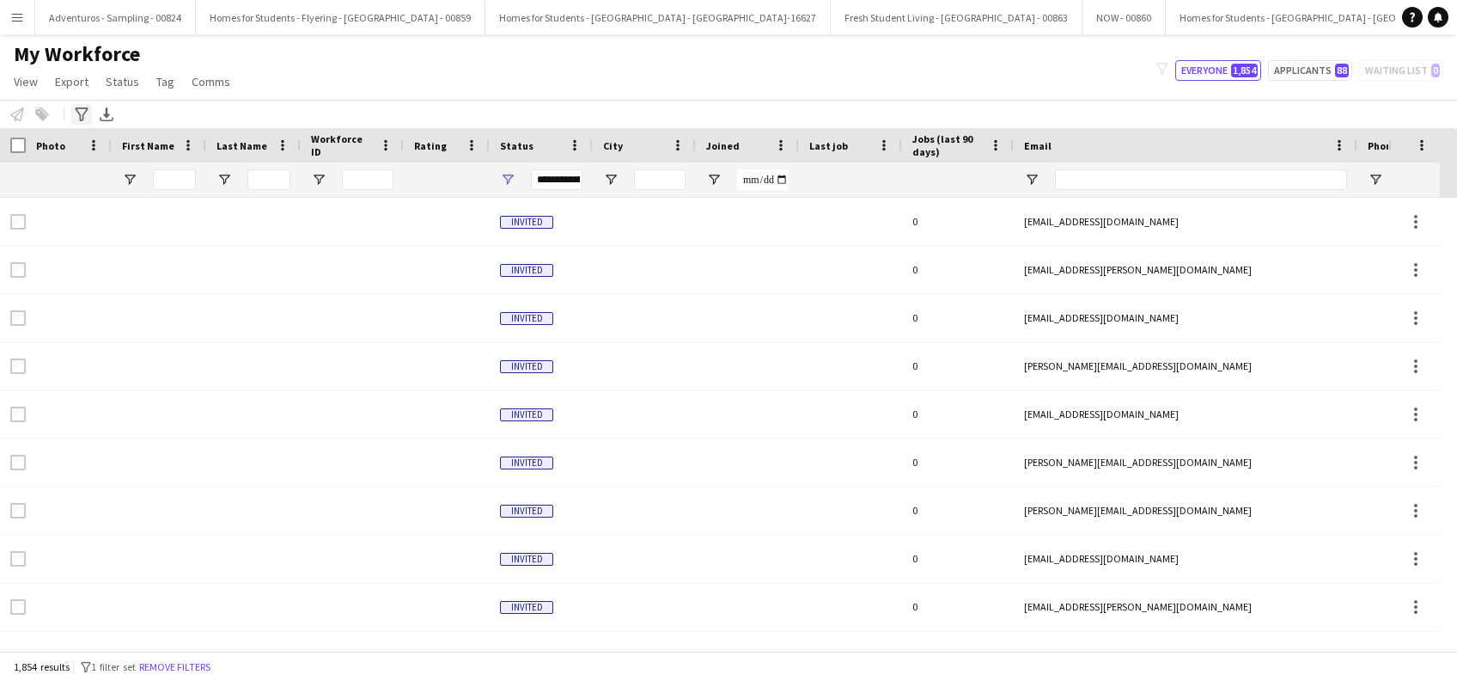
click at [79, 119] on icon at bounding box center [81, 114] width 13 height 14
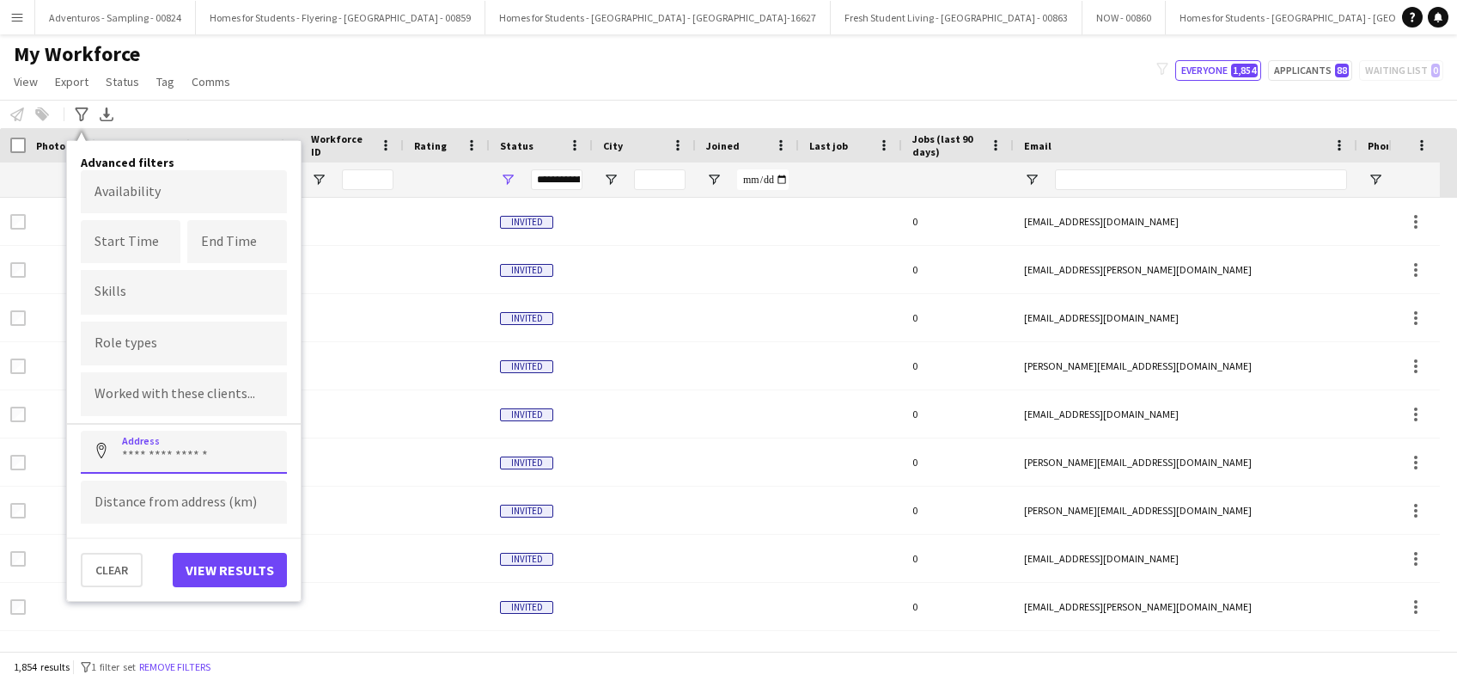
click at [186, 454] on input at bounding box center [184, 452] width 206 height 43
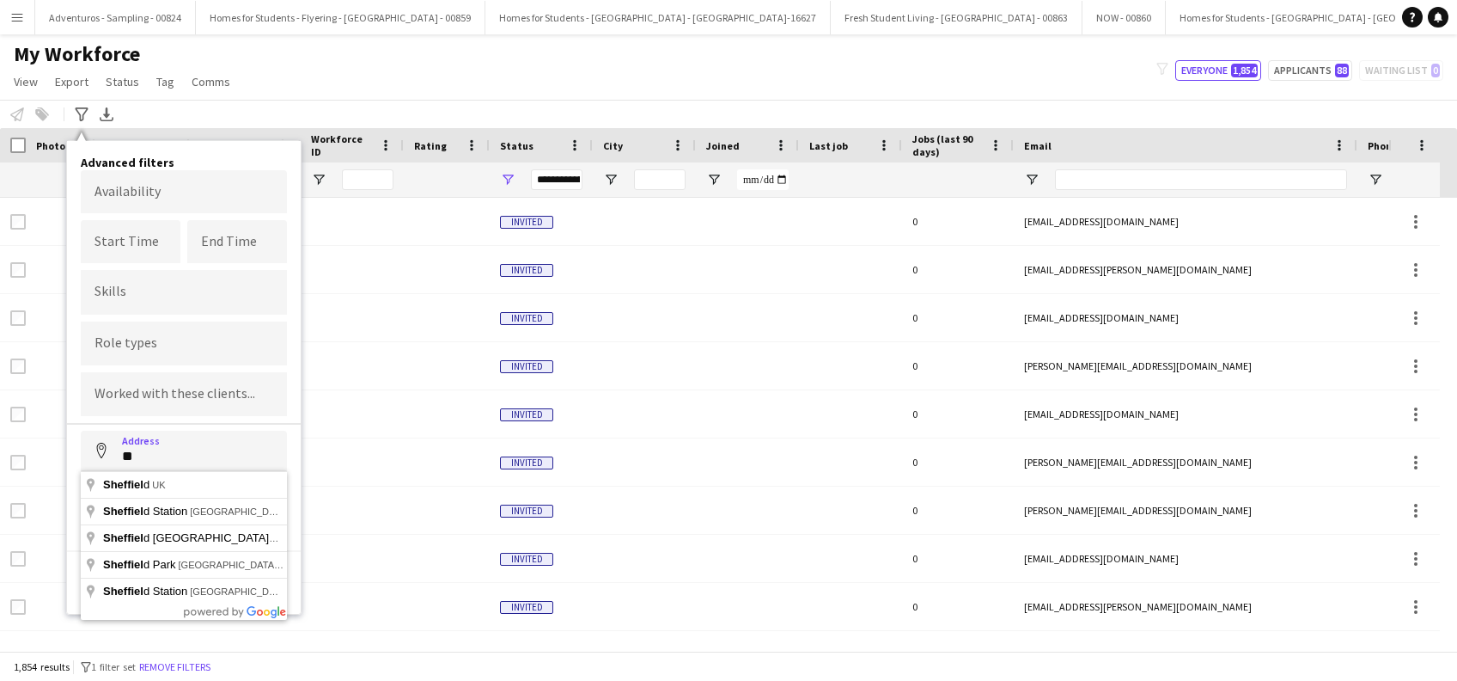
type input "*"
type input "*****"
click at [81, 431] on button "Address" at bounding box center [101, 451] width 41 height 41
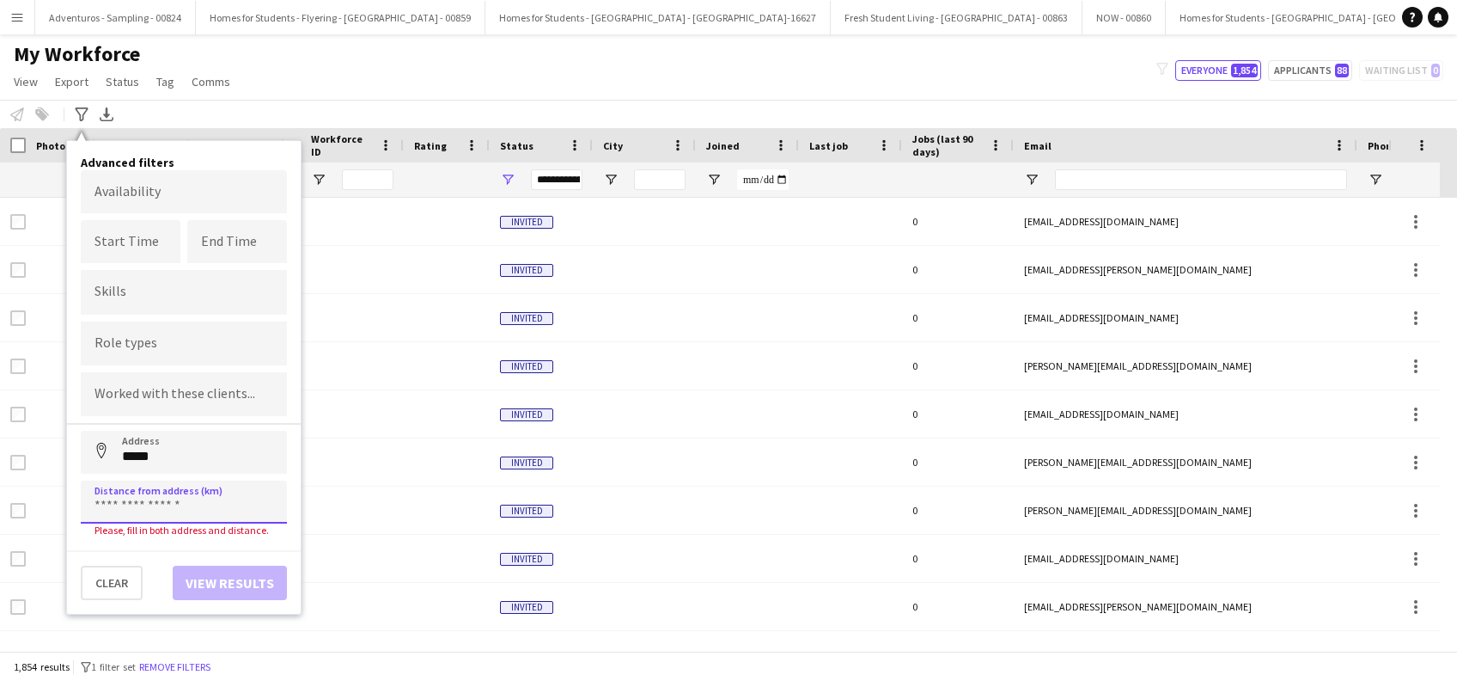
drag, startPoint x: 170, startPoint y: 504, endPoint x: 172, endPoint y: 486, distance: 18.1
click at [170, 504] on input at bounding box center [184, 501] width 206 height 43
type input "*****"
click at [81, 431] on button "Address" at bounding box center [101, 451] width 41 height 41
click at [235, 564] on div "Clear View results" at bounding box center [184, 575] width 234 height 50
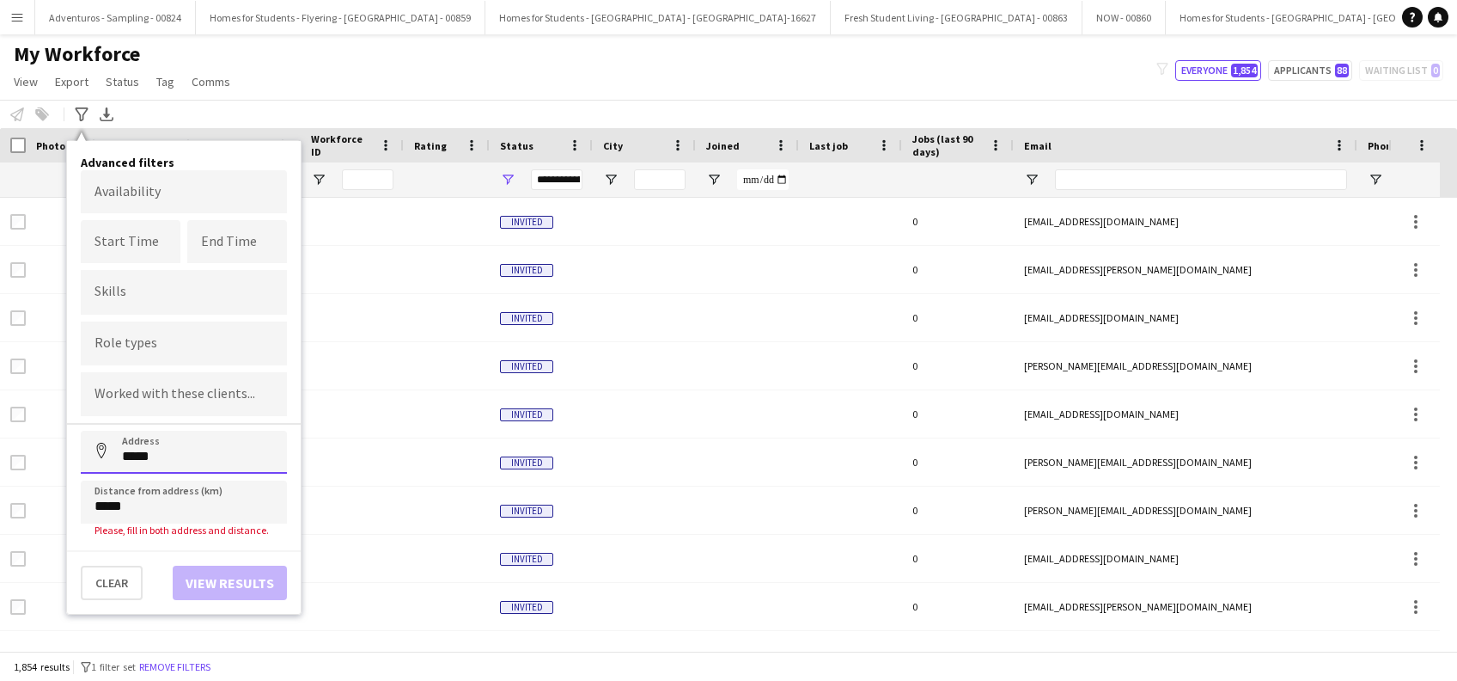
click at [212, 453] on input "*****" at bounding box center [184, 452] width 206 height 43
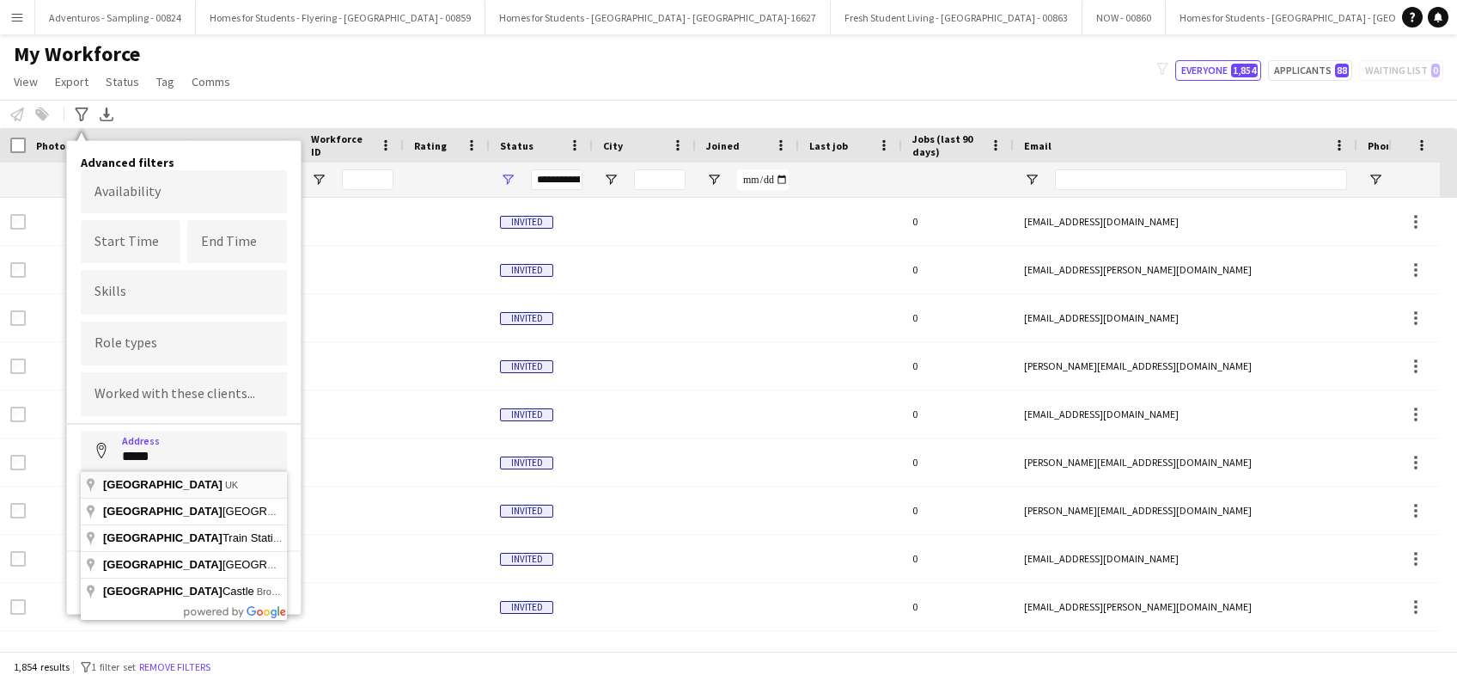
type input "*********"
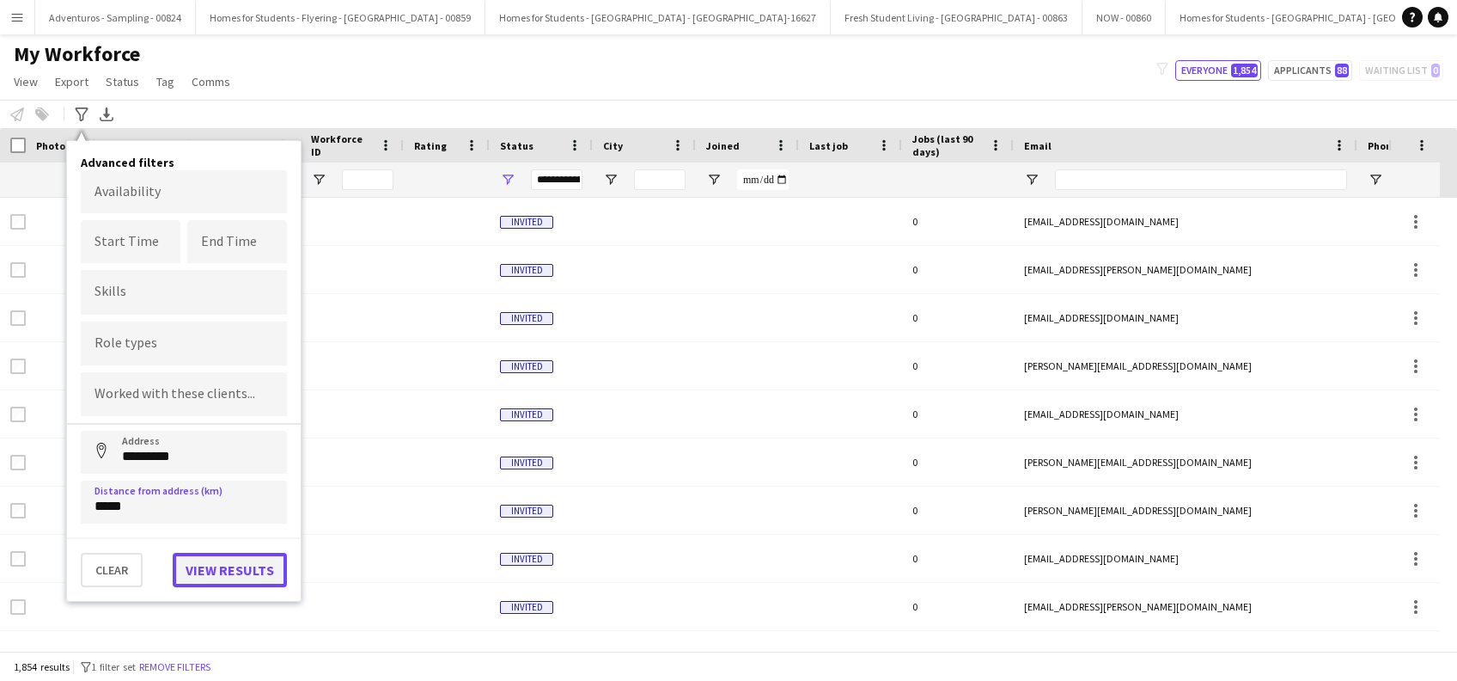
click at [206, 566] on button "View results" at bounding box center [230, 570] width 114 height 34
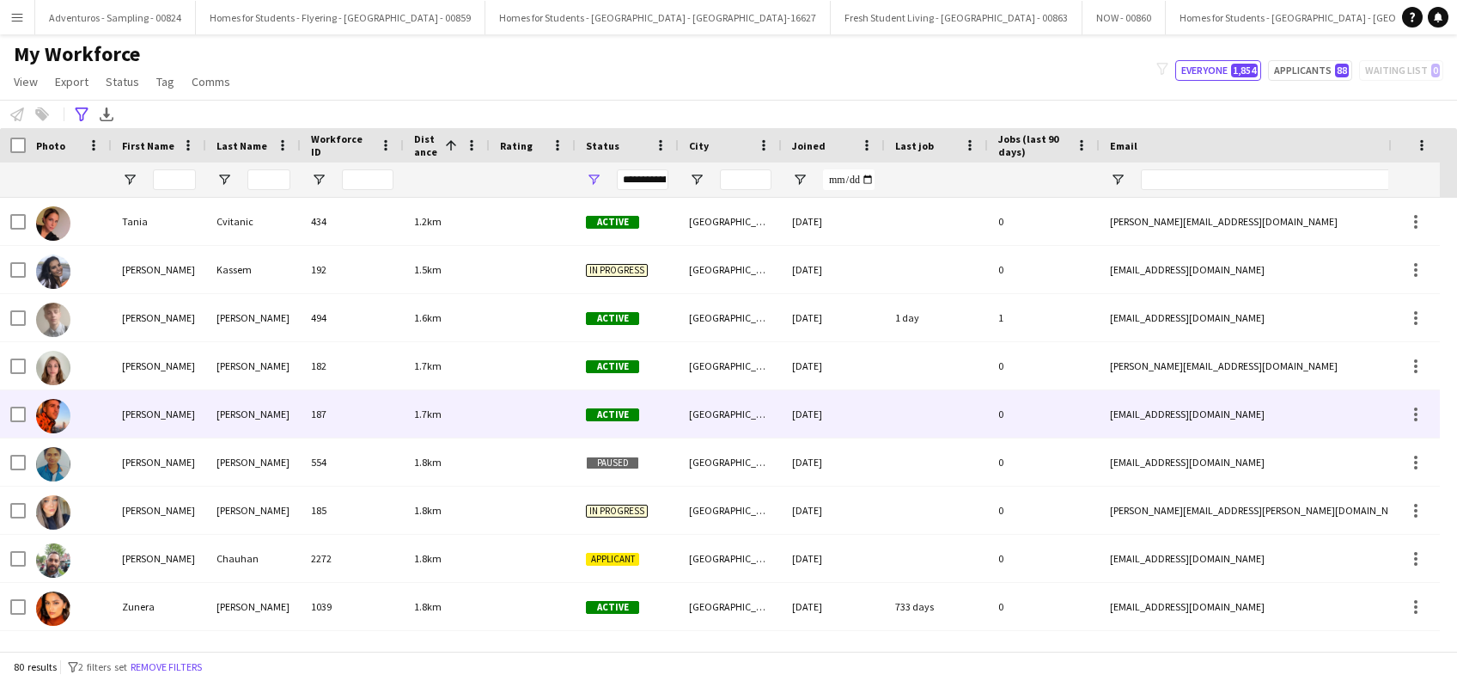
click at [135, 412] on div "Chris" at bounding box center [159, 413] width 95 height 47
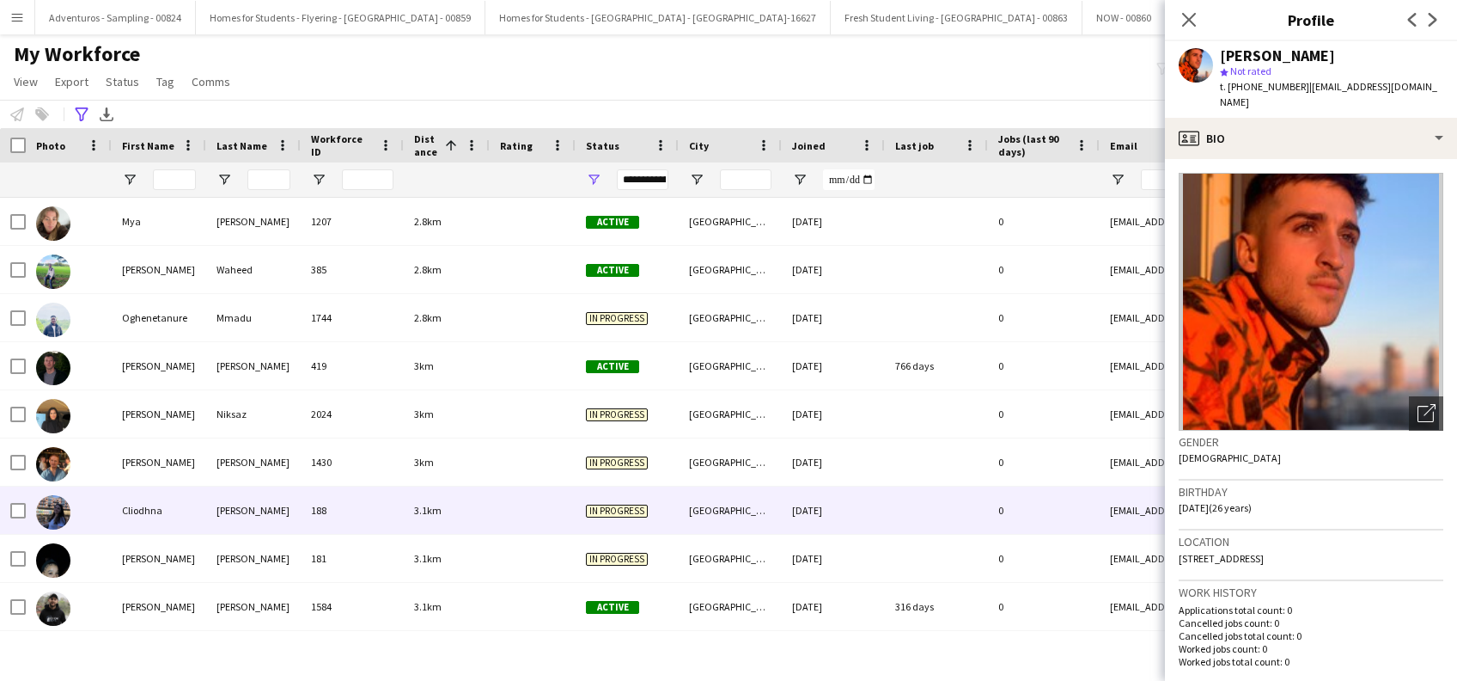
scroll to position [916, 0]
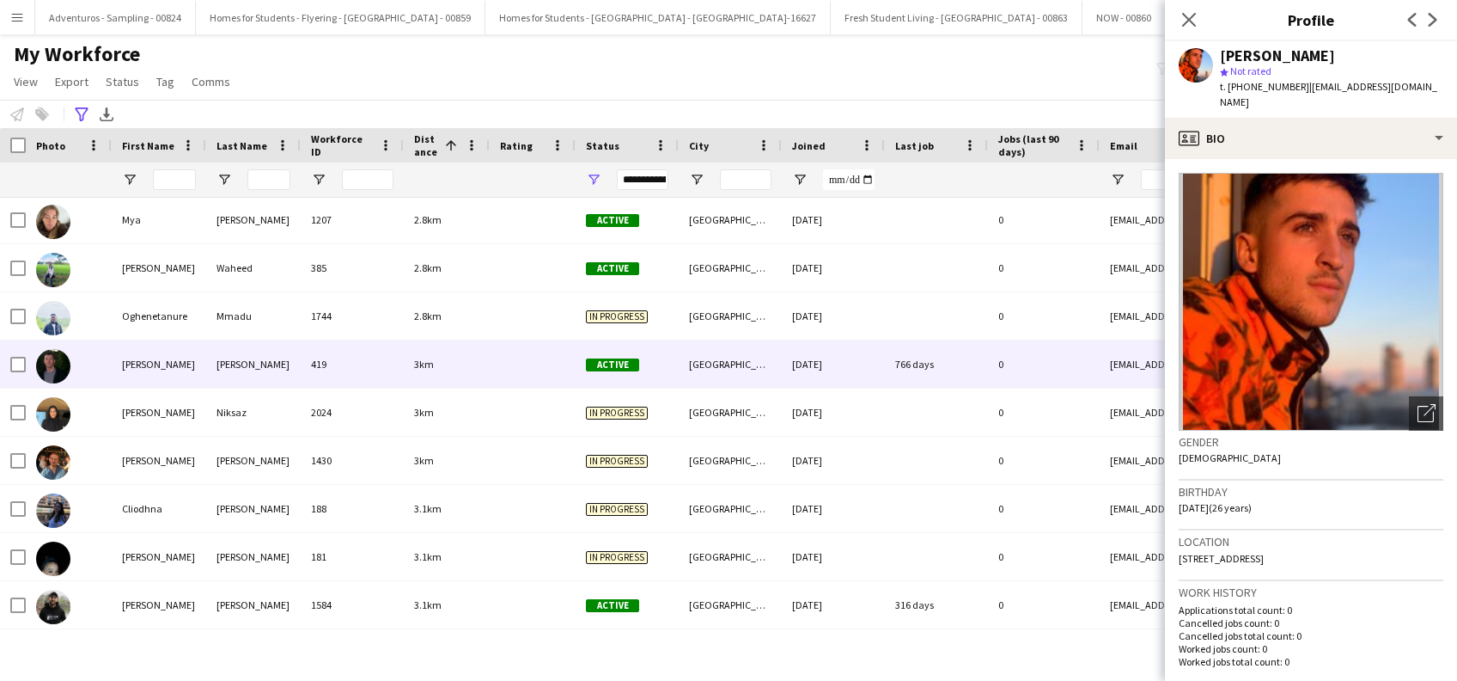
click at [137, 357] on div "Anthony" at bounding box center [159, 363] width 95 height 47
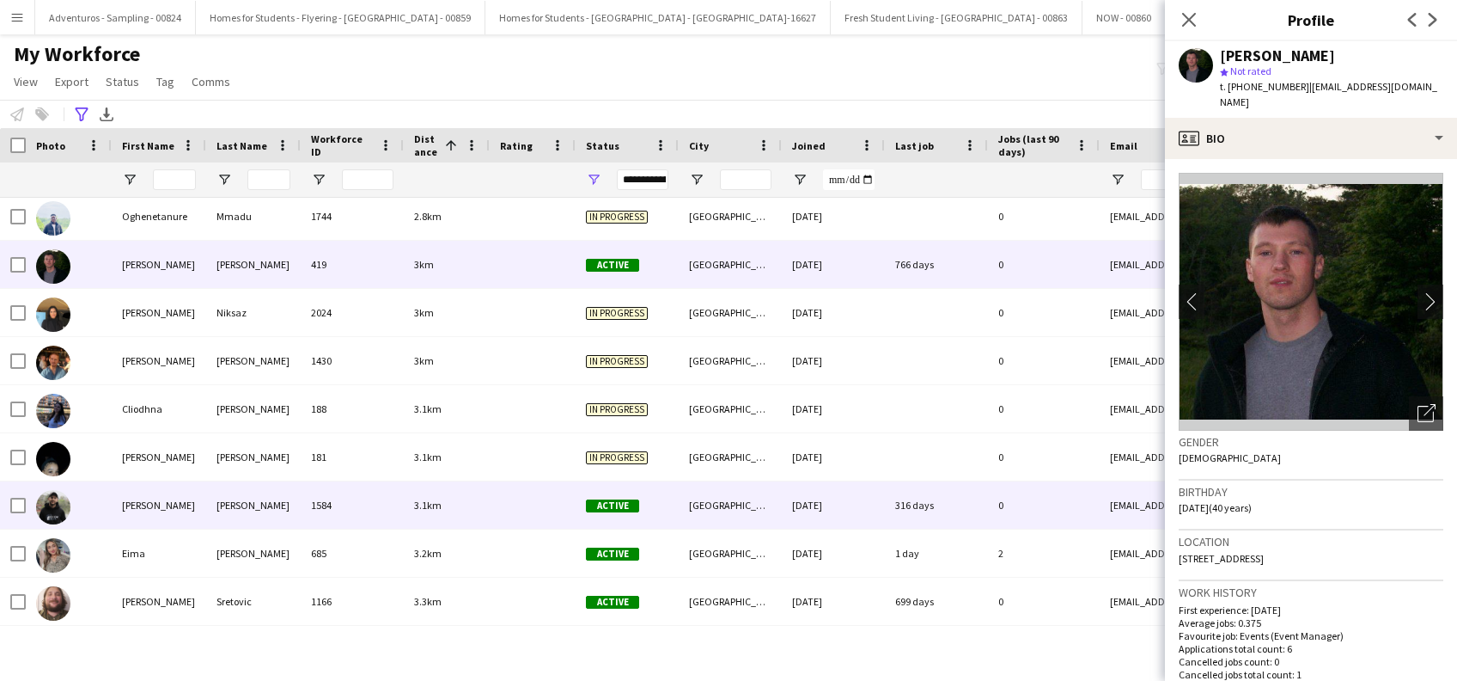
scroll to position [0, 0]
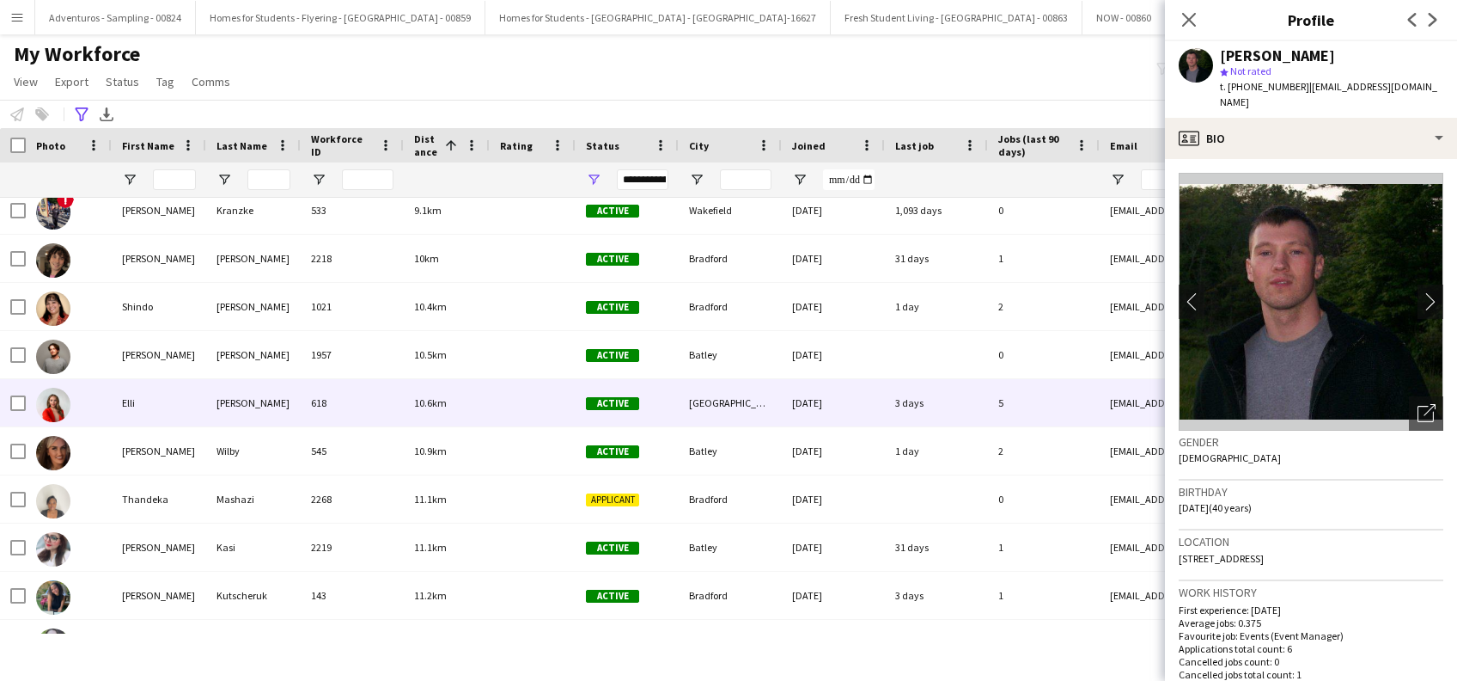
click at [128, 406] on div "Elli" at bounding box center [159, 402] width 95 height 47
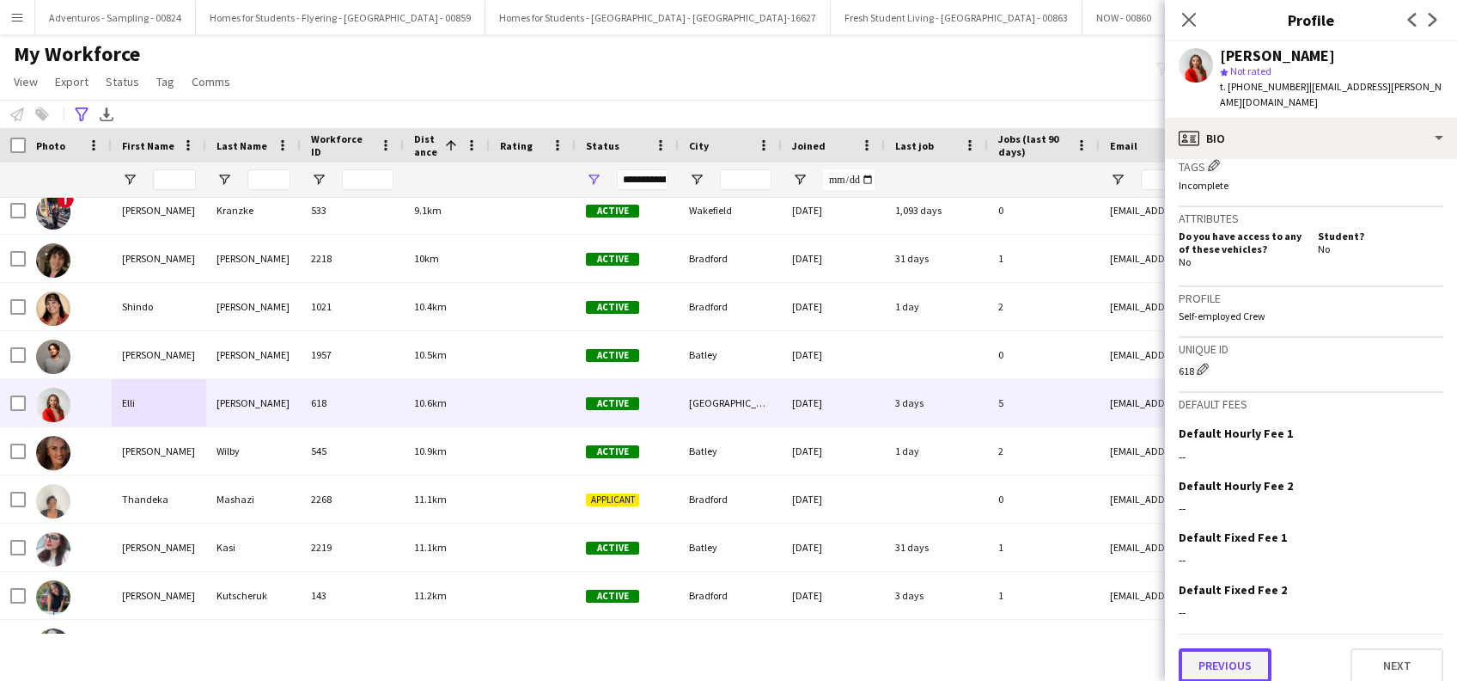
click at [1231, 648] on button "Previous" at bounding box center [1225, 665] width 93 height 34
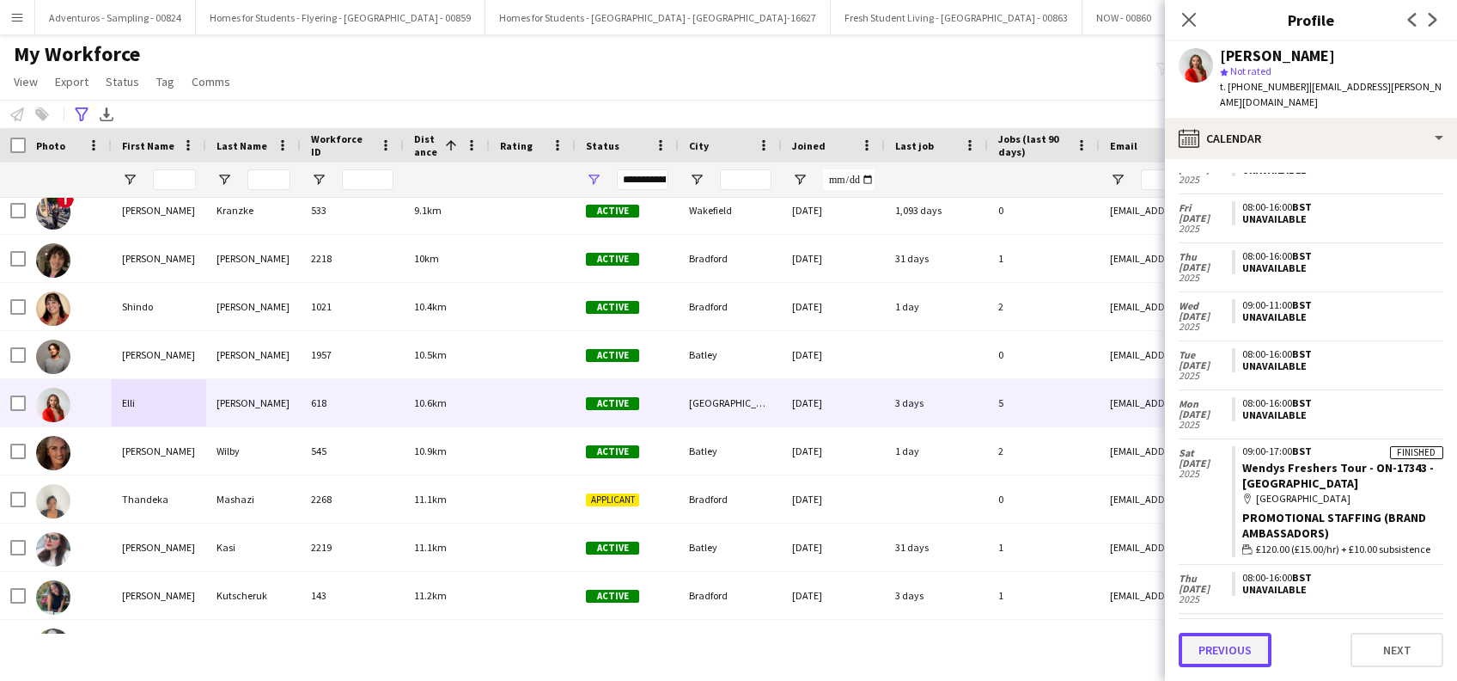
click at [1217, 646] on button "Previous" at bounding box center [1225, 649] width 93 height 34
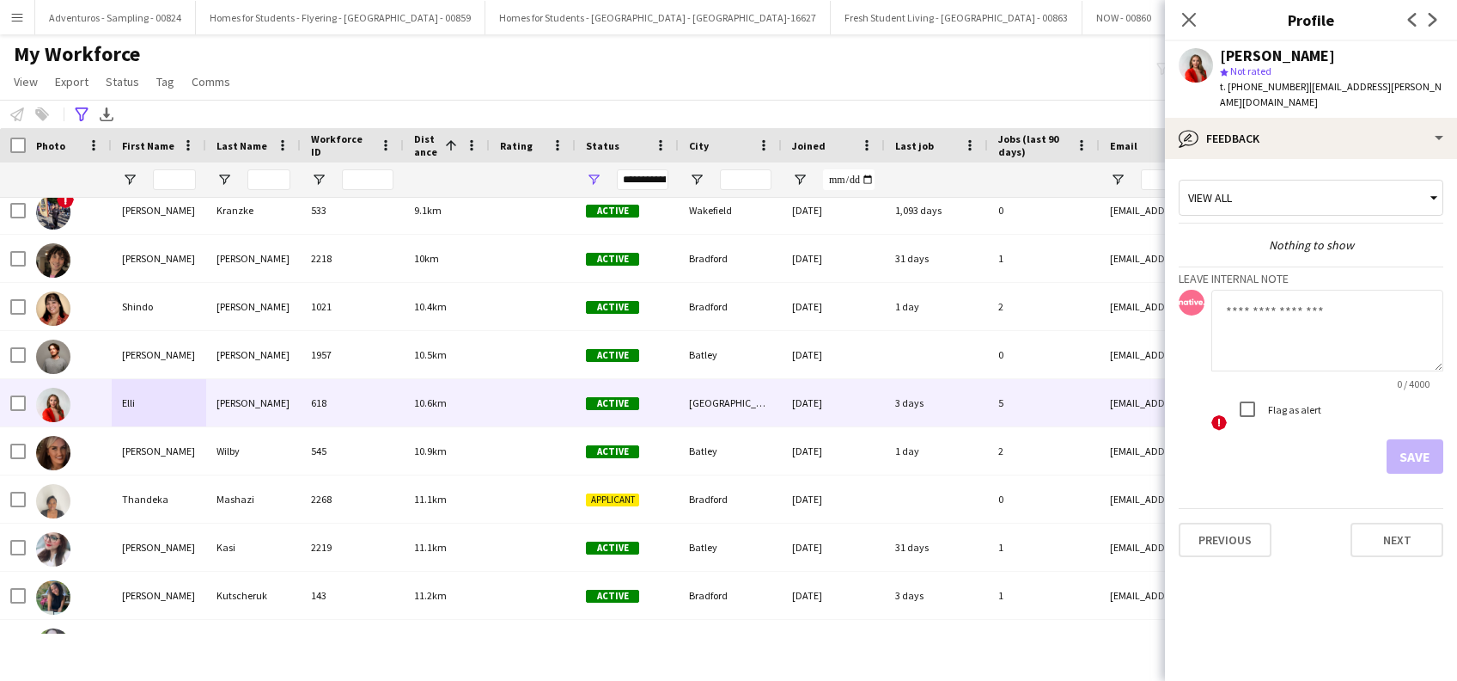
click at [1223, 508] on div "Previous Next" at bounding box center [1311, 532] width 265 height 49
click at [1189, 533] on button "Previous" at bounding box center [1225, 539] width 93 height 34
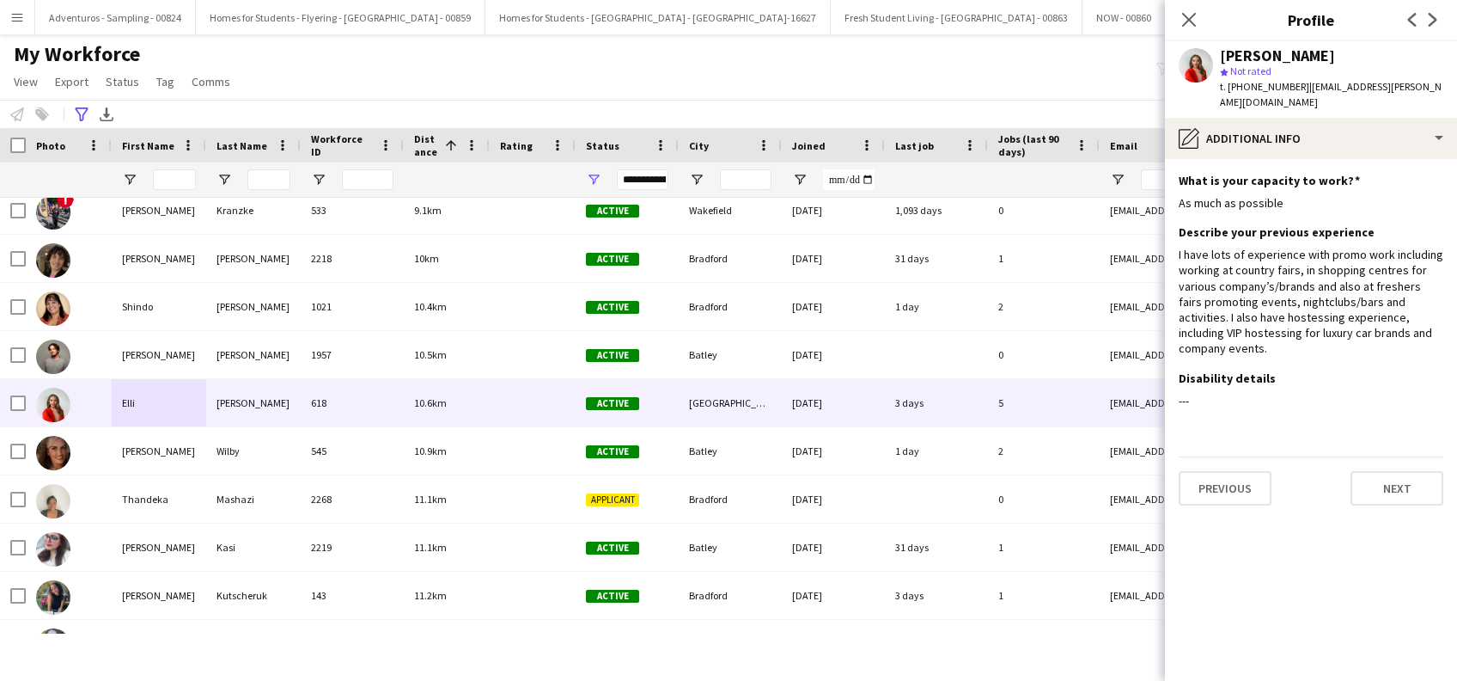
click at [1230, 456] on div "Previous Next" at bounding box center [1311, 480] width 265 height 49
click at [1218, 472] on button "Previous" at bounding box center [1225, 488] width 93 height 34
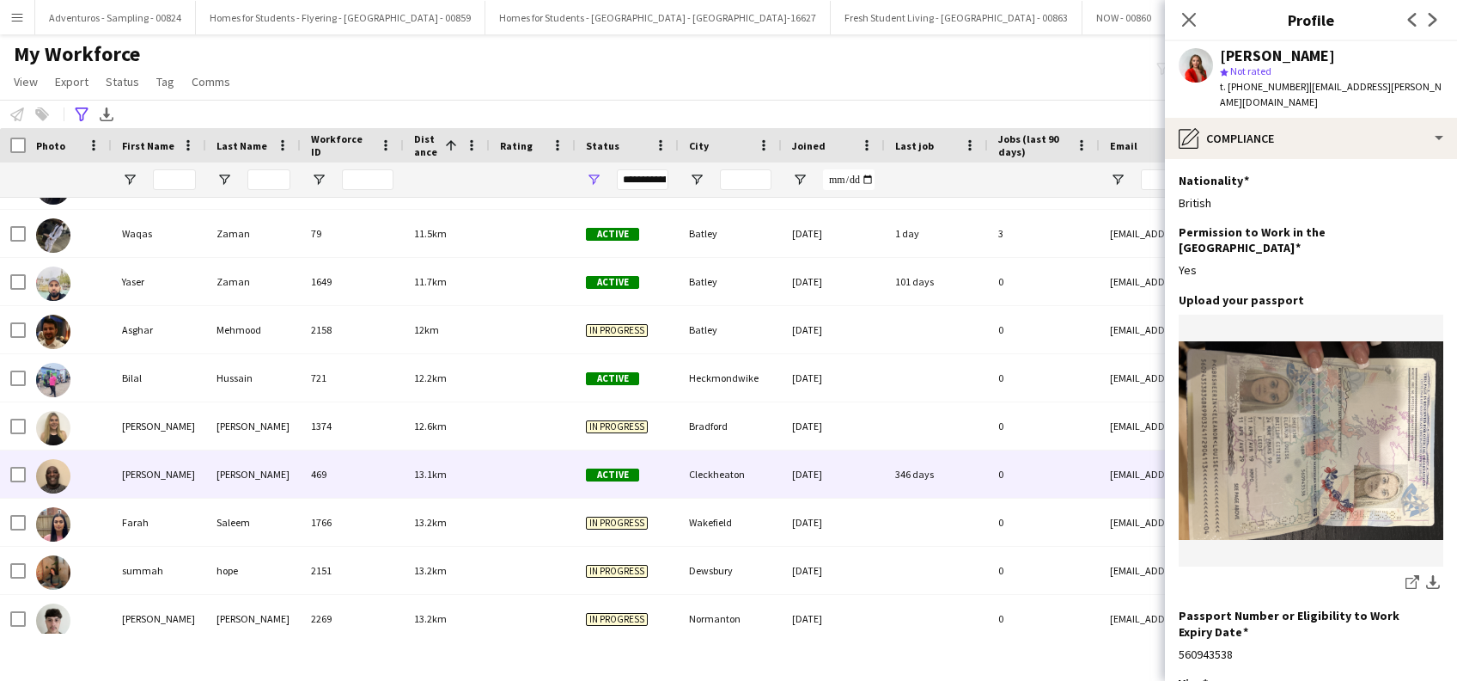
click at [131, 467] on div "Roger" at bounding box center [159, 473] width 95 height 47
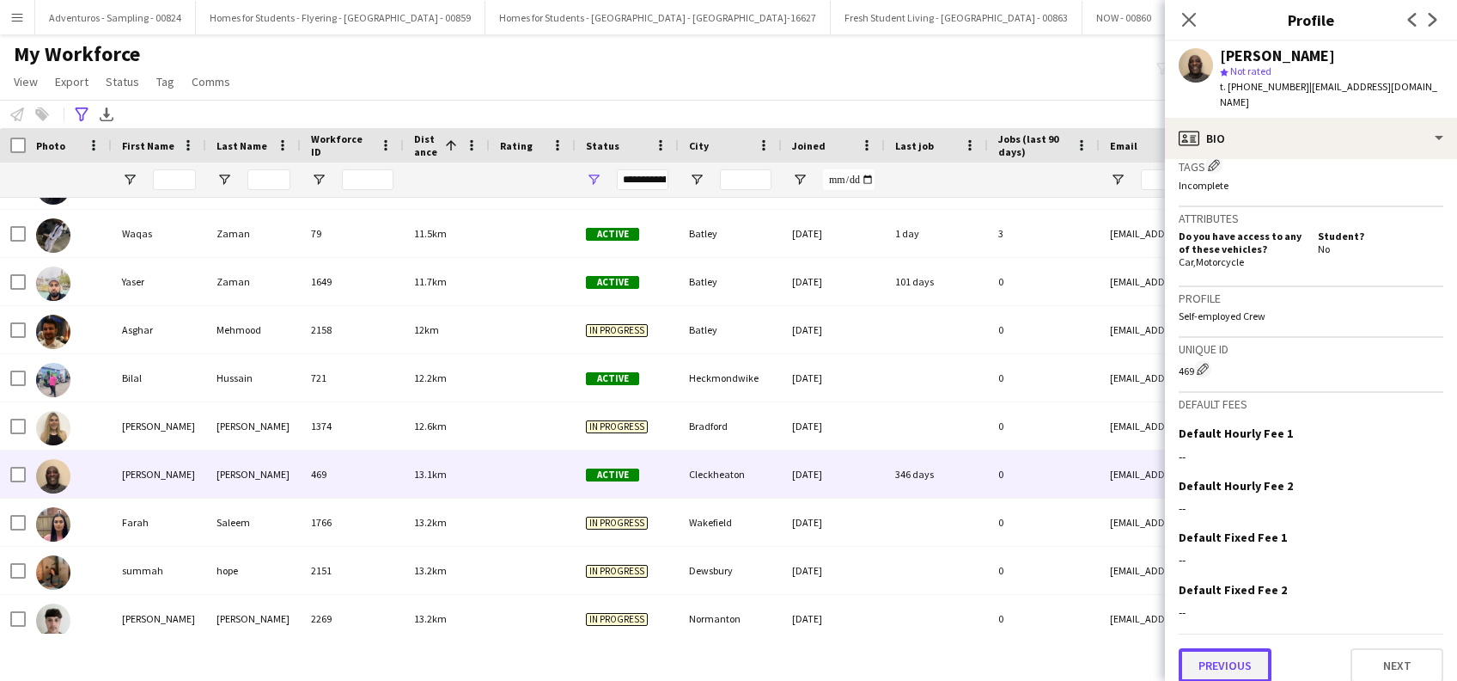
click at [1216, 653] on button "Previous" at bounding box center [1225, 665] width 93 height 34
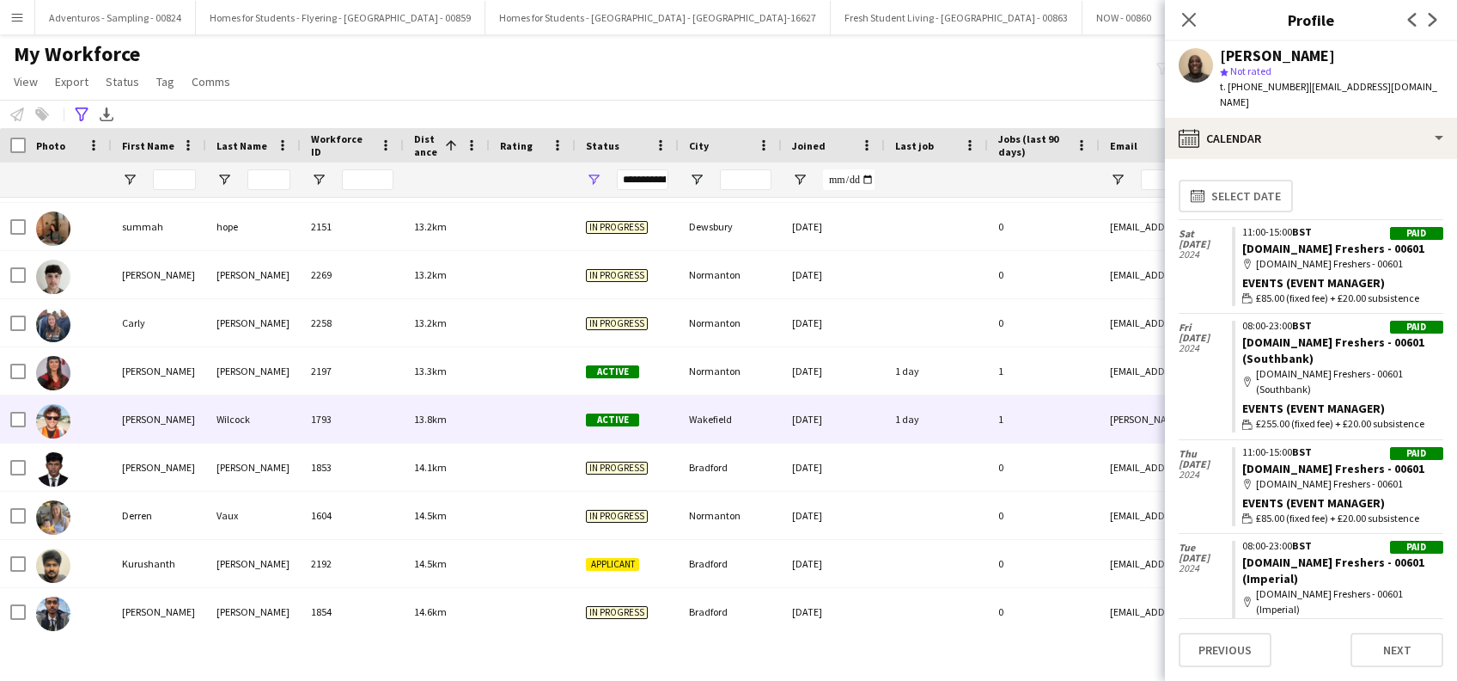
click at [141, 424] on div "Daniel" at bounding box center [159, 418] width 95 height 47
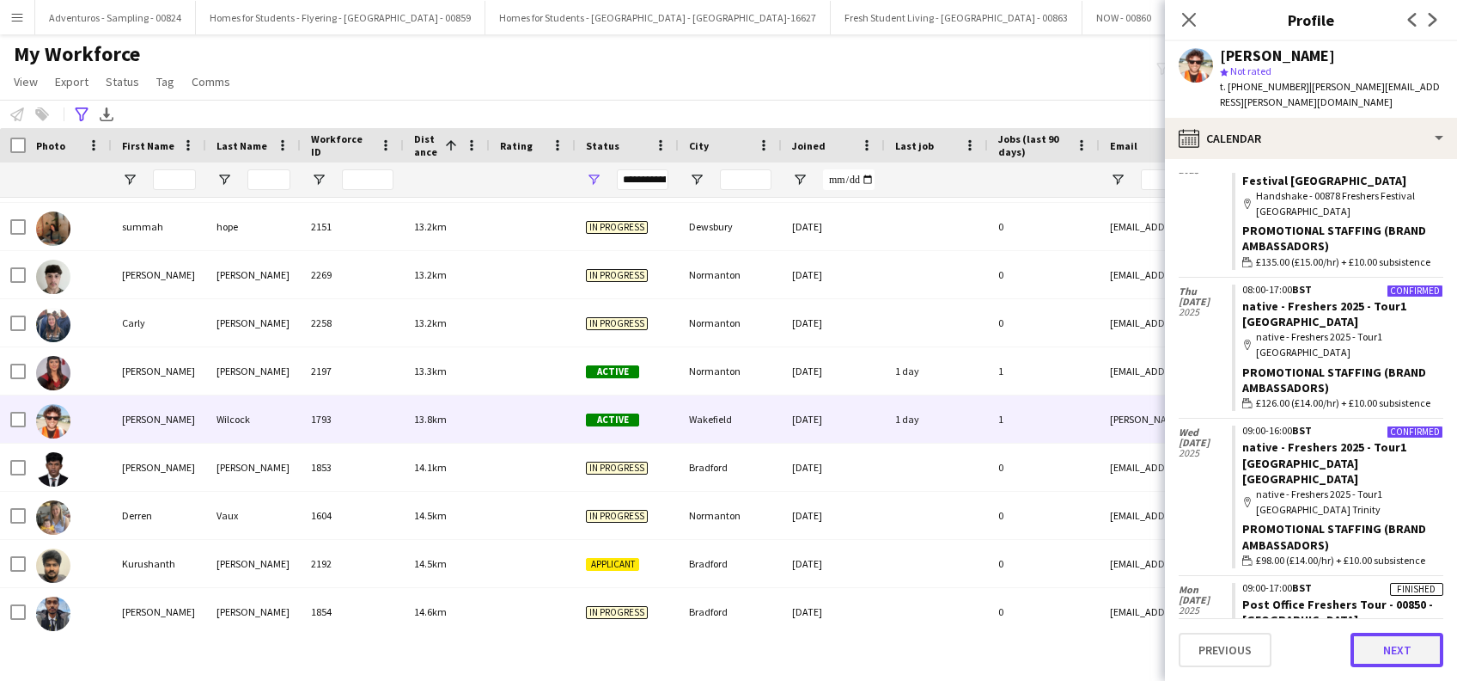
click at [1385, 652] on button "Next" at bounding box center [1397, 649] width 93 height 34
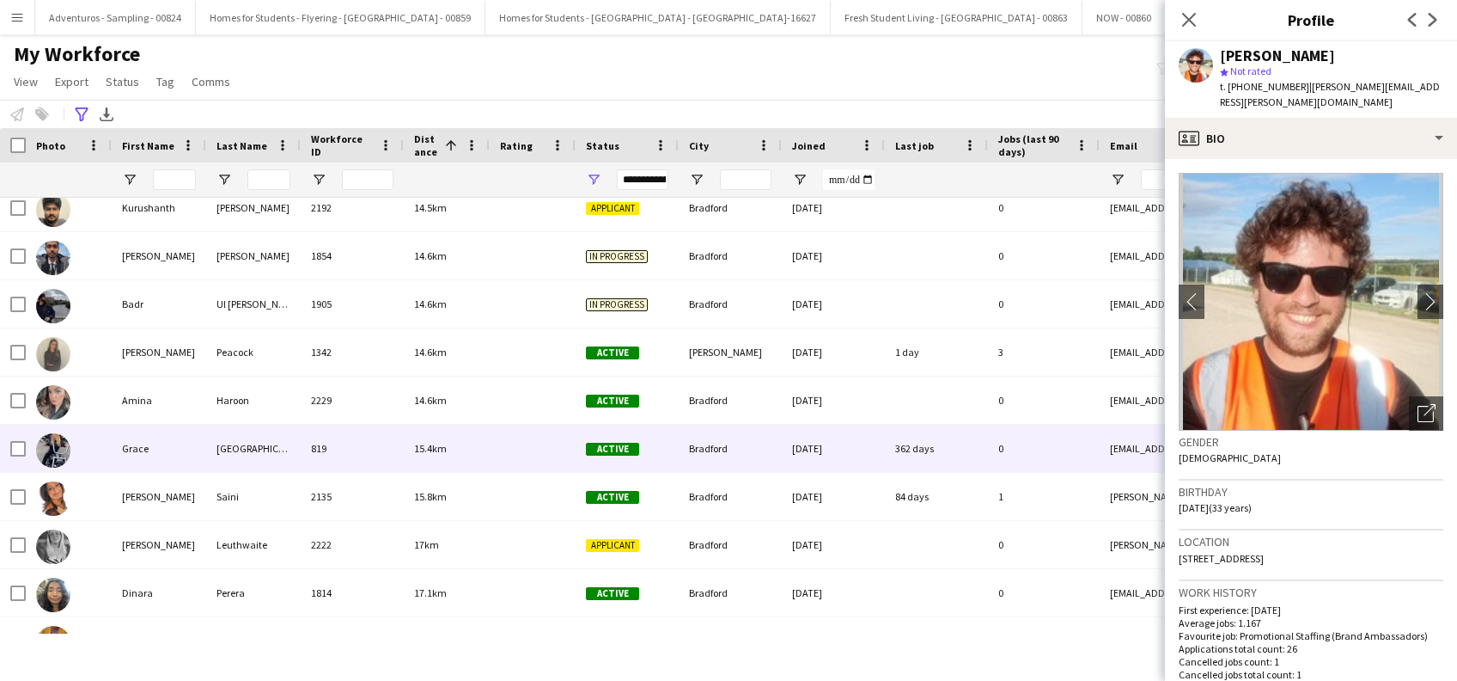
scroll to position [3300, 0]
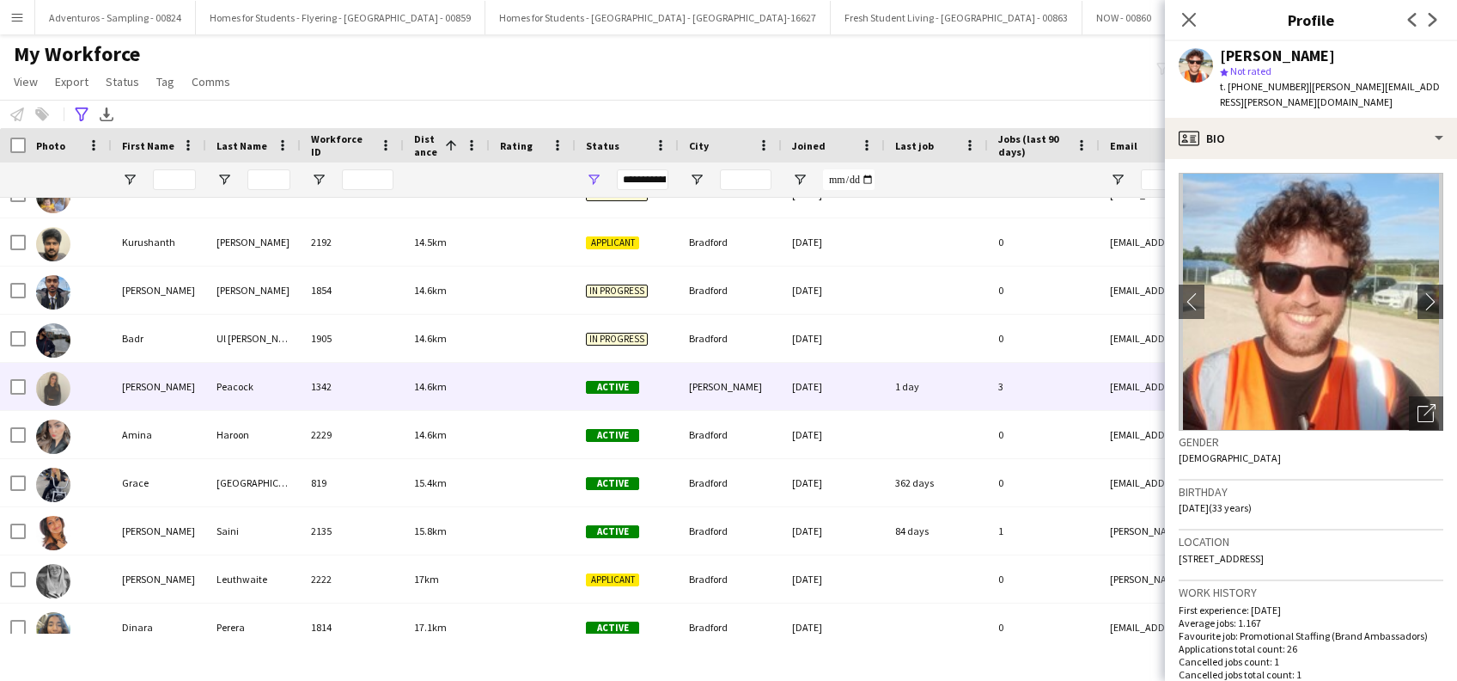
click at [124, 388] on div "Ellie" at bounding box center [159, 386] width 95 height 47
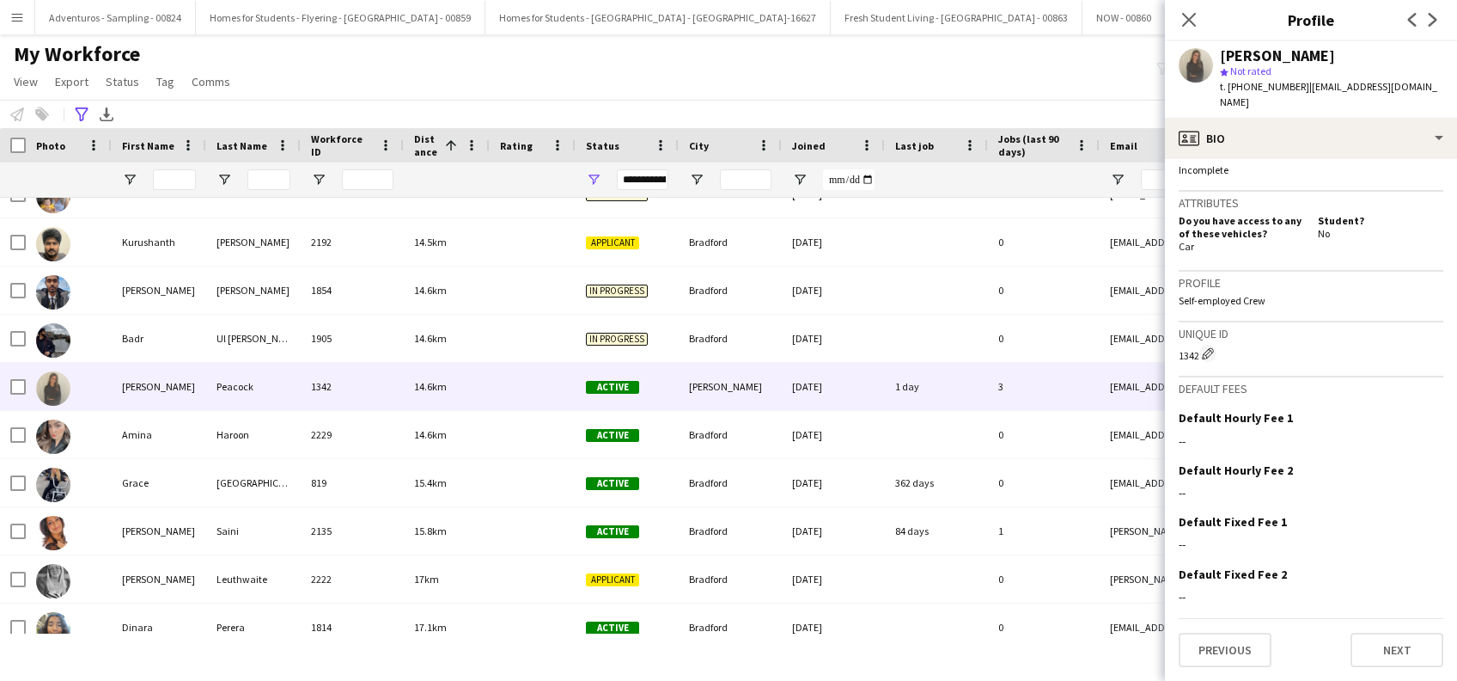
scroll to position [738, 0]
click at [1228, 653] on button "Previous" at bounding box center [1225, 649] width 93 height 34
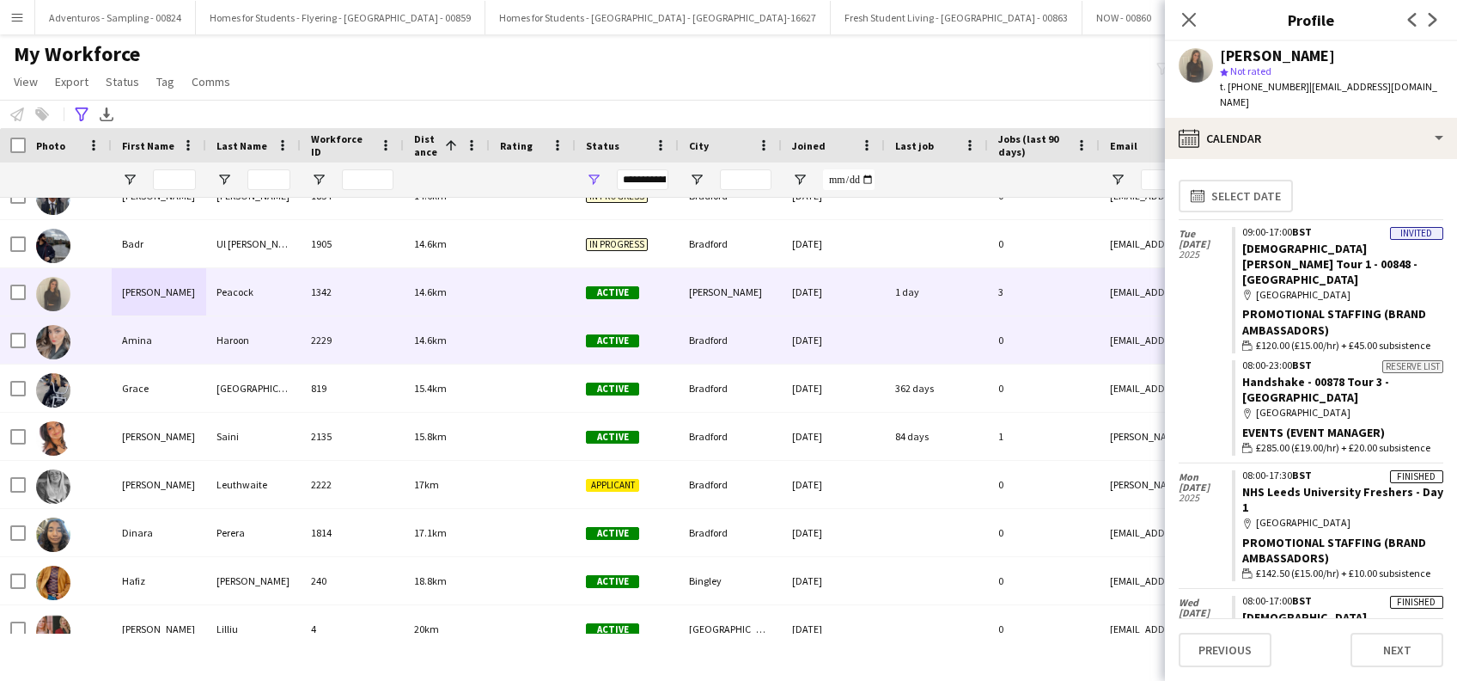
scroll to position [3414, 0]
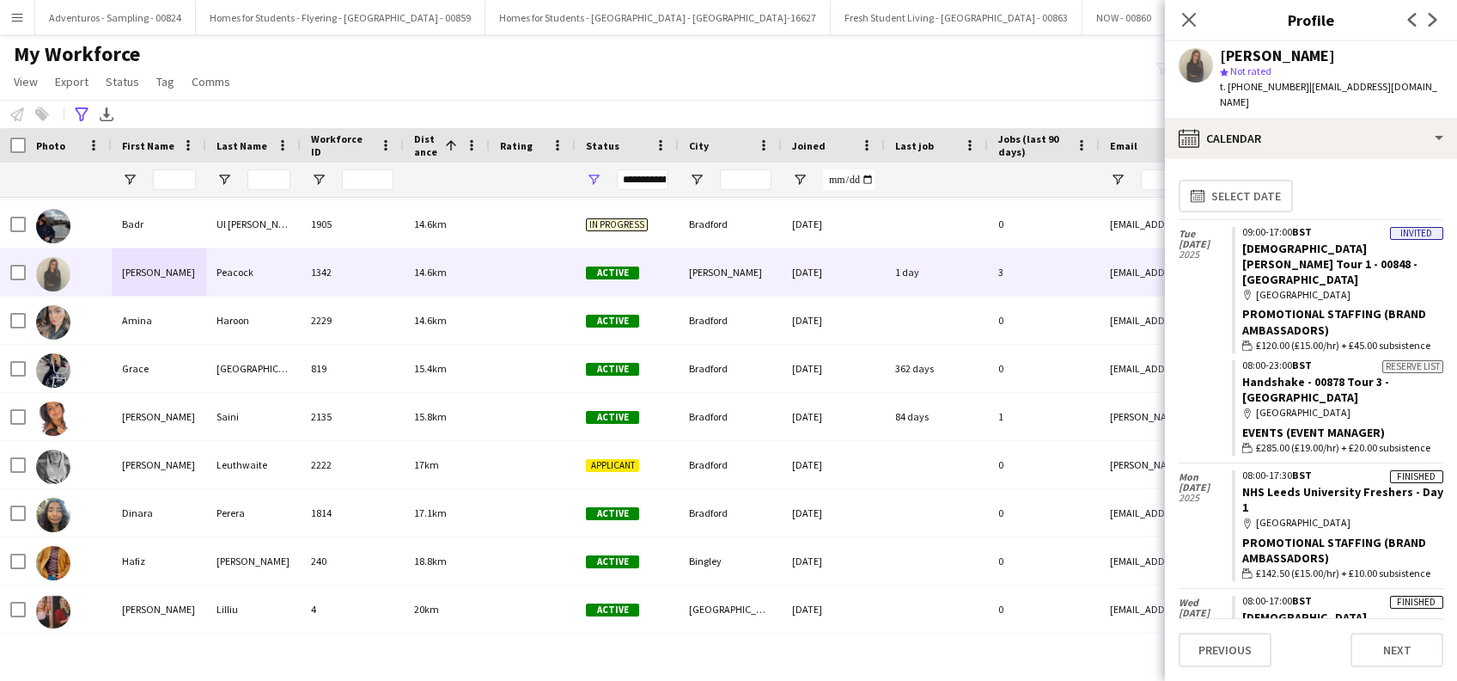
click at [15, 14] on app-icon "Menu" at bounding box center [17, 17] width 14 height 14
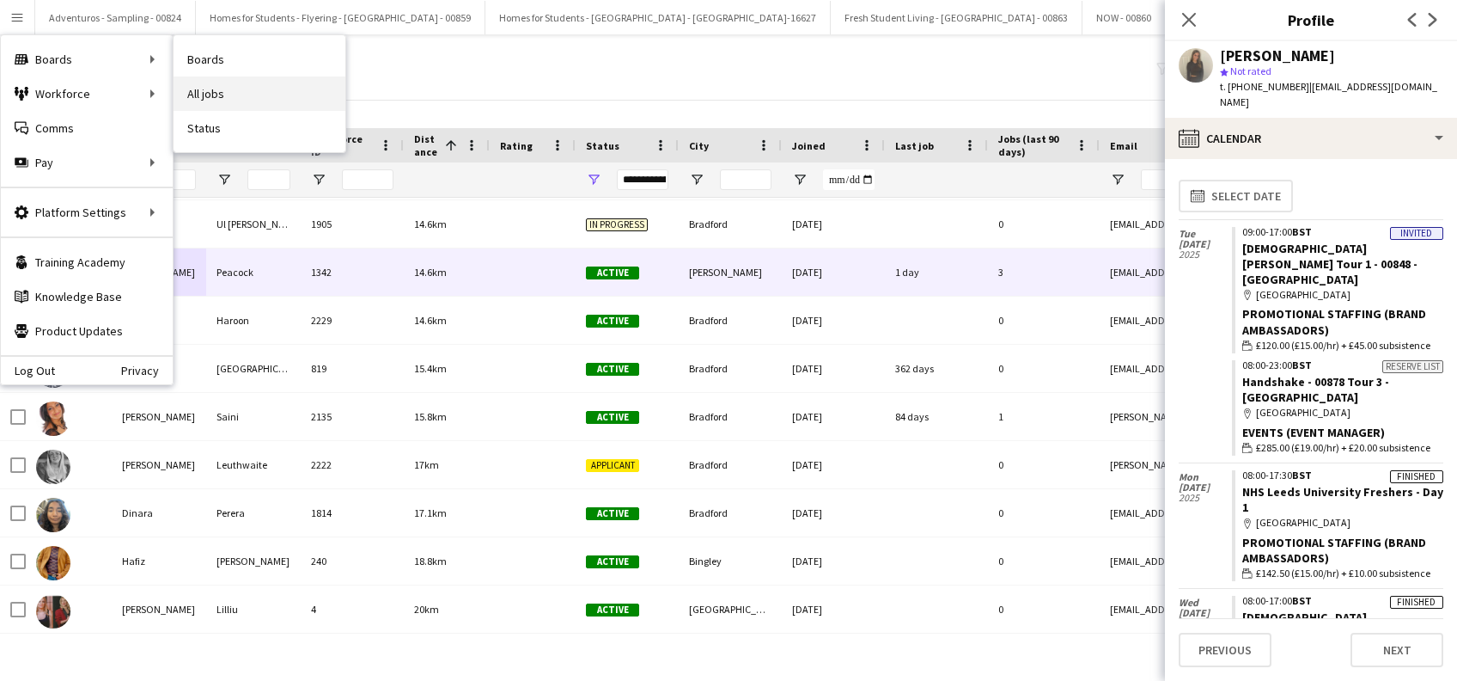
click at [211, 93] on link "All jobs" at bounding box center [260, 93] width 172 height 34
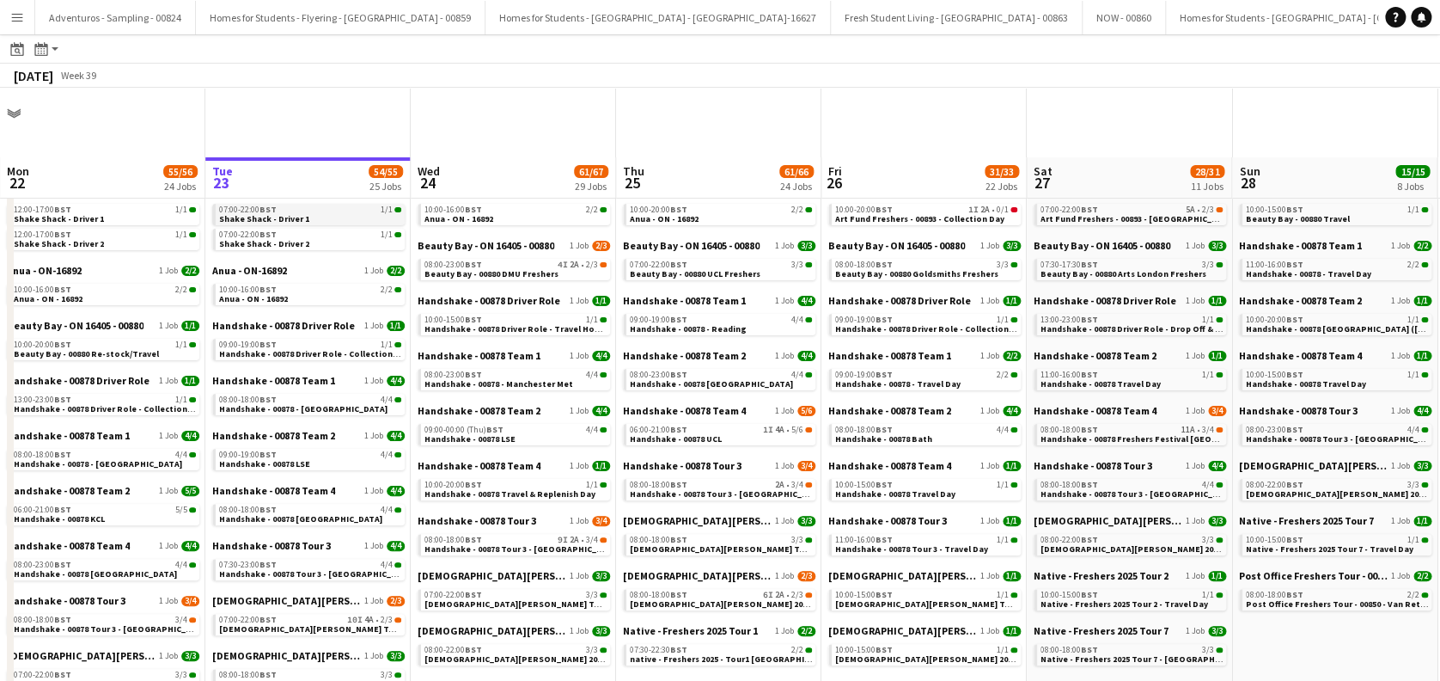
scroll to position [229, 0]
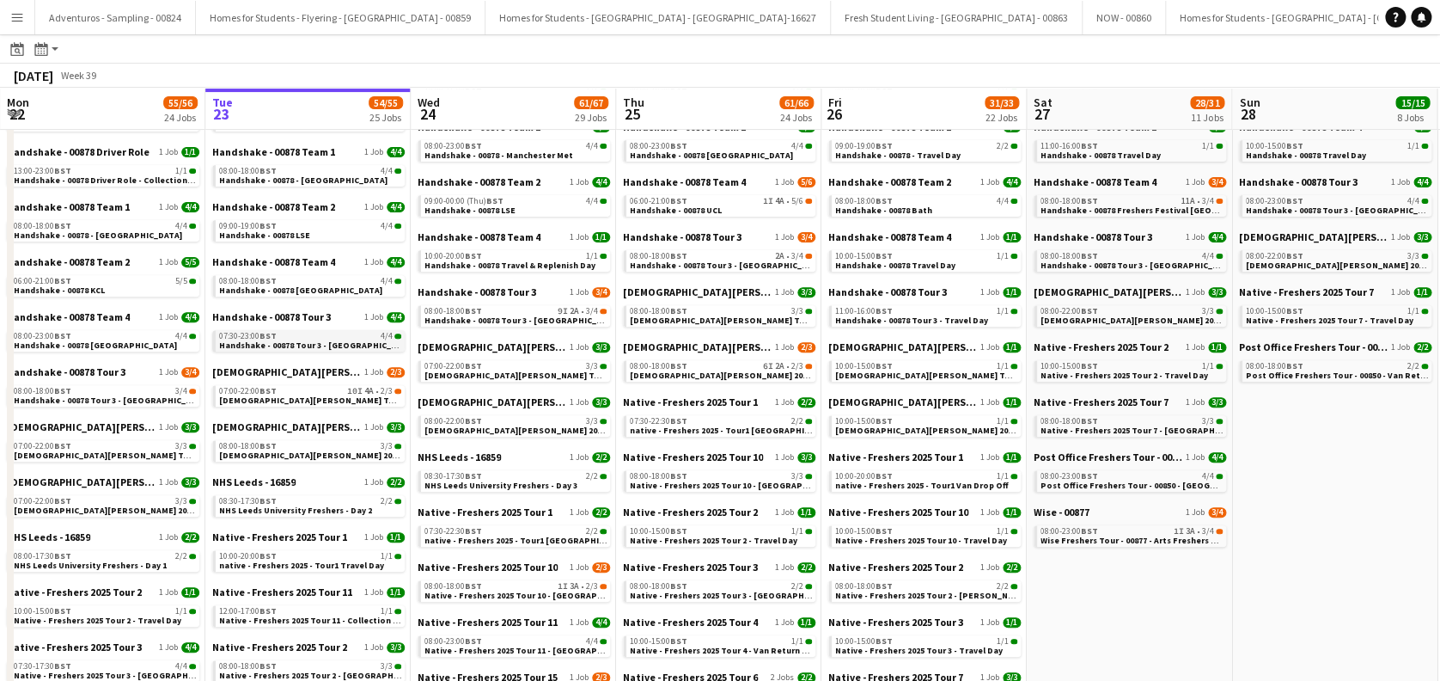
click at [344, 344] on span "Handshake - 00878 Tour 3 - [GEOGRAPHIC_DATA]" at bounding box center [317, 344] width 196 height 11
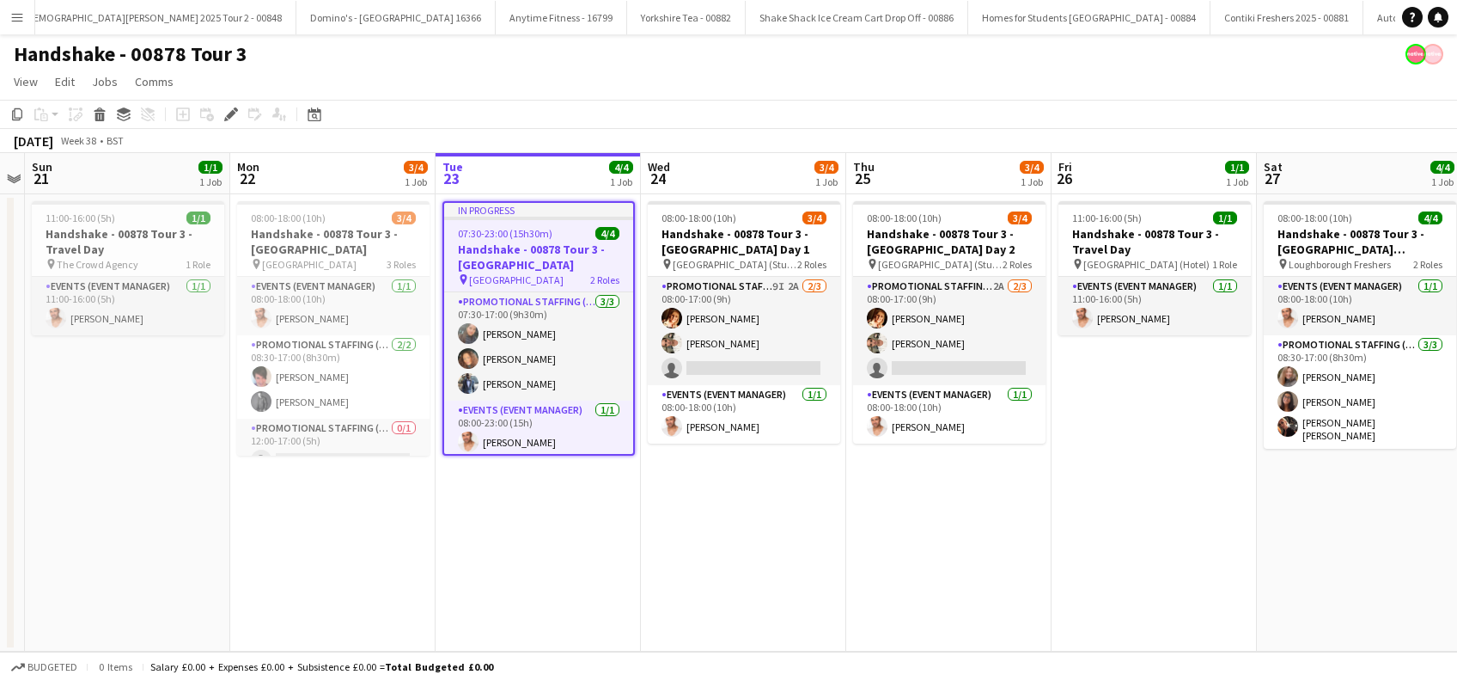
click at [539, 505] on app-date-cell "In progress 07:30-23:00 (15h30m) 4/4 Handshake - 00878 Tour 3 - Leeds Universit…" at bounding box center [538, 422] width 205 height 457
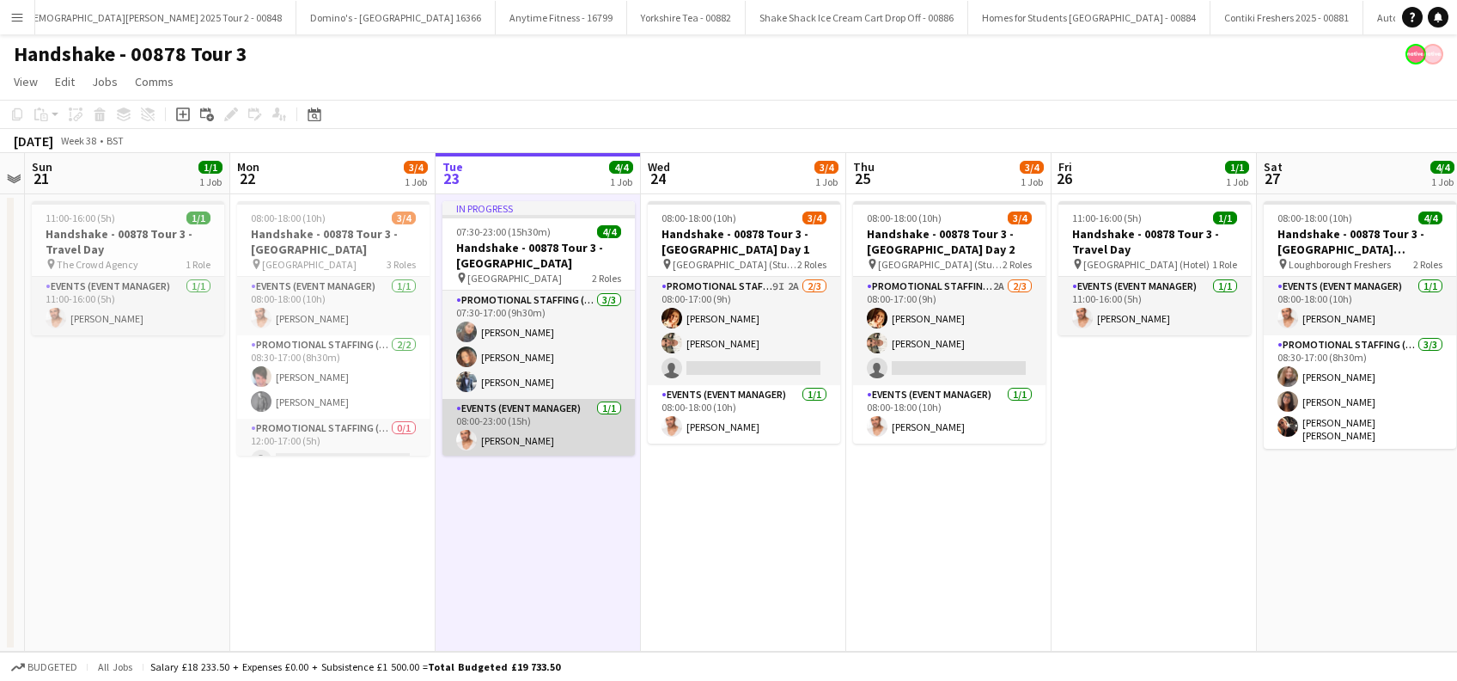
scroll to position [1, 0]
